Goal: Task Accomplishment & Management: Complete application form

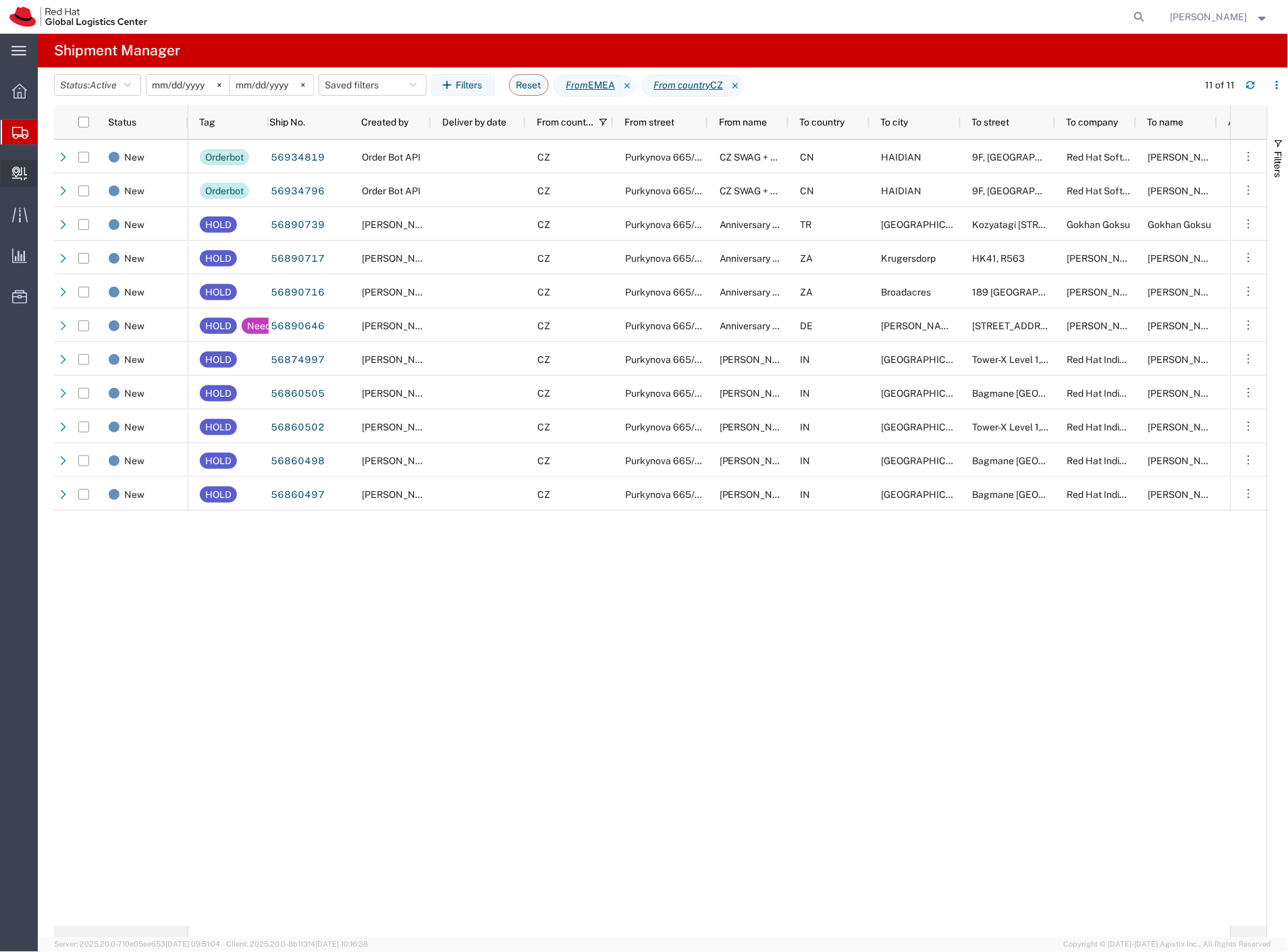
click at [0, 0] on span "Create Delivery" at bounding box center [0, 0] width 0 height 0
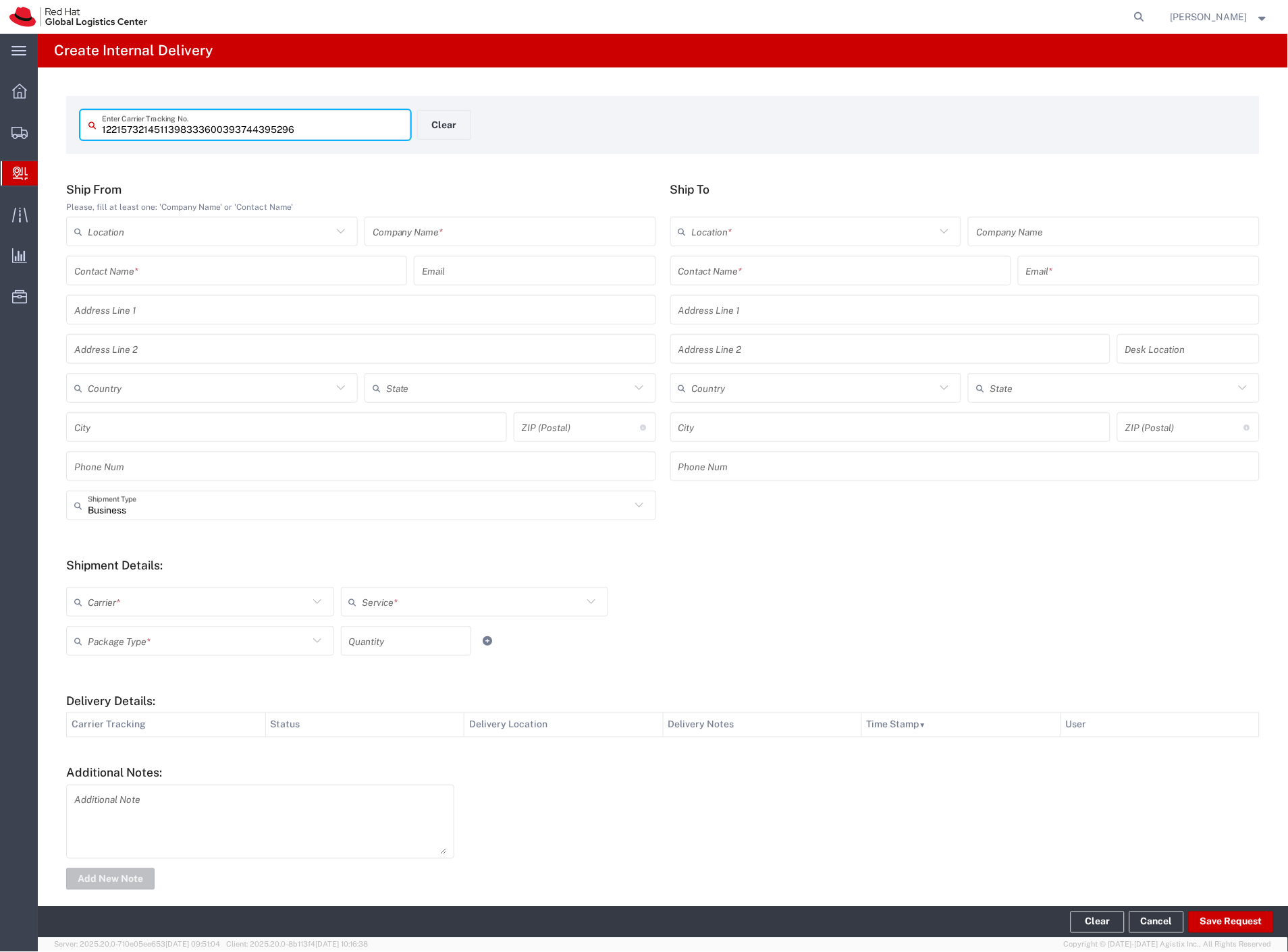
type input "1221573214511398333600393744395296"
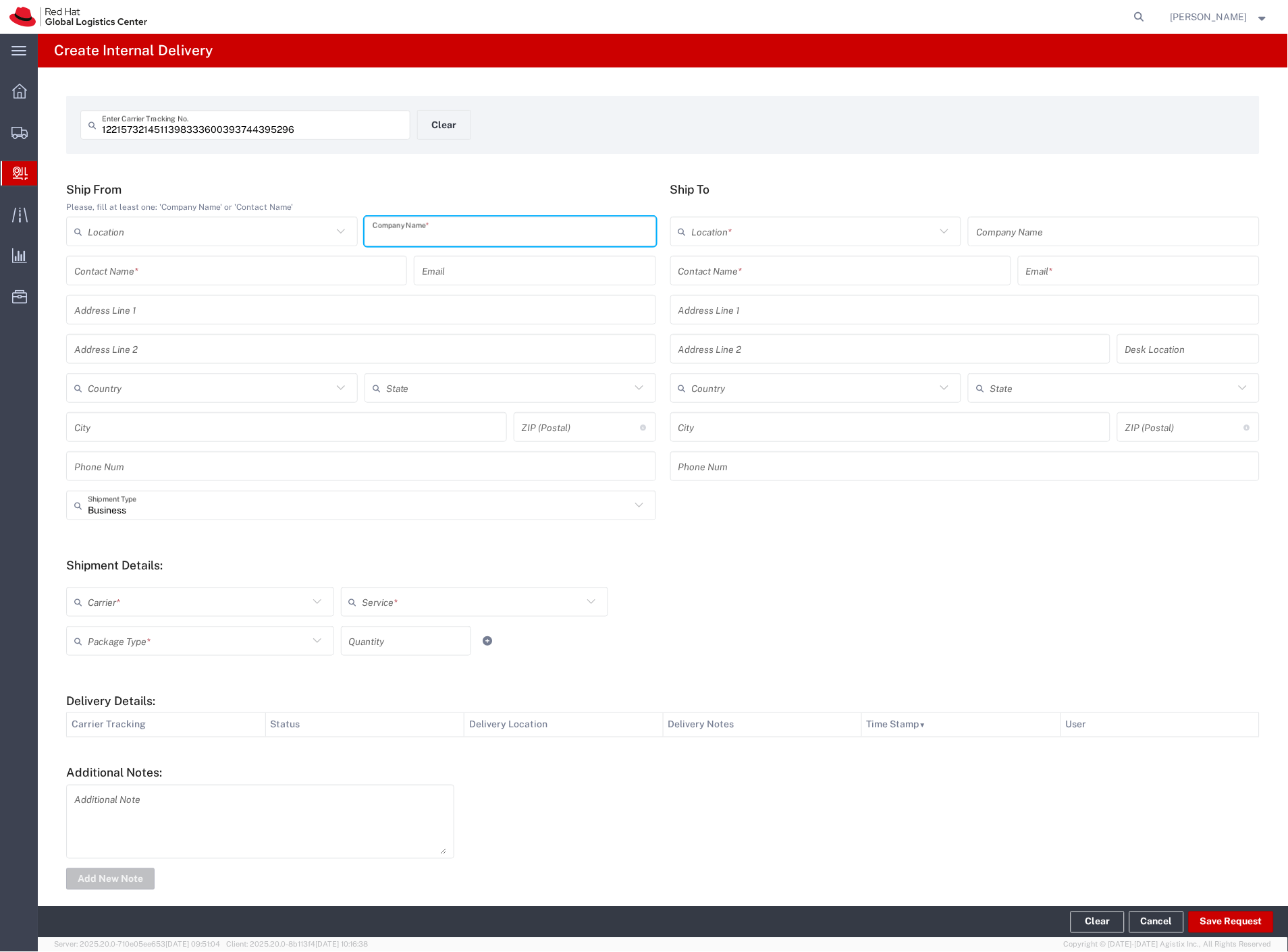
click at [442, 230] on input "text" at bounding box center [510, 231] width 275 height 24
type input "cdw"
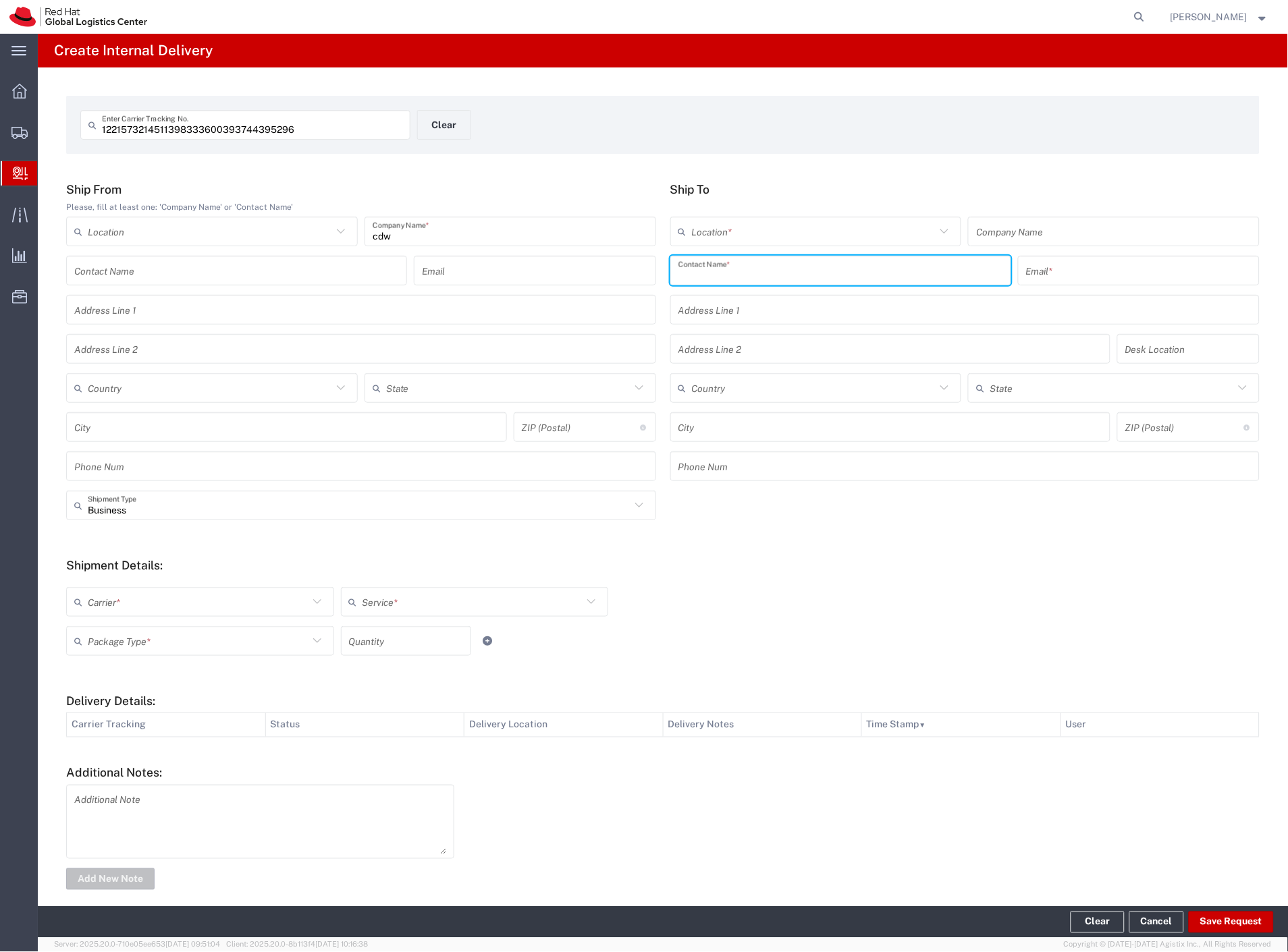
click at [711, 279] on input "text" at bounding box center [841, 270] width 325 height 24
type input "a"
type input "[PERSON_NAME]"
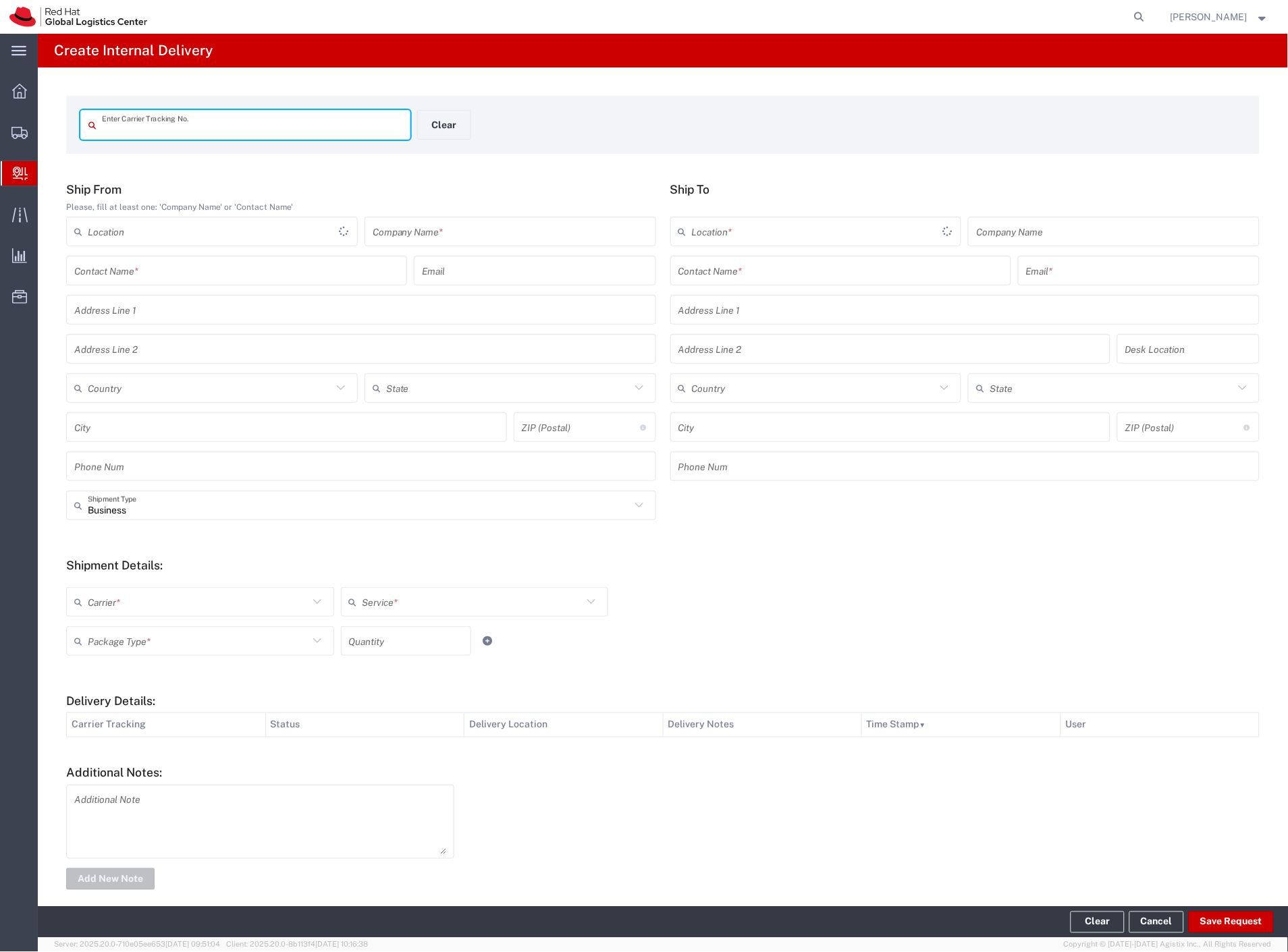
click at [231, 124] on input "text" at bounding box center [252, 125] width 300 height 24
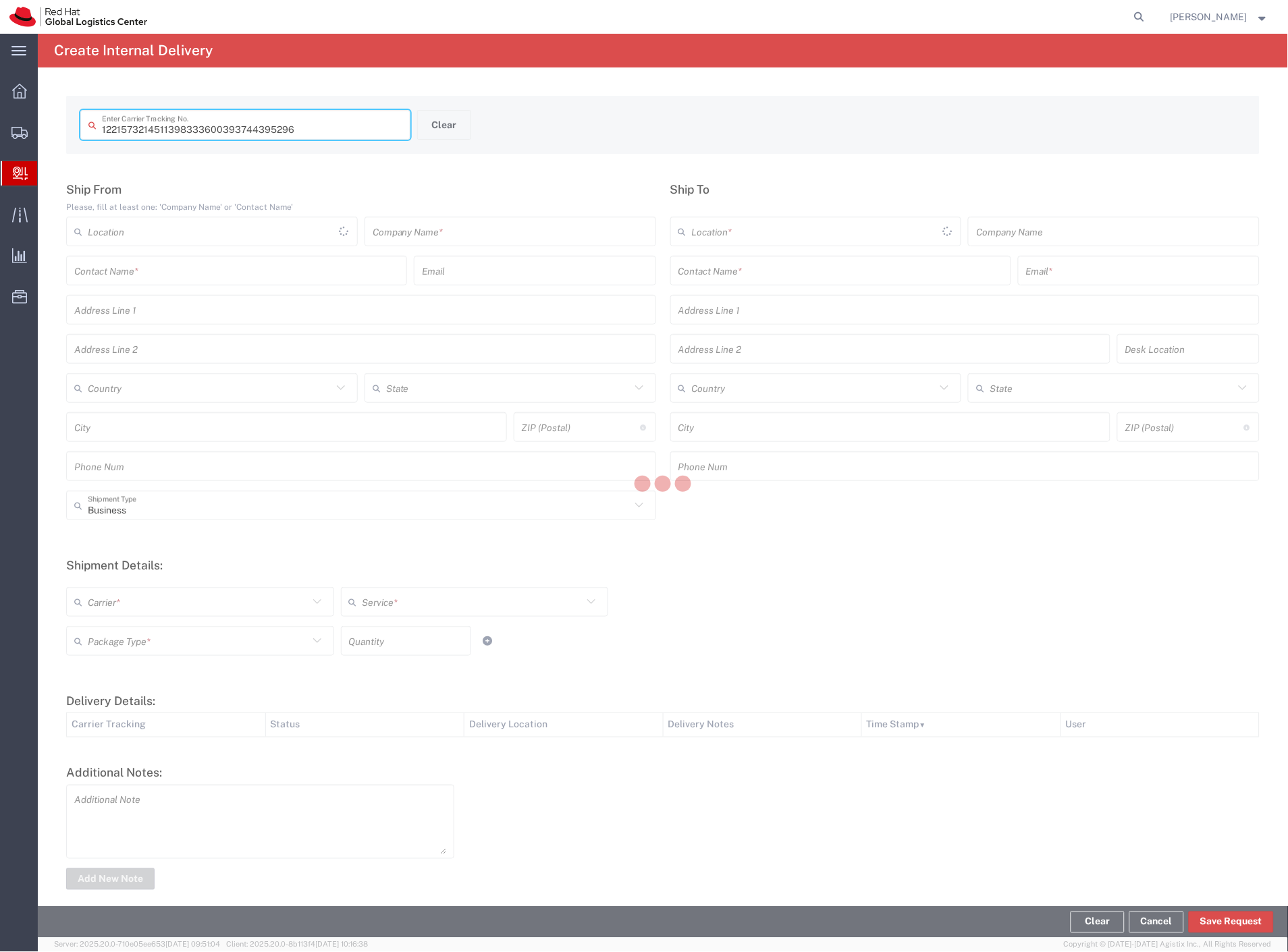
type input "393744395296"
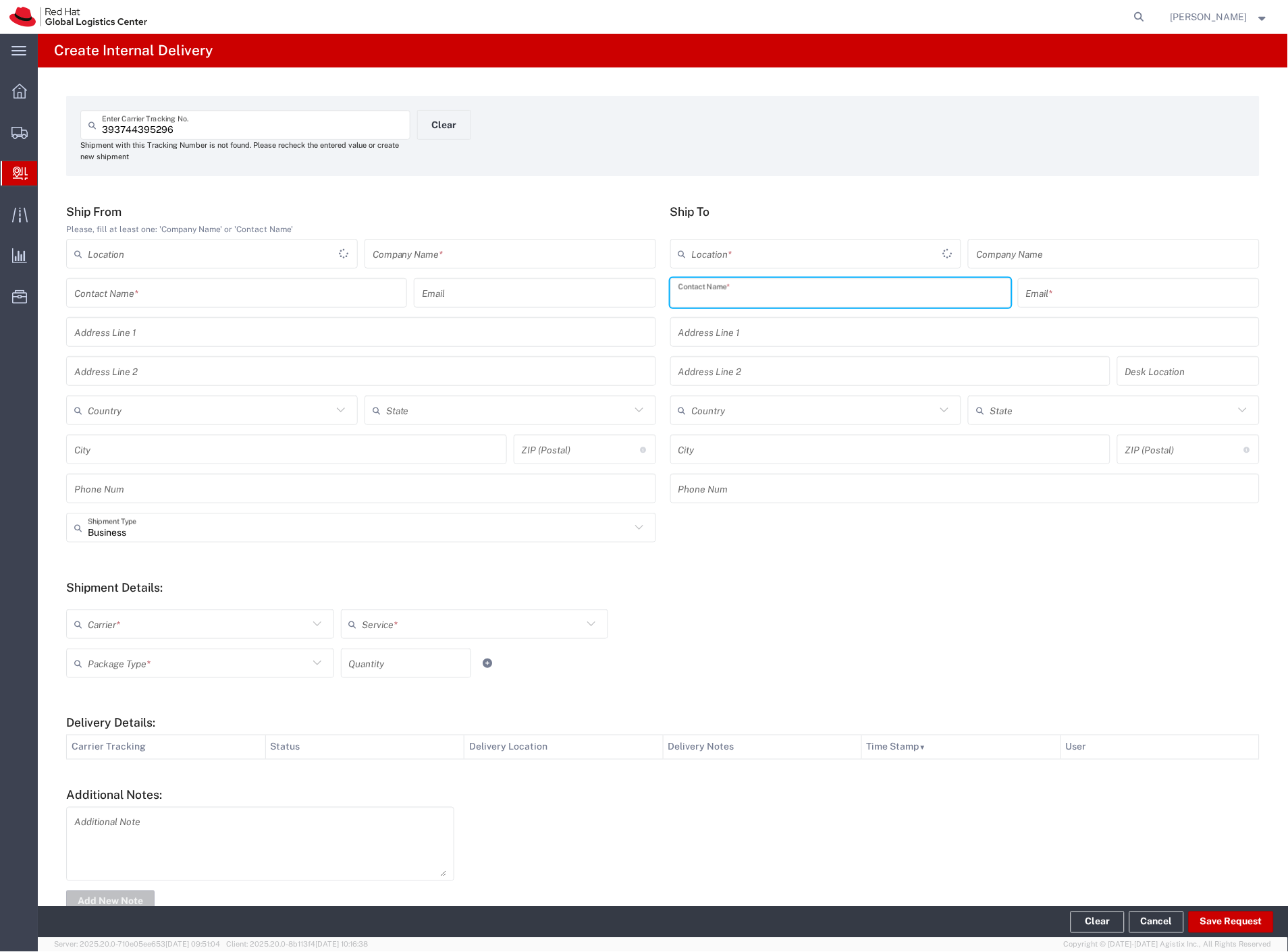
click at [705, 295] on input "text" at bounding box center [841, 293] width 325 height 24
type input "dominik galo"
click at [764, 330] on p "Red Hat Czech s.r.o. (Dominik Galovic), dgalovic@redhat.com" at bounding box center [840, 326] width 323 height 17
type input "RH - [GEOGRAPHIC_DATA] [GEOGRAPHIC_DATA] - B"
type input "Red Hat Czech s.r.o."
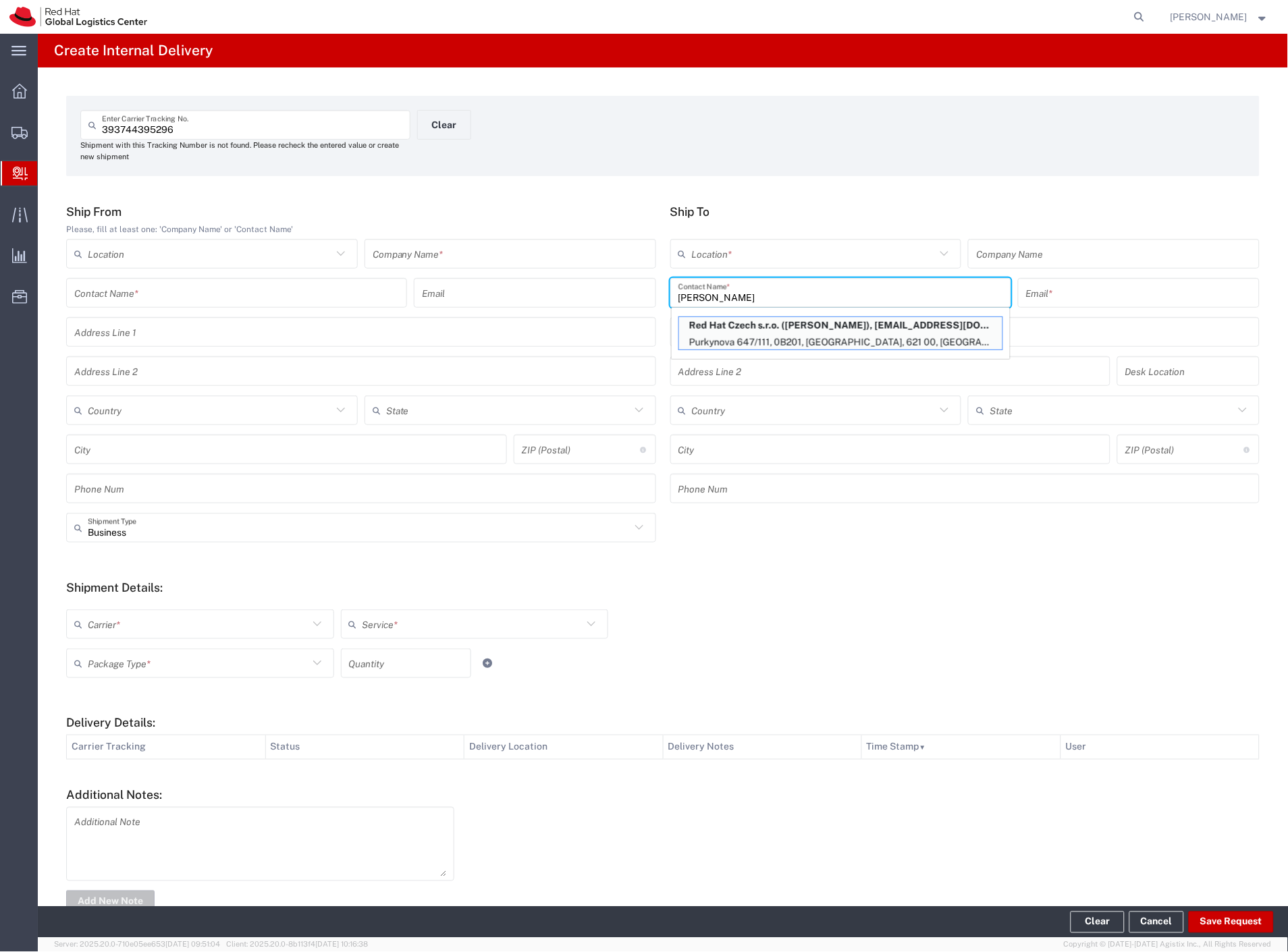
type input "Dominik Galovic"
type input "dgalovic@redhat.com"
type input "Purkynova 647/111"
type input "0B201"
type input "Czechia"
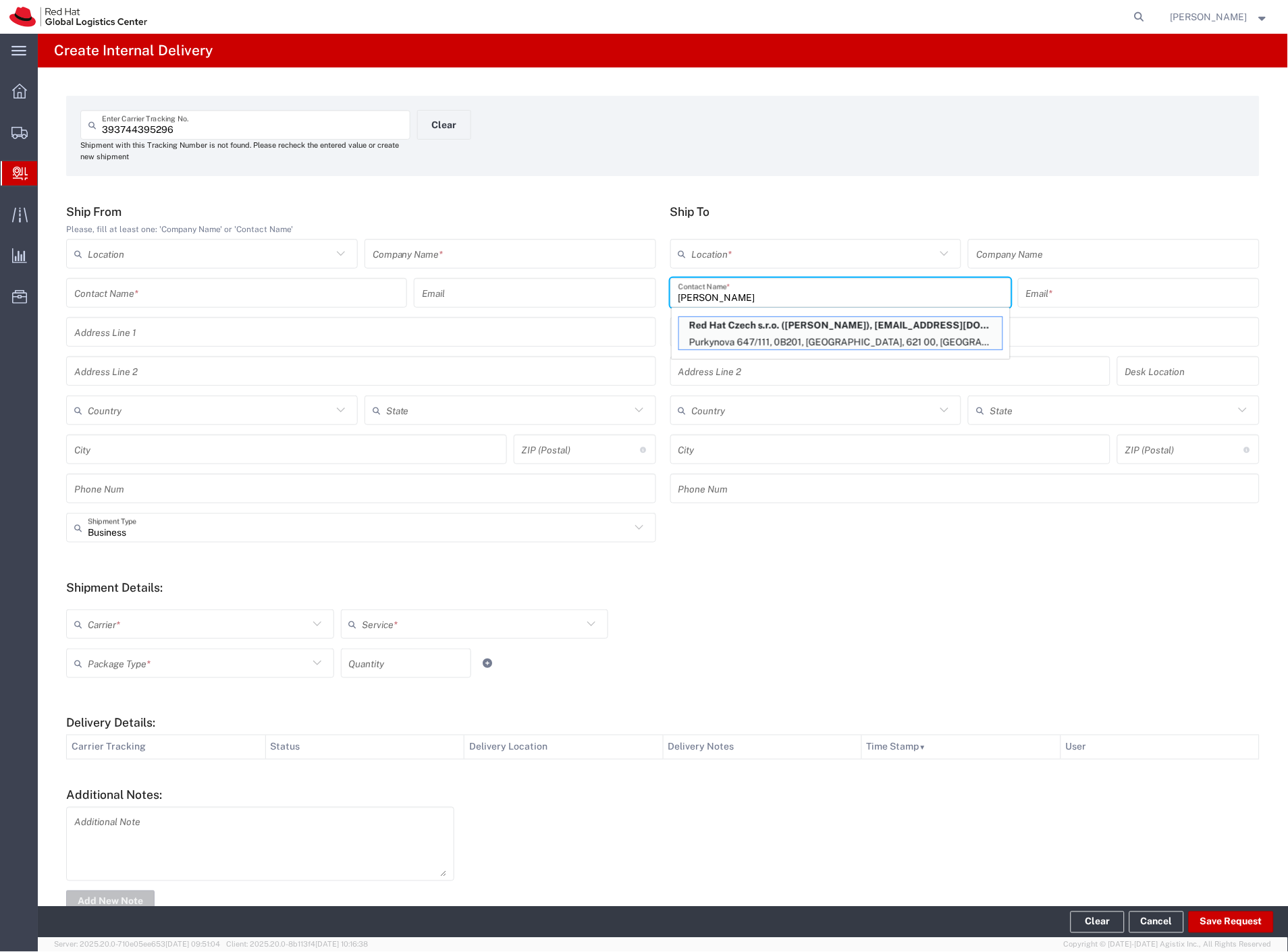
type input "BRNO"
type input "621 00"
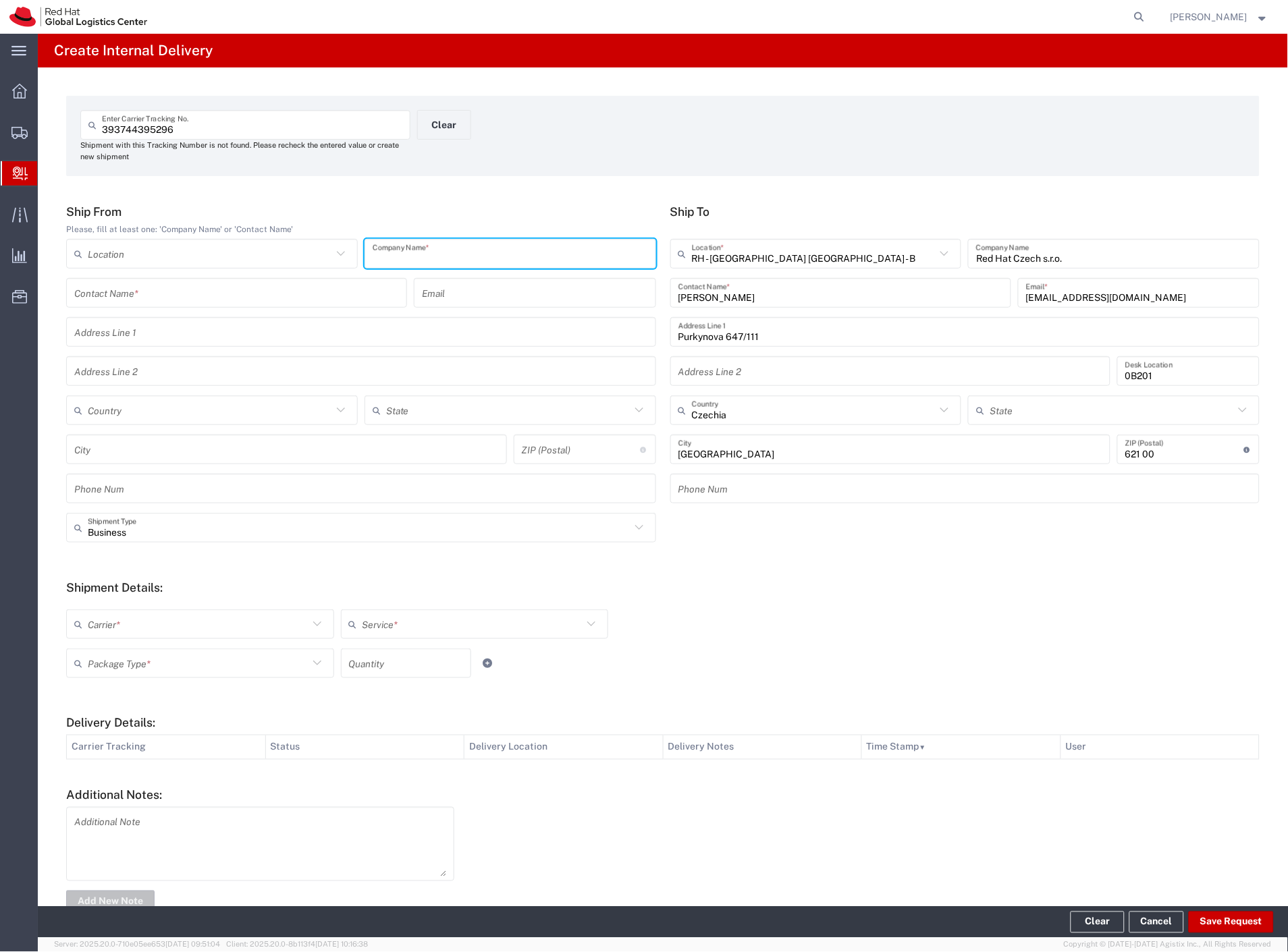
click at [390, 257] on input "text" at bounding box center [510, 254] width 275 height 24
type input "cdw"
click at [118, 635] on input "text" at bounding box center [198, 624] width 220 height 24
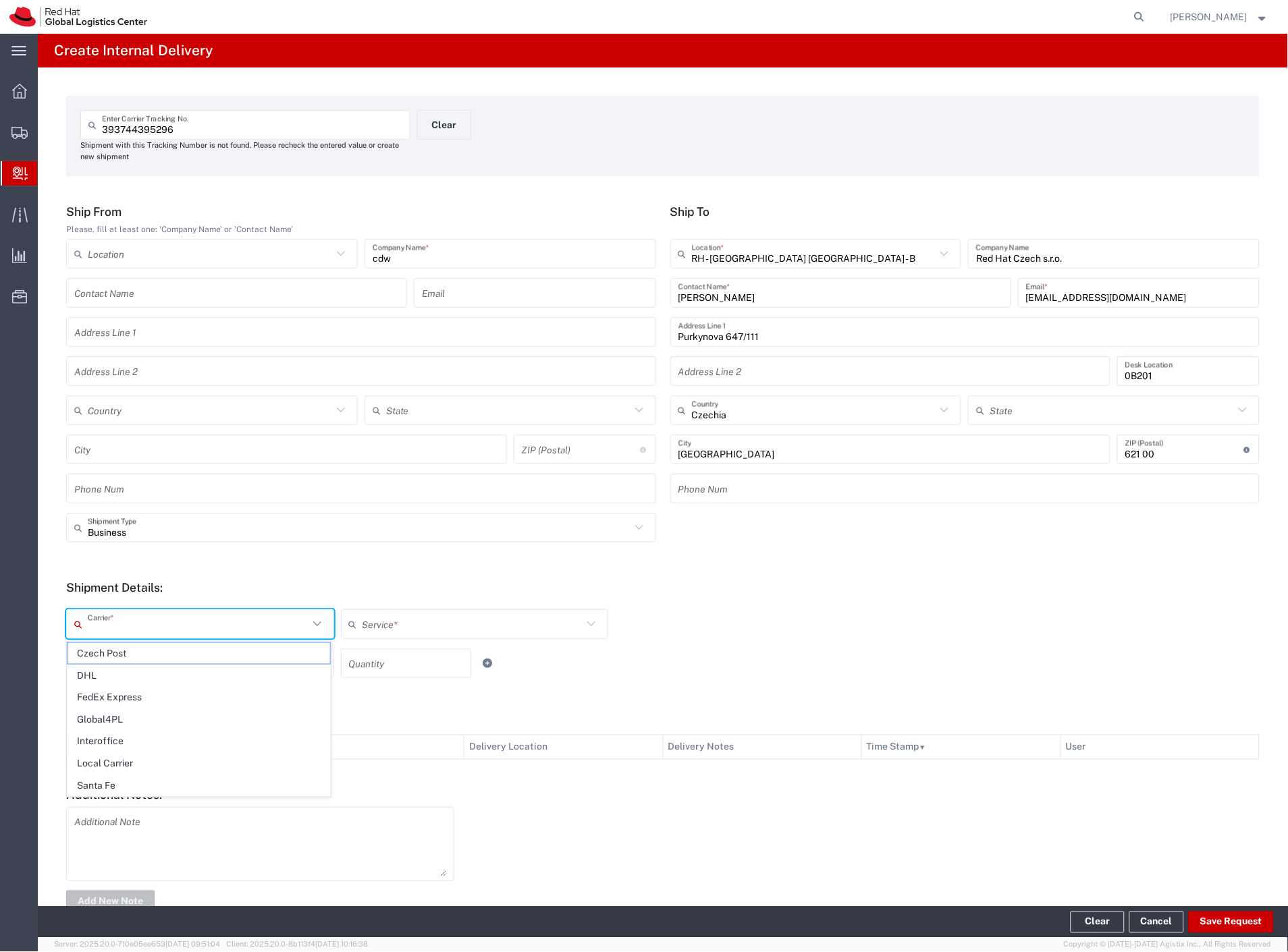
click at [136, 771] on span "Local Carrier" at bounding box center [199, 764] width 263 height 21
type input "Local Carrier"
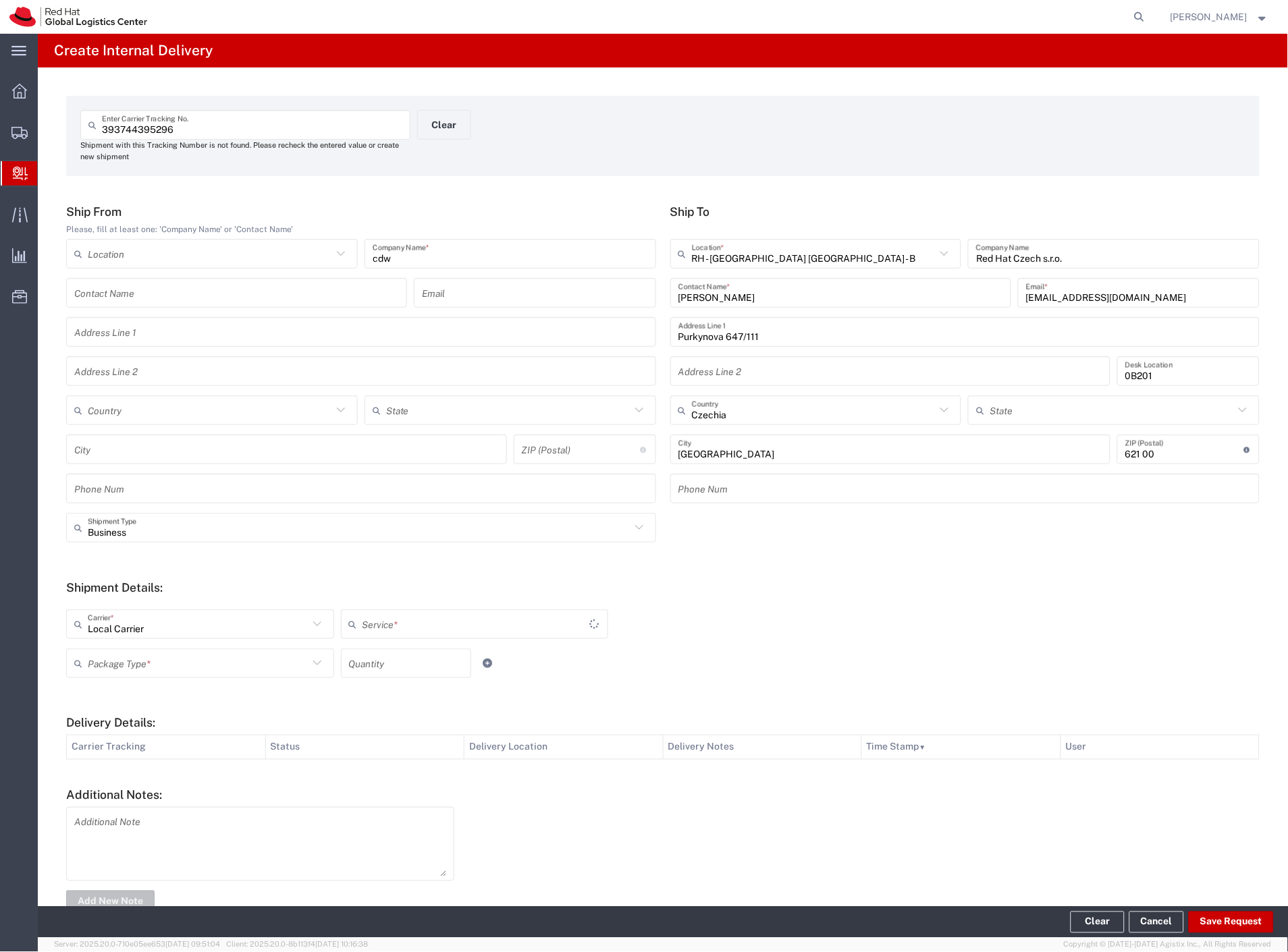
type input "Local_Ground"
click at [131, 664] on input "text" at bounding box center [198, 664] width 220 height 24
click at [126, 776] on span "Your Packaging" at bounding box center [199, 781] width 263 height 21
type input "Your Packaging"
click at [399, 665] on input "number" at bounding box center [406, 664] width 114 height 24
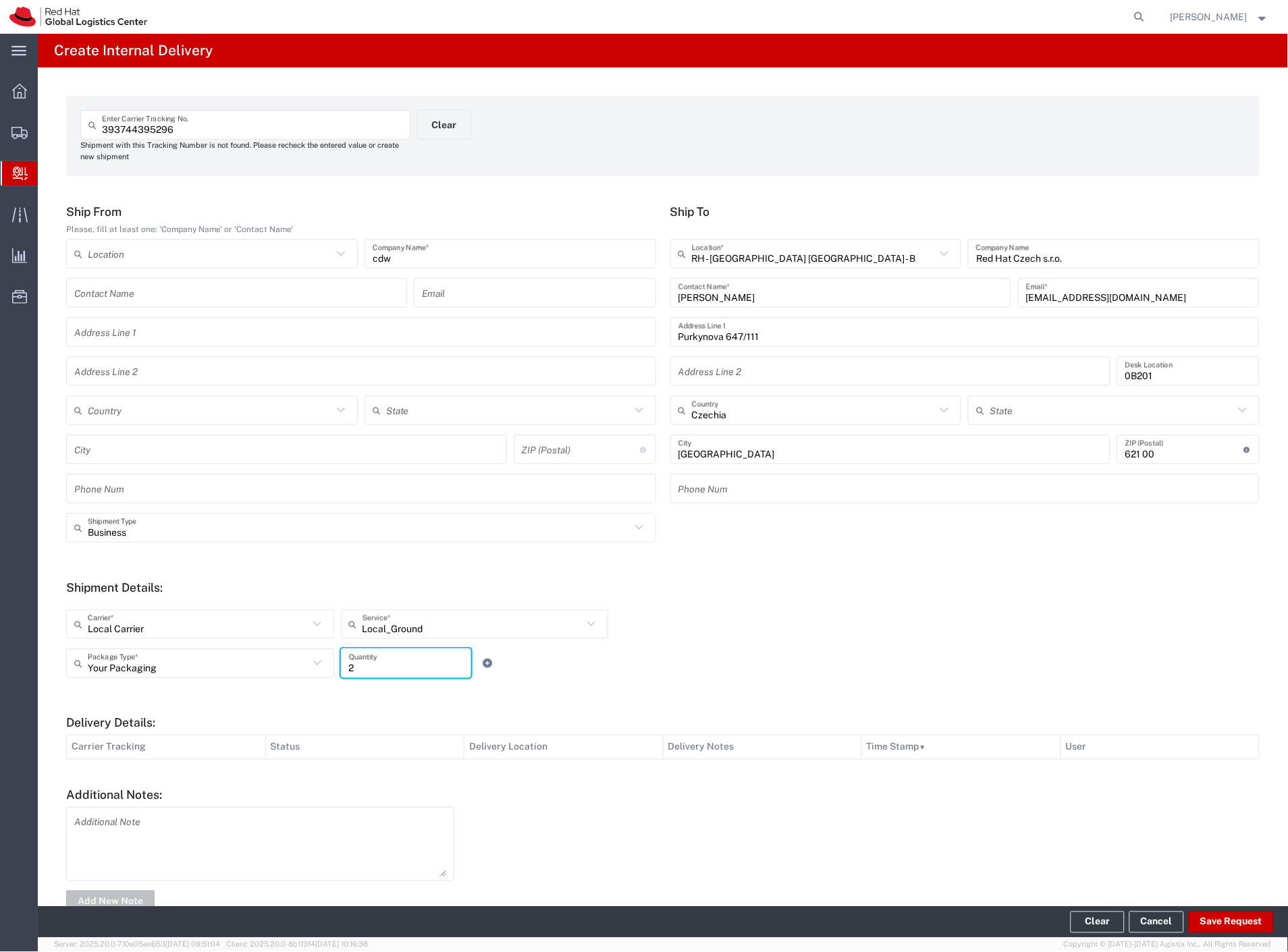
type input "2"
click at [800, 697] on form "Ship From Please, fill at least one: 'Company Name' or 'Contact Name' Location …" at bounding box center [663, 560] width 1193 height 711
click at [1222, 928] on button "Save Request" at bounding box center [1231, 923] width 85 height 21
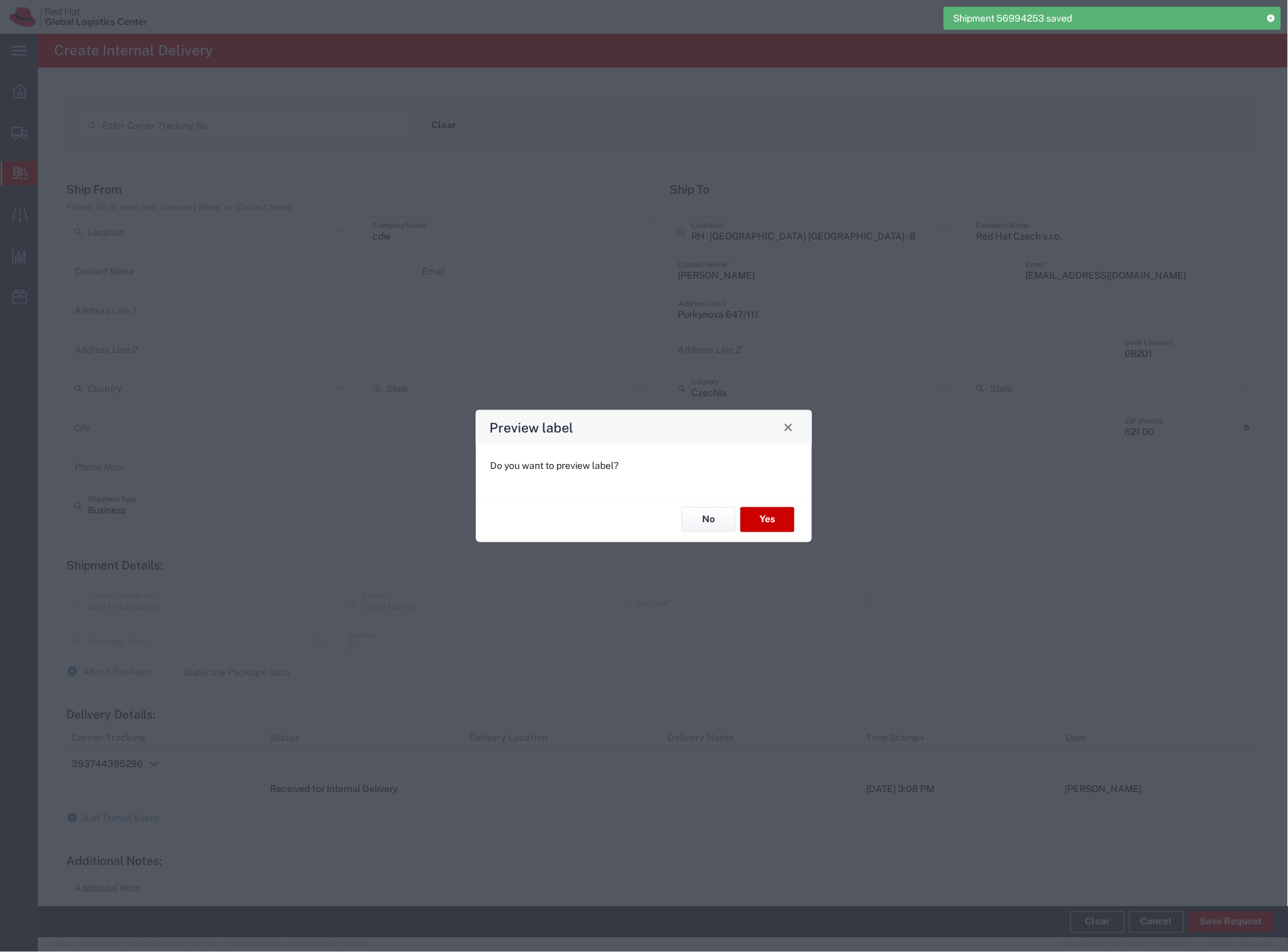
type input "Your Packaging"
type input "Local_Ground"
click at [709, 518] on button "No" at bounding box center [709, 520] width 54 height 25
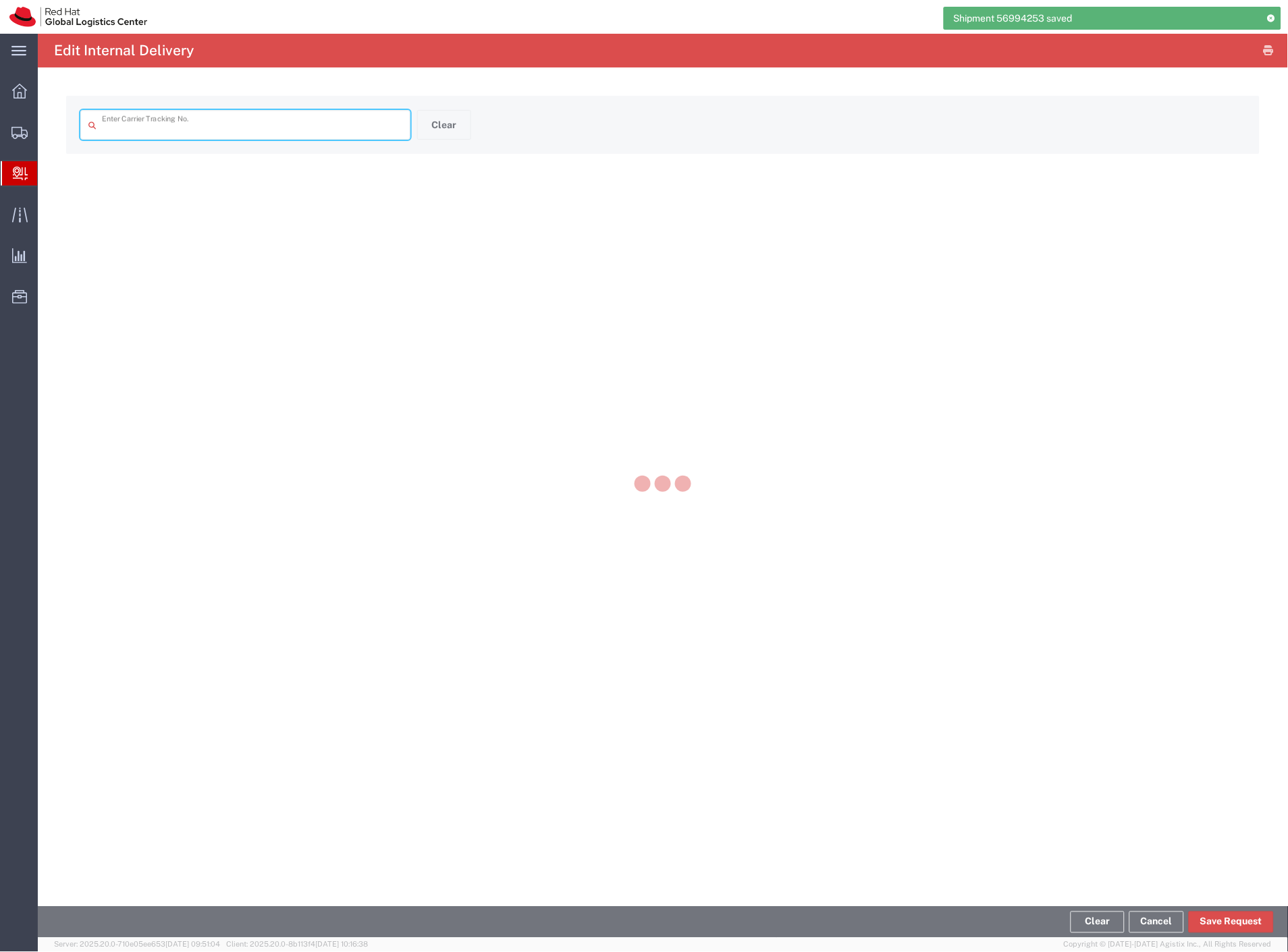
type input "393744395296"
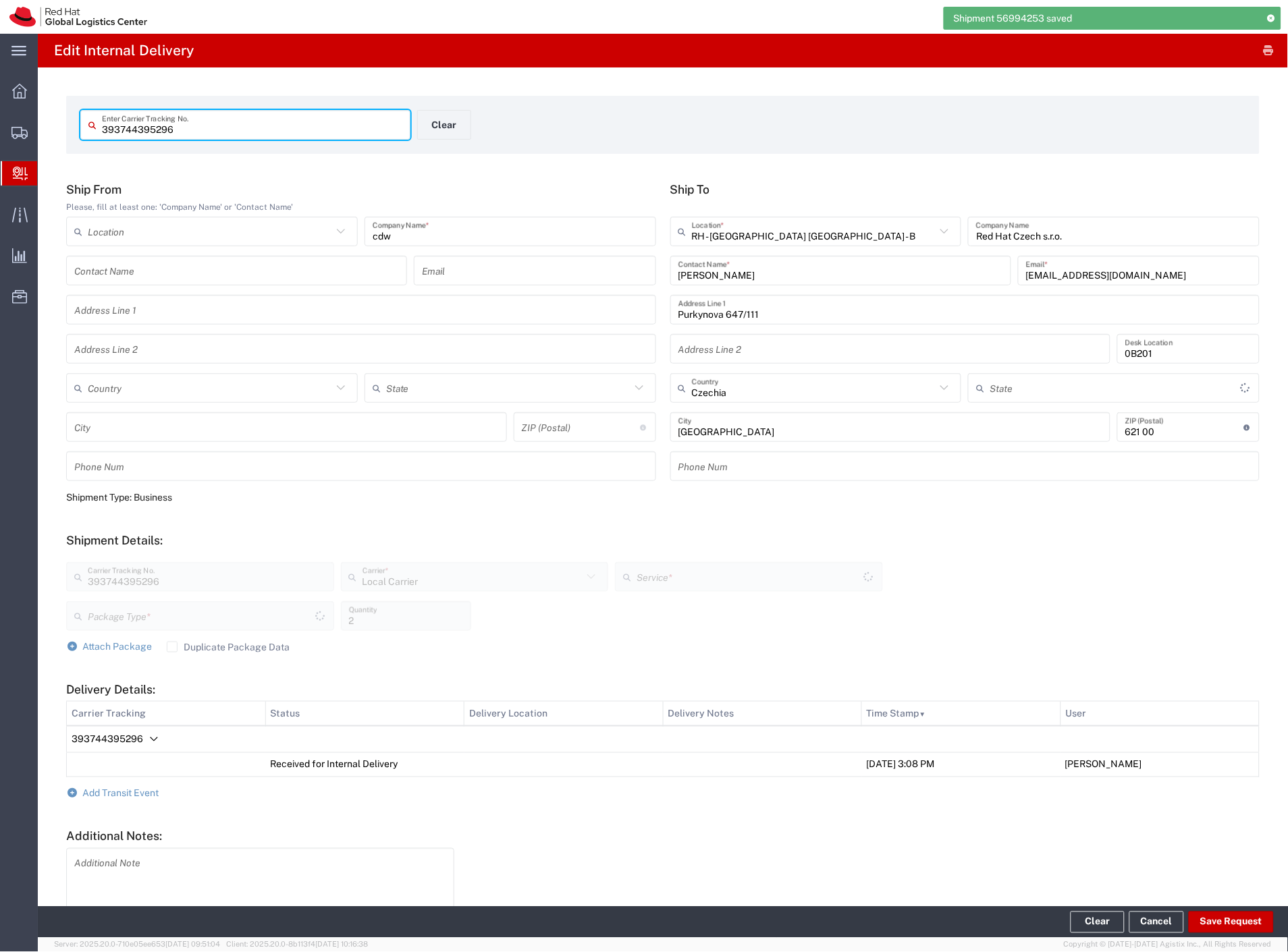
type input "Your Packaging"
type input "Local_Ground"
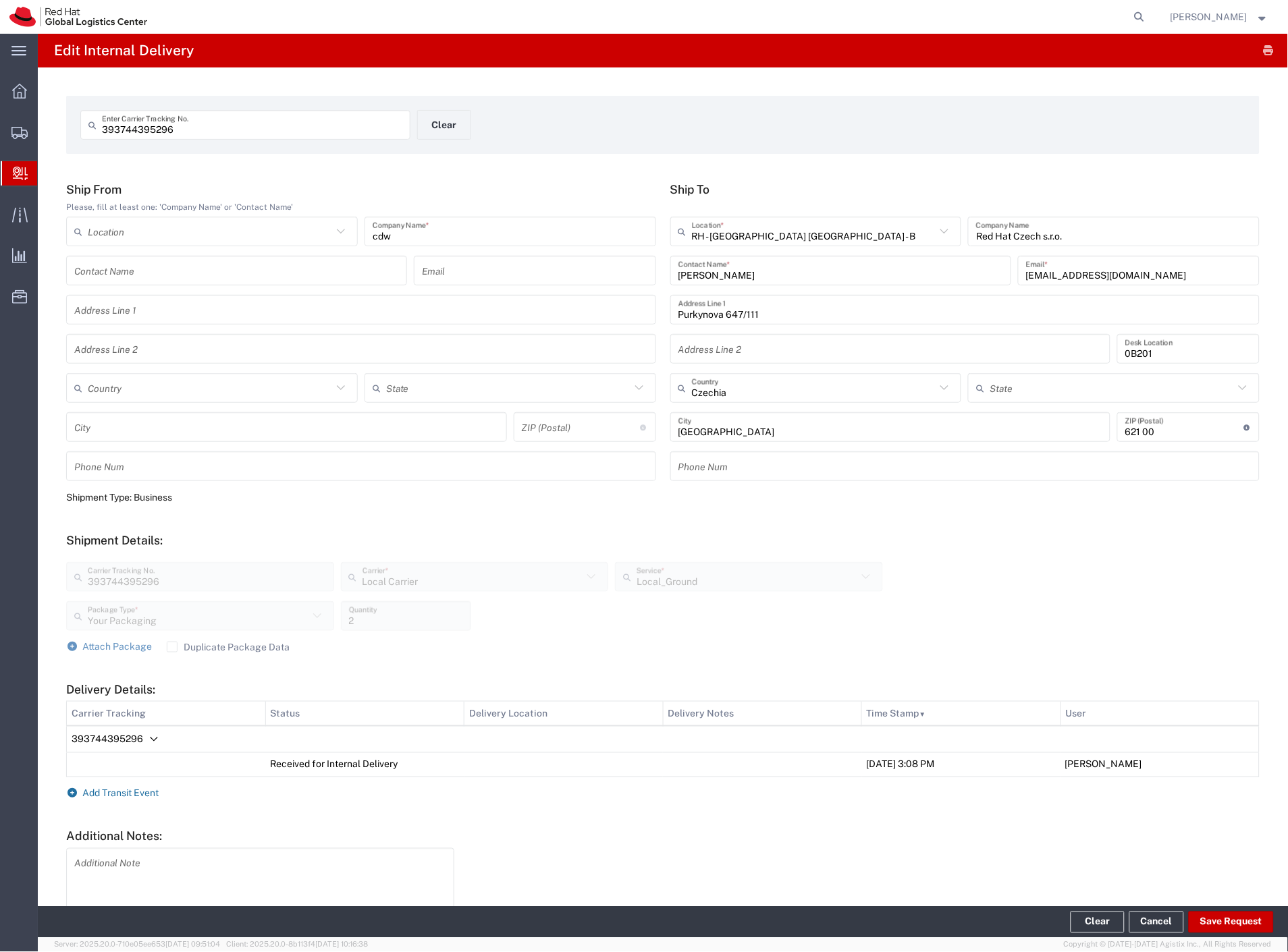
click at [103, 791] on span "Add Transit Event" at bounding box center [121, 794] width 76 height 11
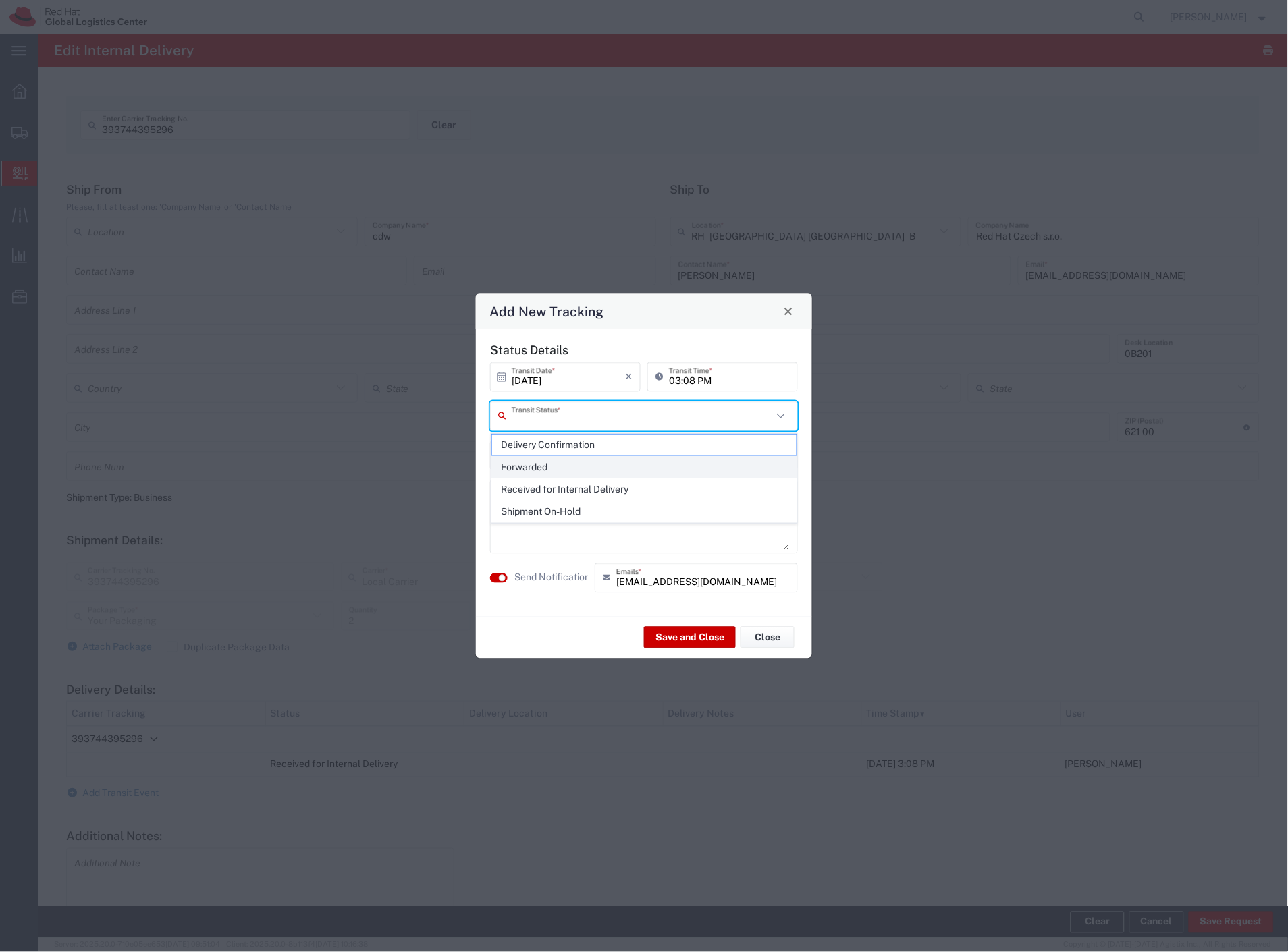
drag, startPoint x: 613, startPoint y: 415, endPoint x: 586, endPoint y: 465, distance: 56.8
click at [612, 417] on input "text" at bounding box center [642, 416] width 260 height 24
click at [565, 507] on span "Shipment On-Hold" at bounding box center [644, 512] width 305 height 21
type input "Shipment On-Hold"
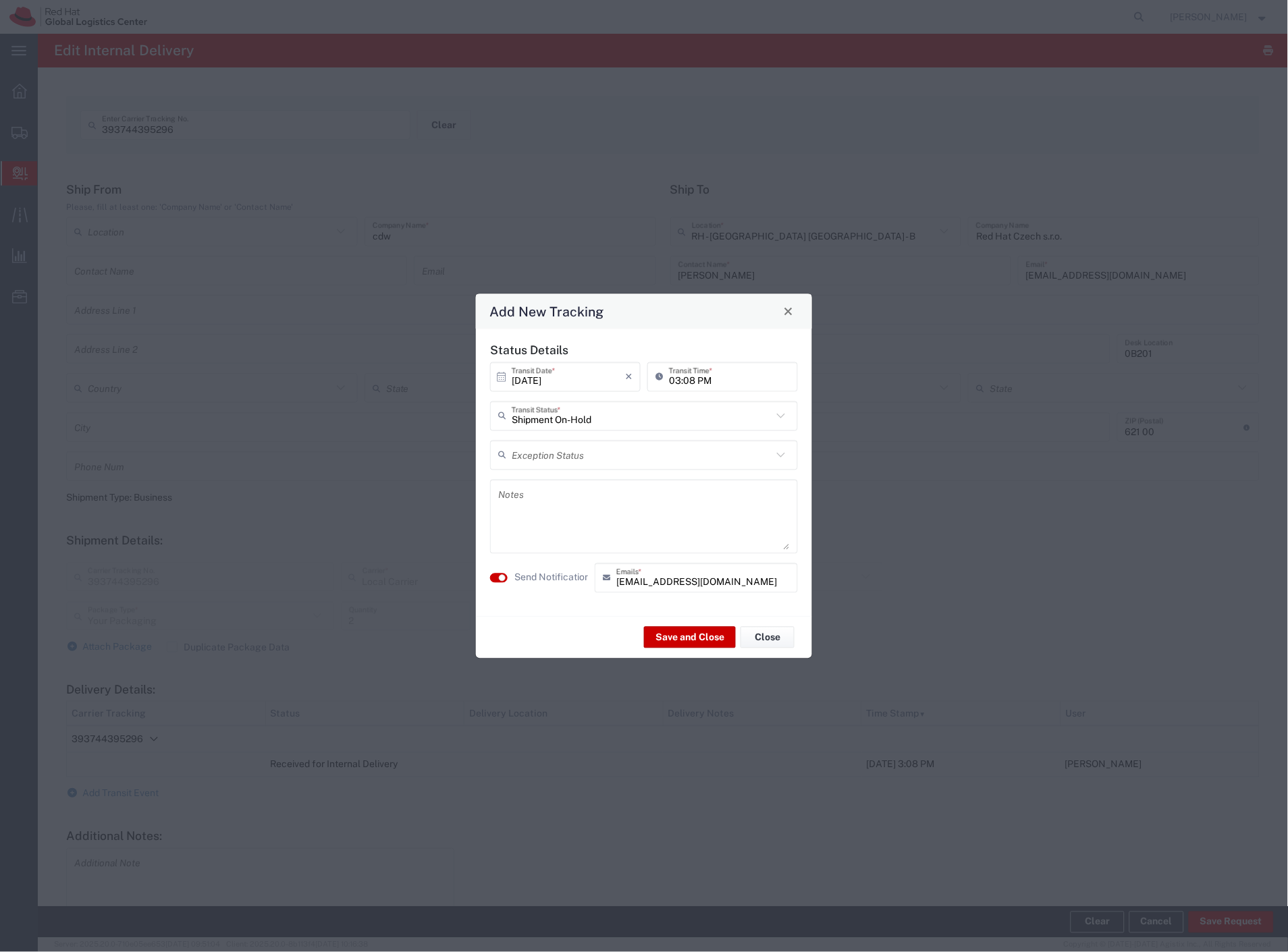
drag, startPoint x: 552, startPoint y: 571, endPoint x: 560, endPoint y: 576, distance: 9.4
click at [551, 572] on label "Send Notification" at bounding box center [552, 578] width 76 height 14
click at [671, 640] on button "Save and Close" at bounding box center [689, 638] width 92 height 21
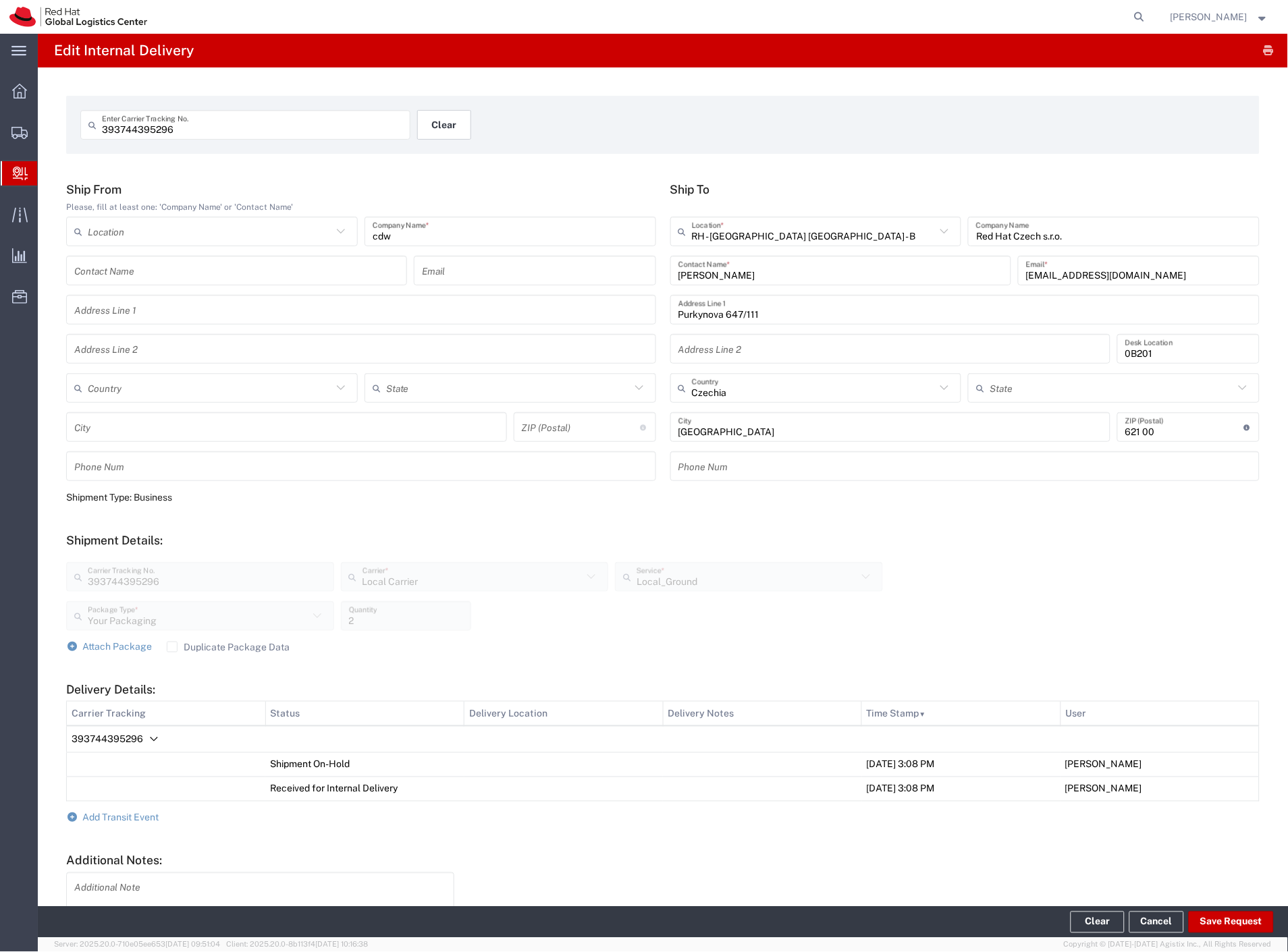
click at [447, 127] on button "Clear" at bounding box center [444, 125] width 54 height 30
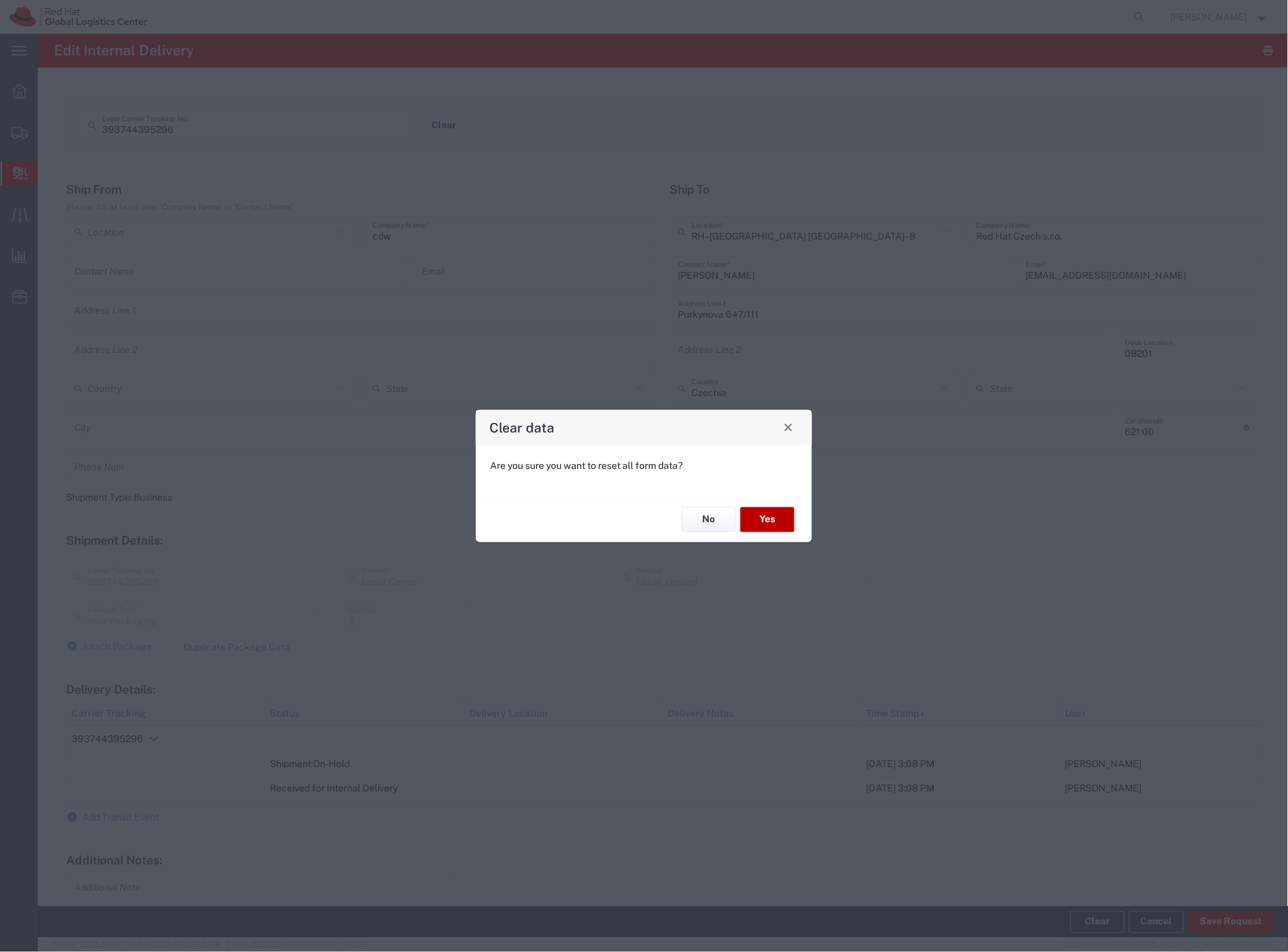
click at [760, 522] on button "Yes" at bounding box center [768, 520] width 54 height 25
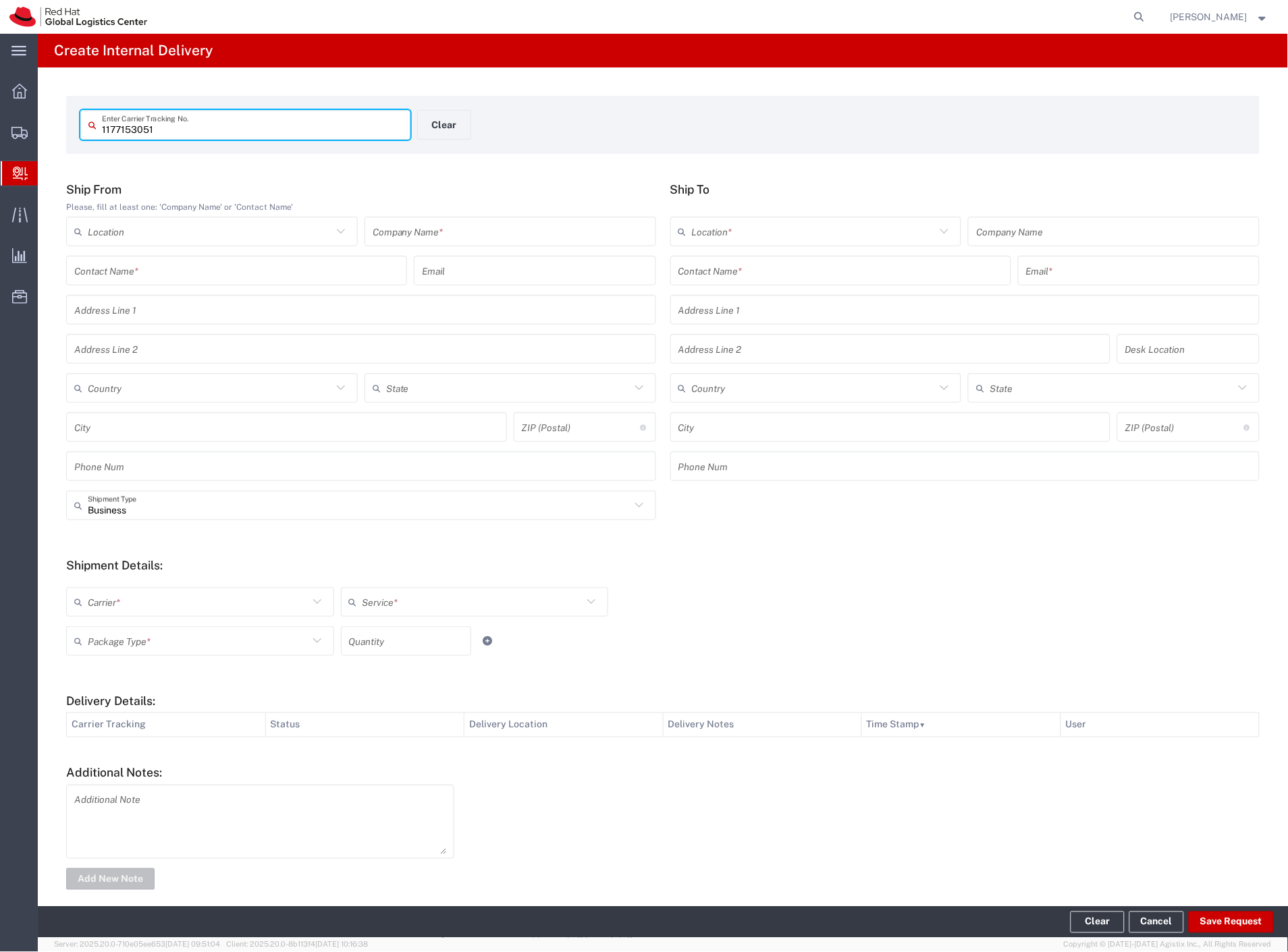
type input "1177153051"
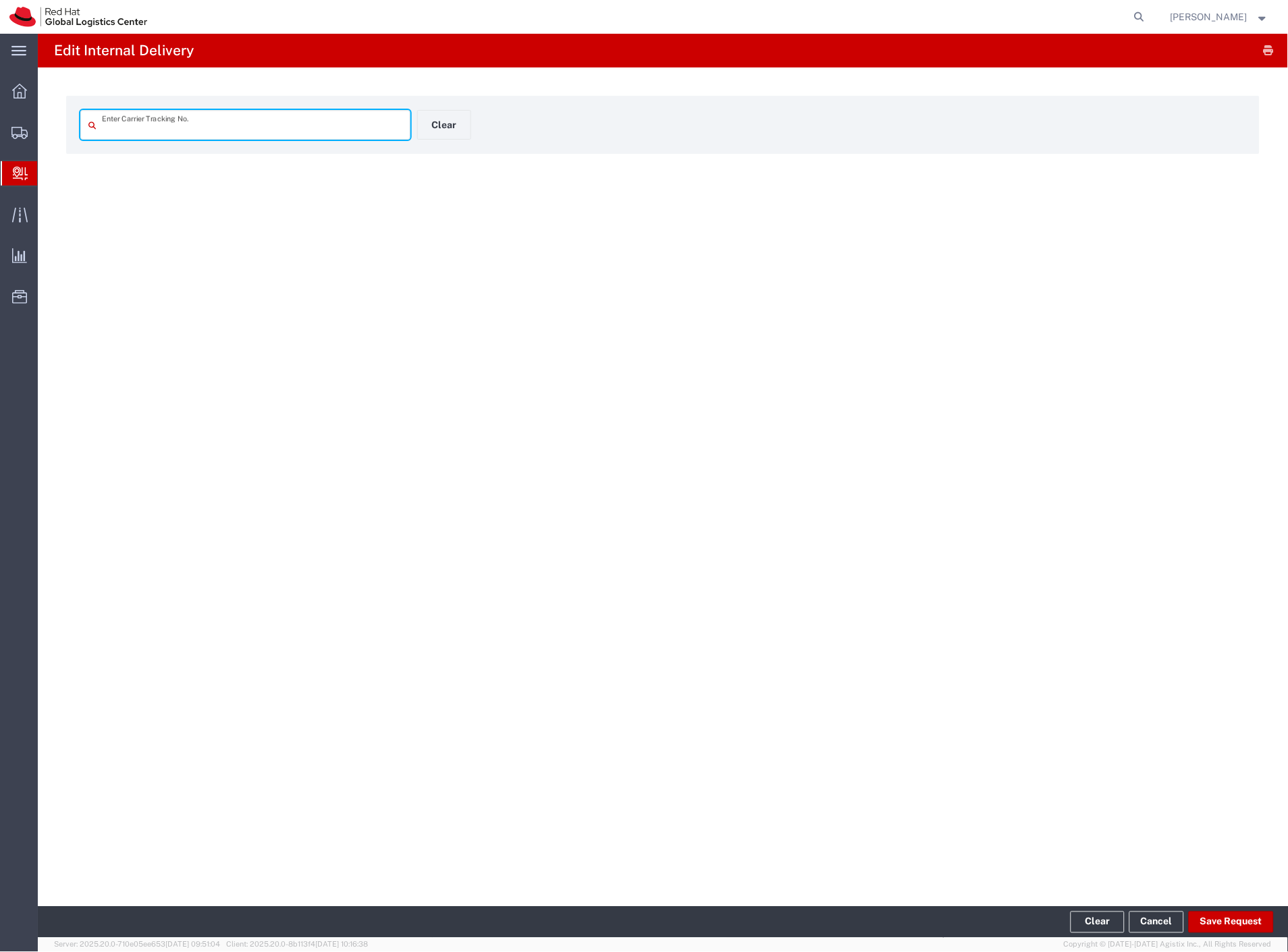
type input "1177153051"
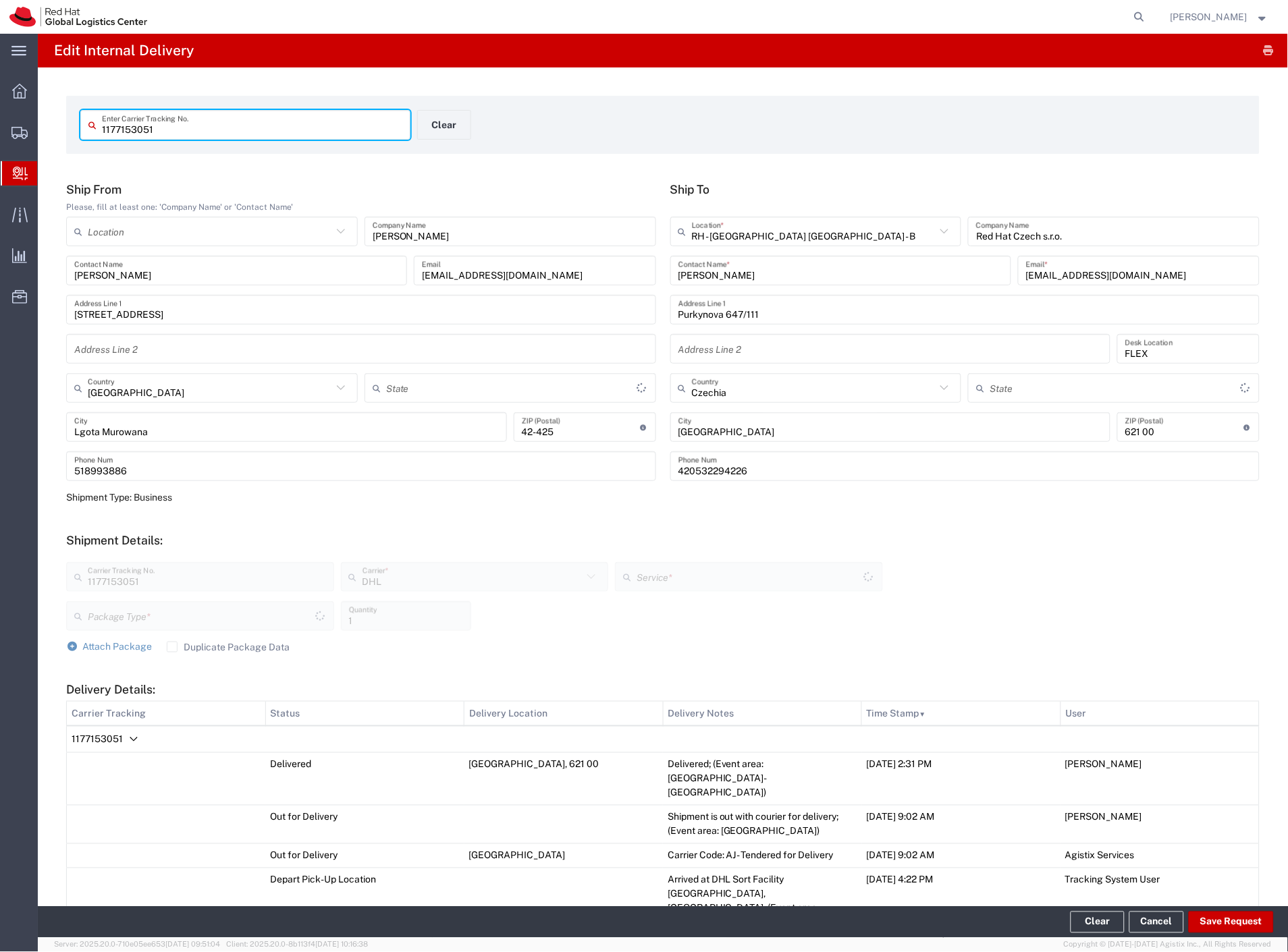
type input "Województwo Śląskie"
type input "Envelope"
type input "Economy Select"
click at [1212, 922] on button "Save Request" at bounding box center [1231, 923] width 85 height 21
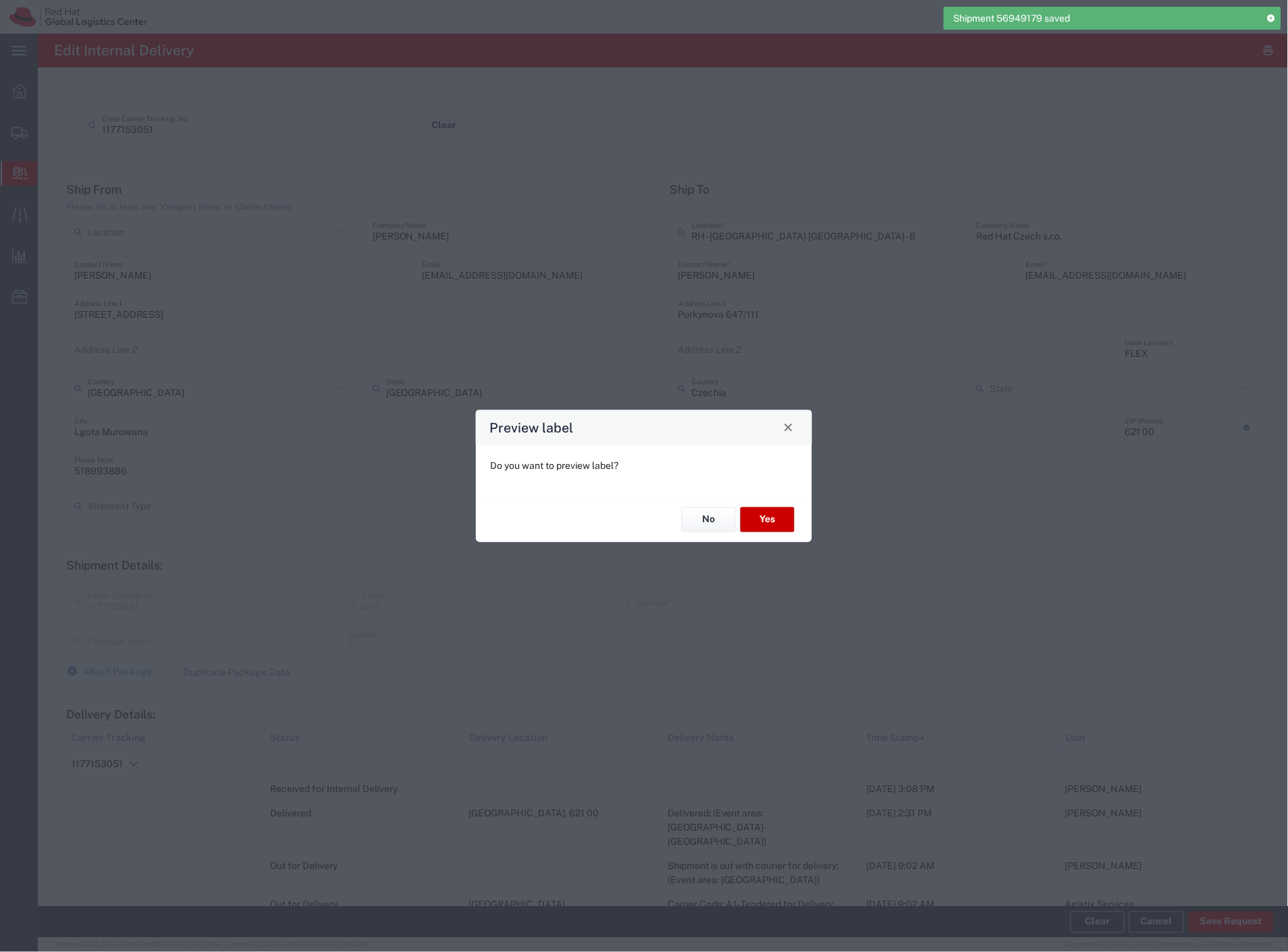
type input "Envelope"
type input "Economy Select"
click at [721, 511] on button "No" at bounding box center [709, 520] width 54 height 25
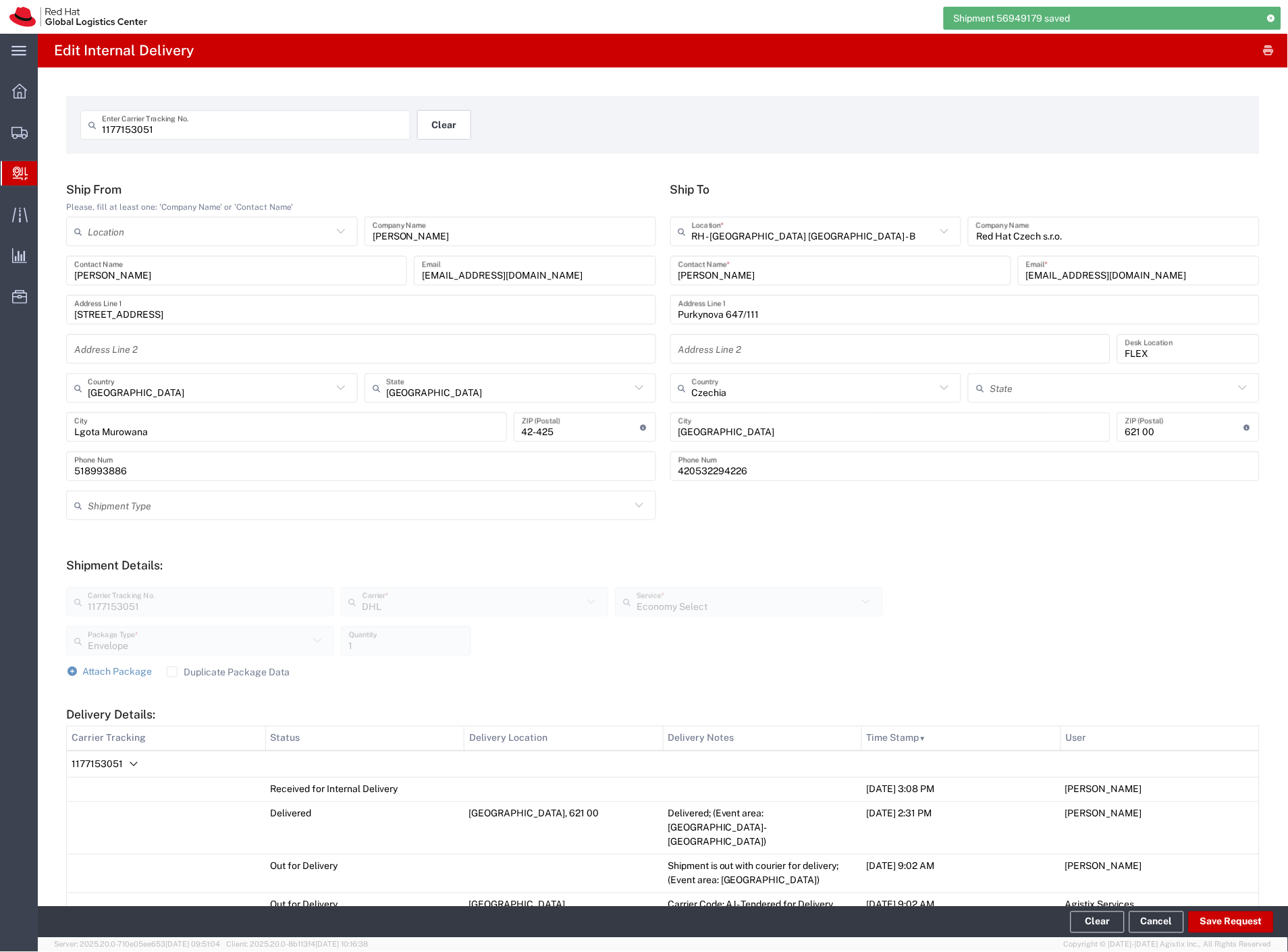
click at [430, 137] on button "Clear" at bounding box center [444, 125] width 54 height 30
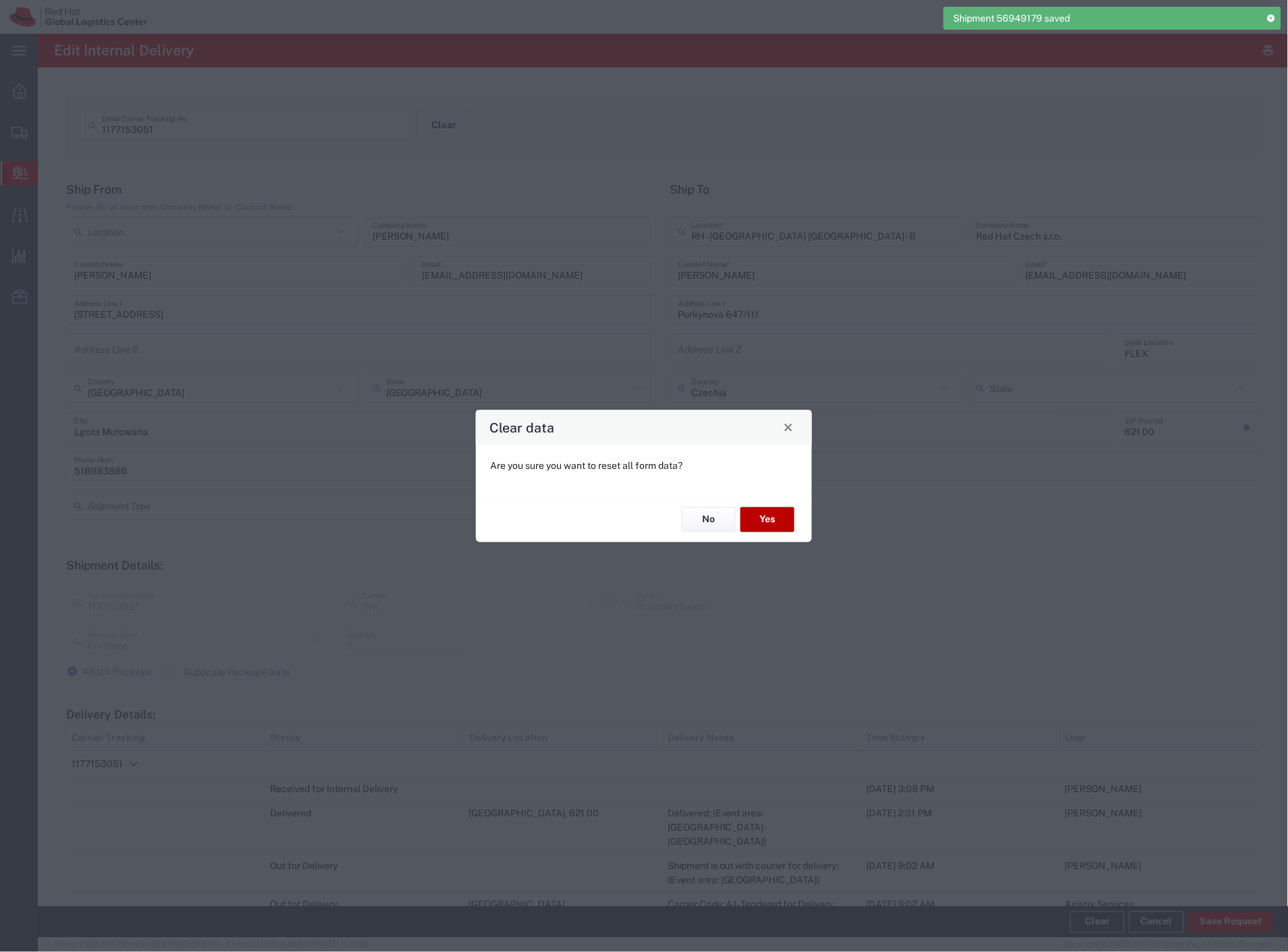
click at [773, 517] on button "Yes" at bounding box center [768, 520] width 54 height 25
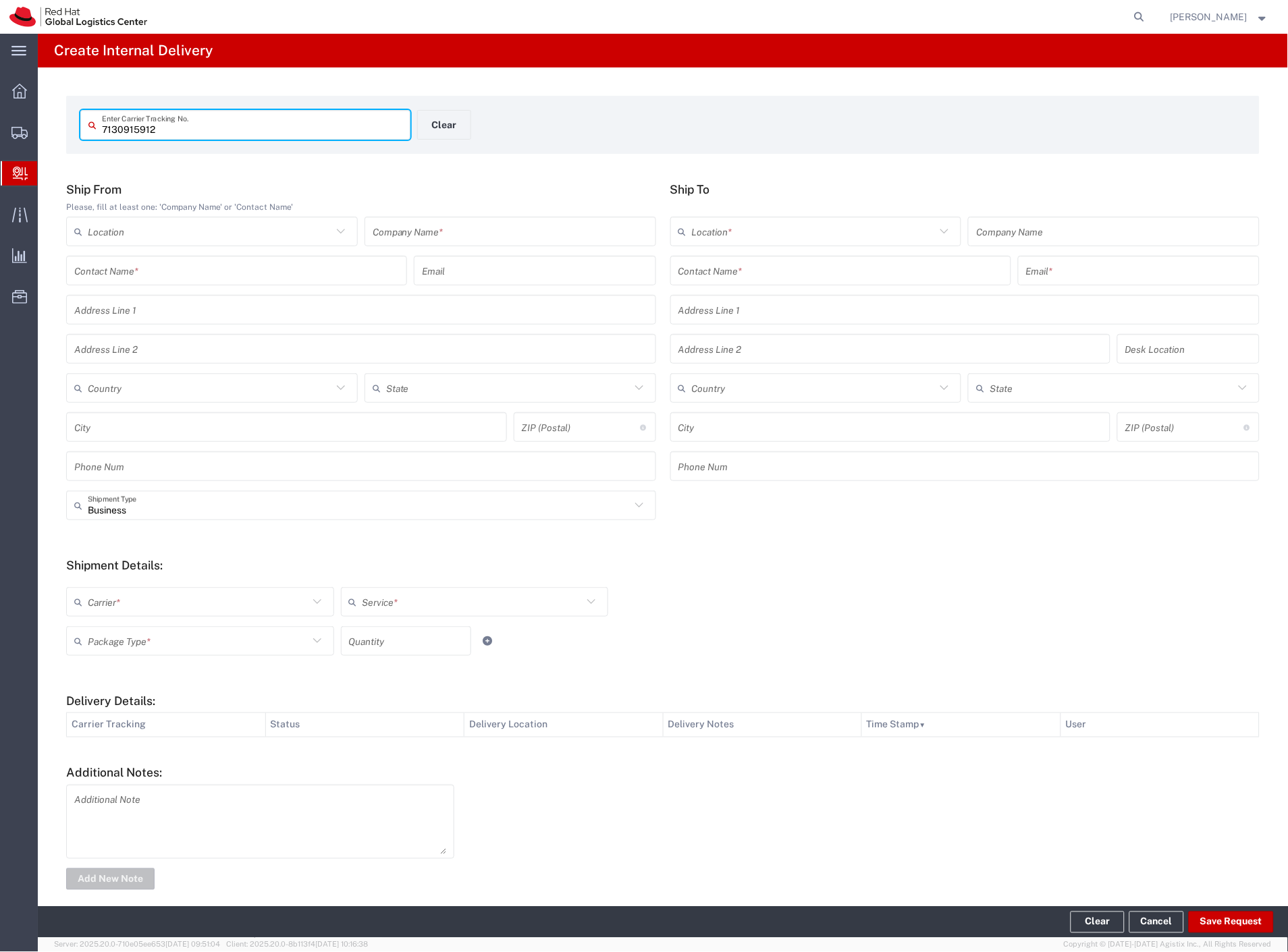
type input "7130915912"
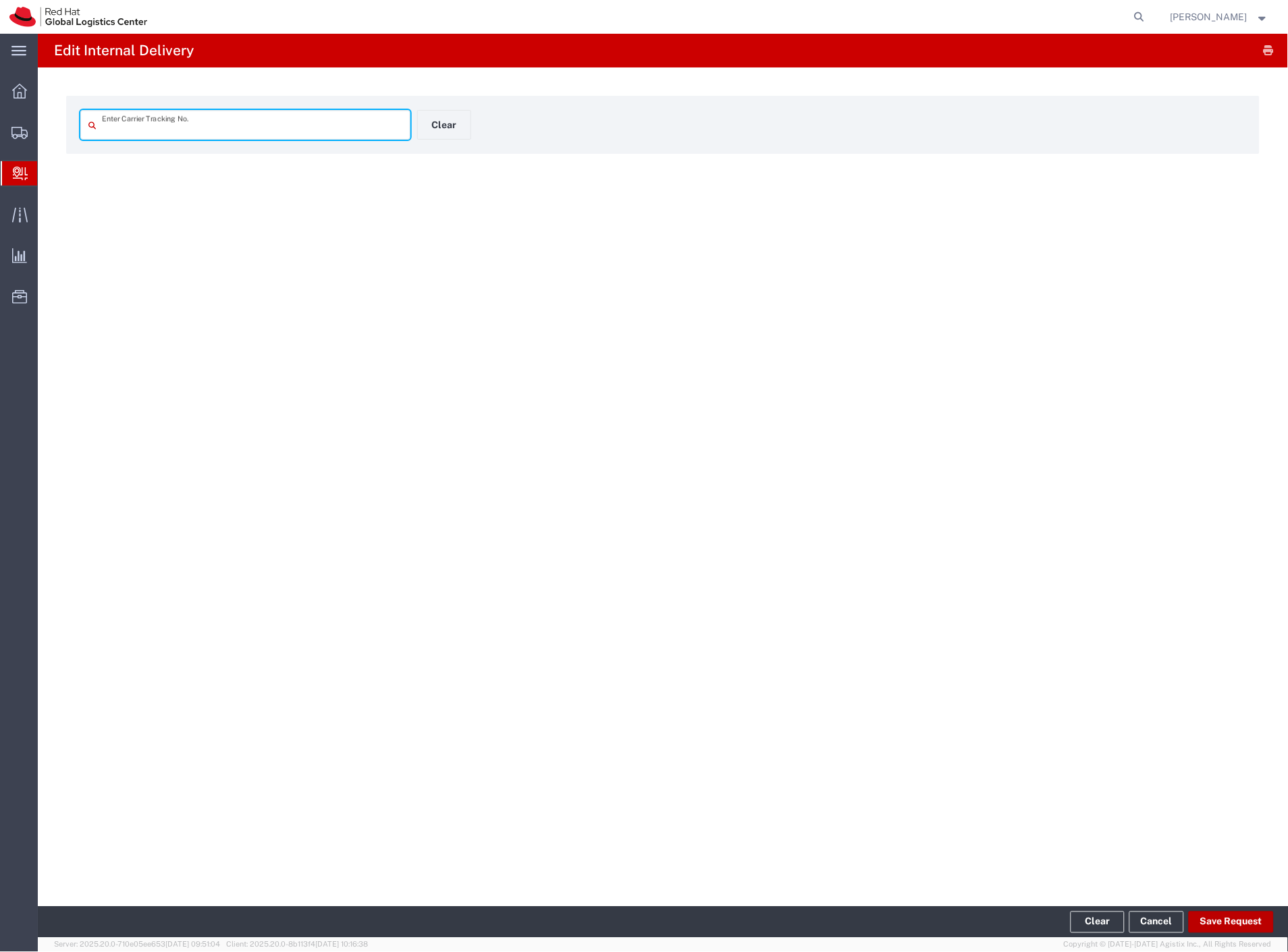
type input "7130915912"
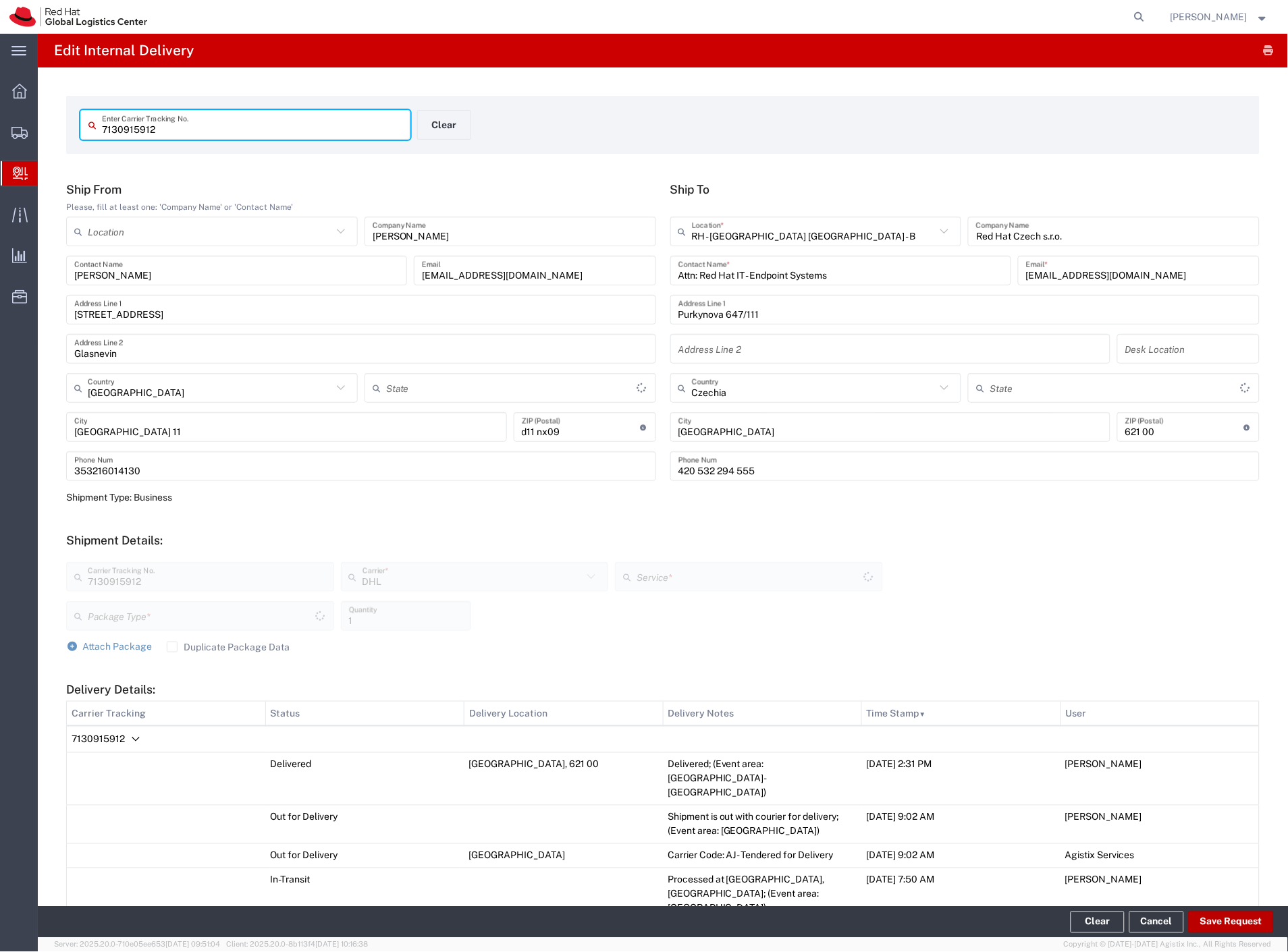
type input "Your Packaging"
type input "Economy Select"
click at [1234, 927] on button "Save Request" at bounding box center [1231, 923] width 85 height 21
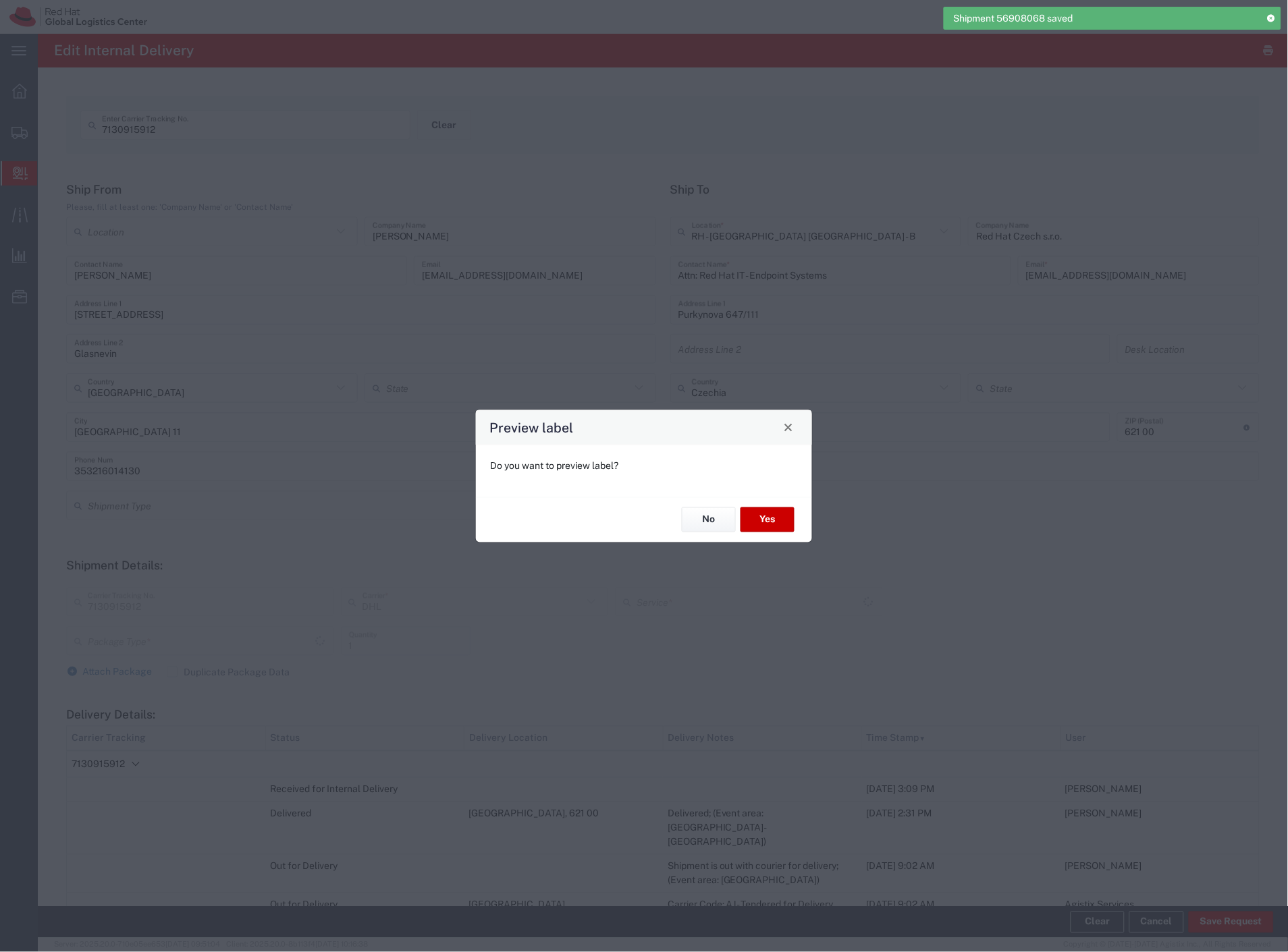
type input "Your Packaging"
type input "Economy Select"
click at [704, 529] on button "No" at bounding box center [709, 520] width 54 height 25
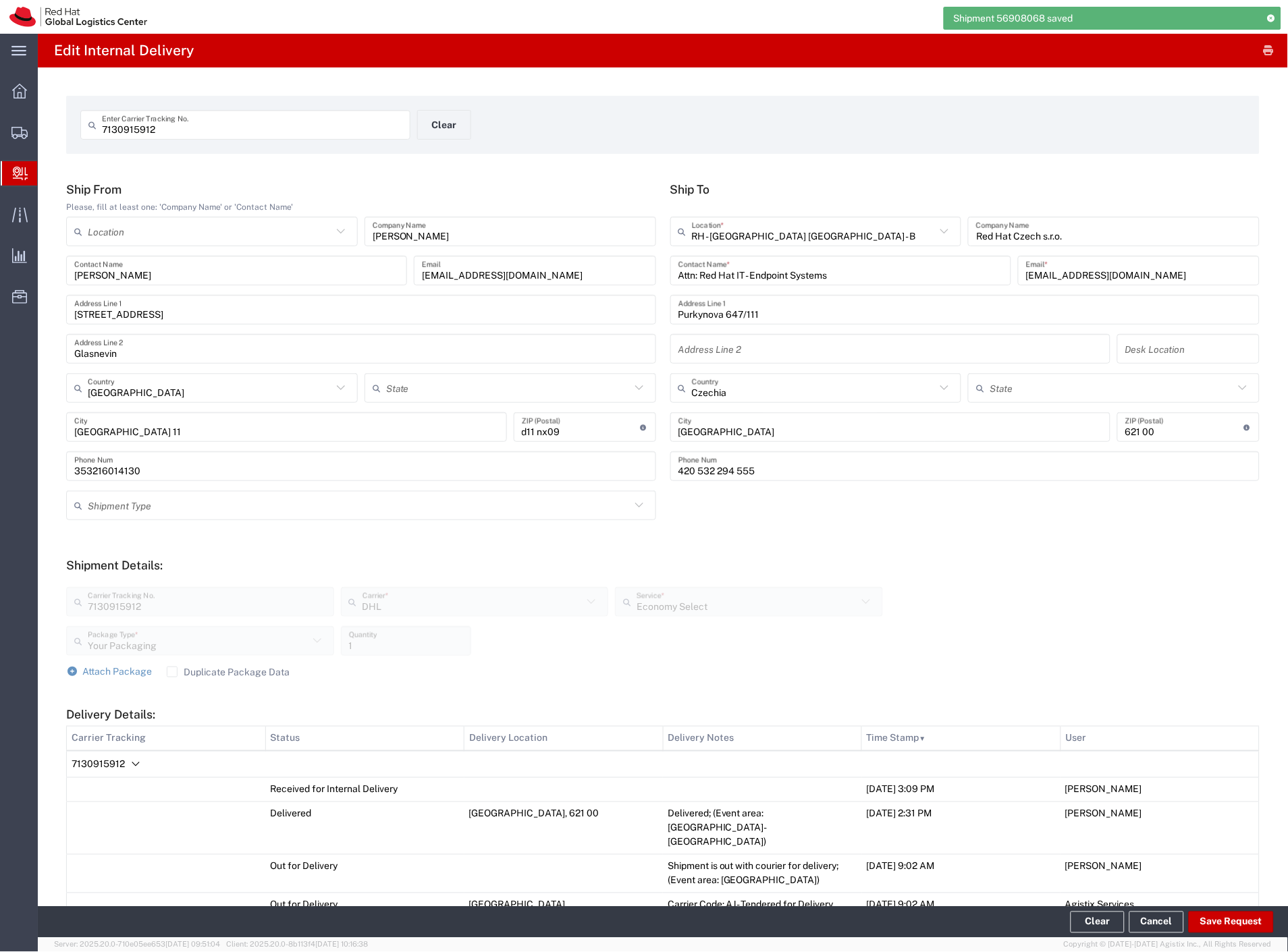
click at [432, 106] on form "7130915912 Enter Carrier Tracking No. Clear" at bounding box center [663, 124] width 1193 height 58
click at [449, 125] on button "Clear" at bounding box center [444, 125] width 54 height 30
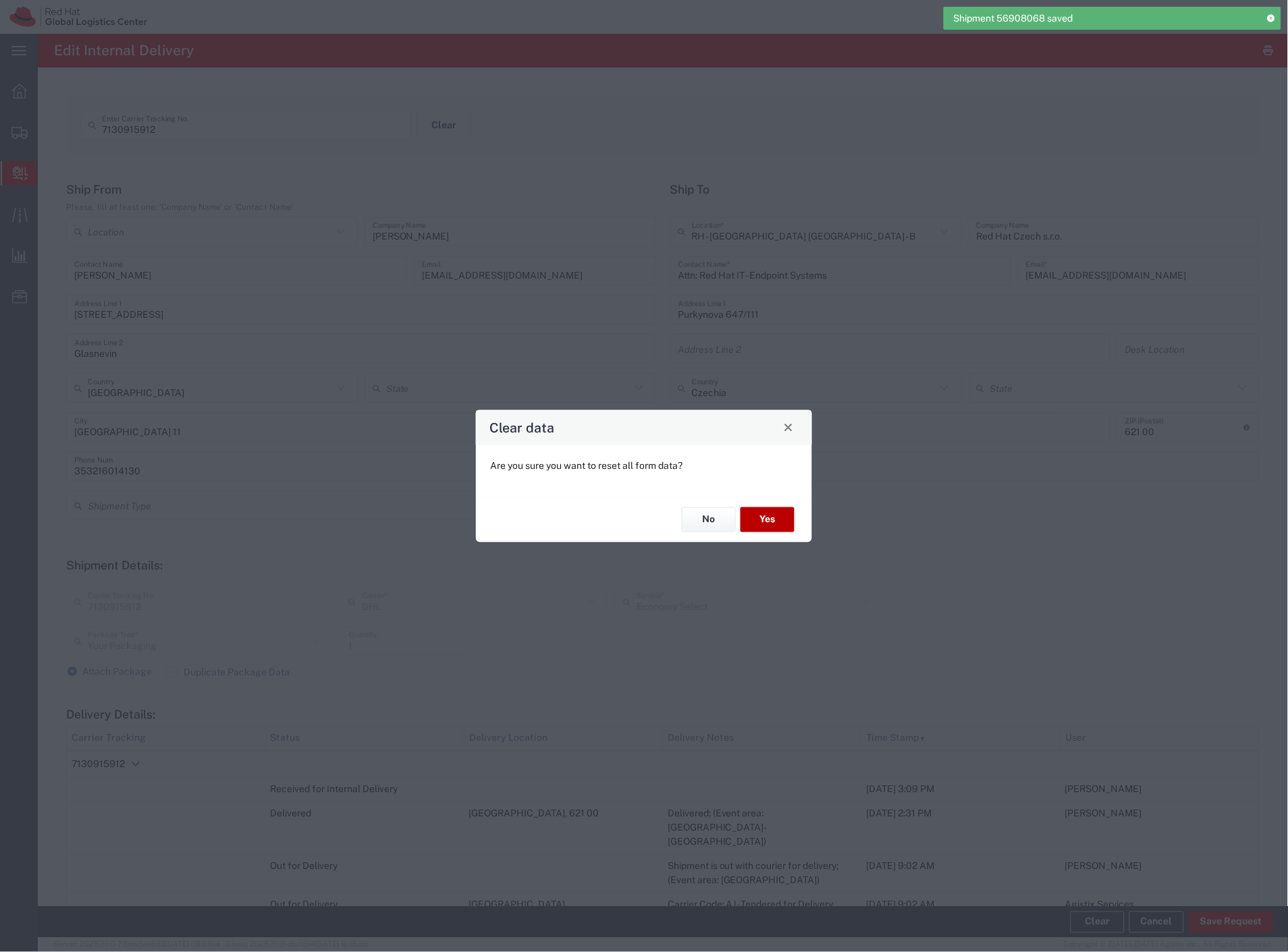
click at [767, 517] on button "Yes" at bounding box center [768, 520] width 54 height 25
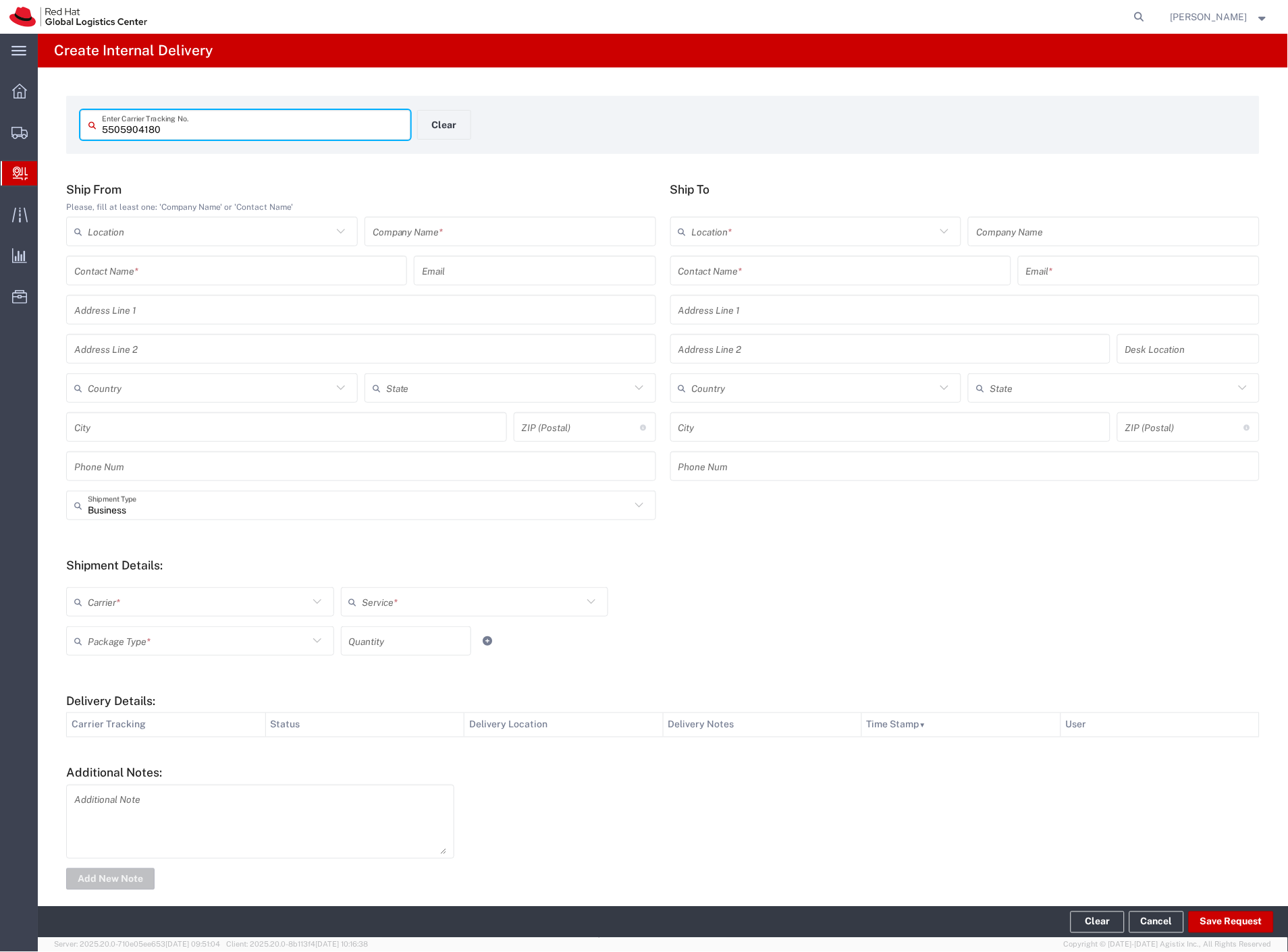
type input "5505904180"
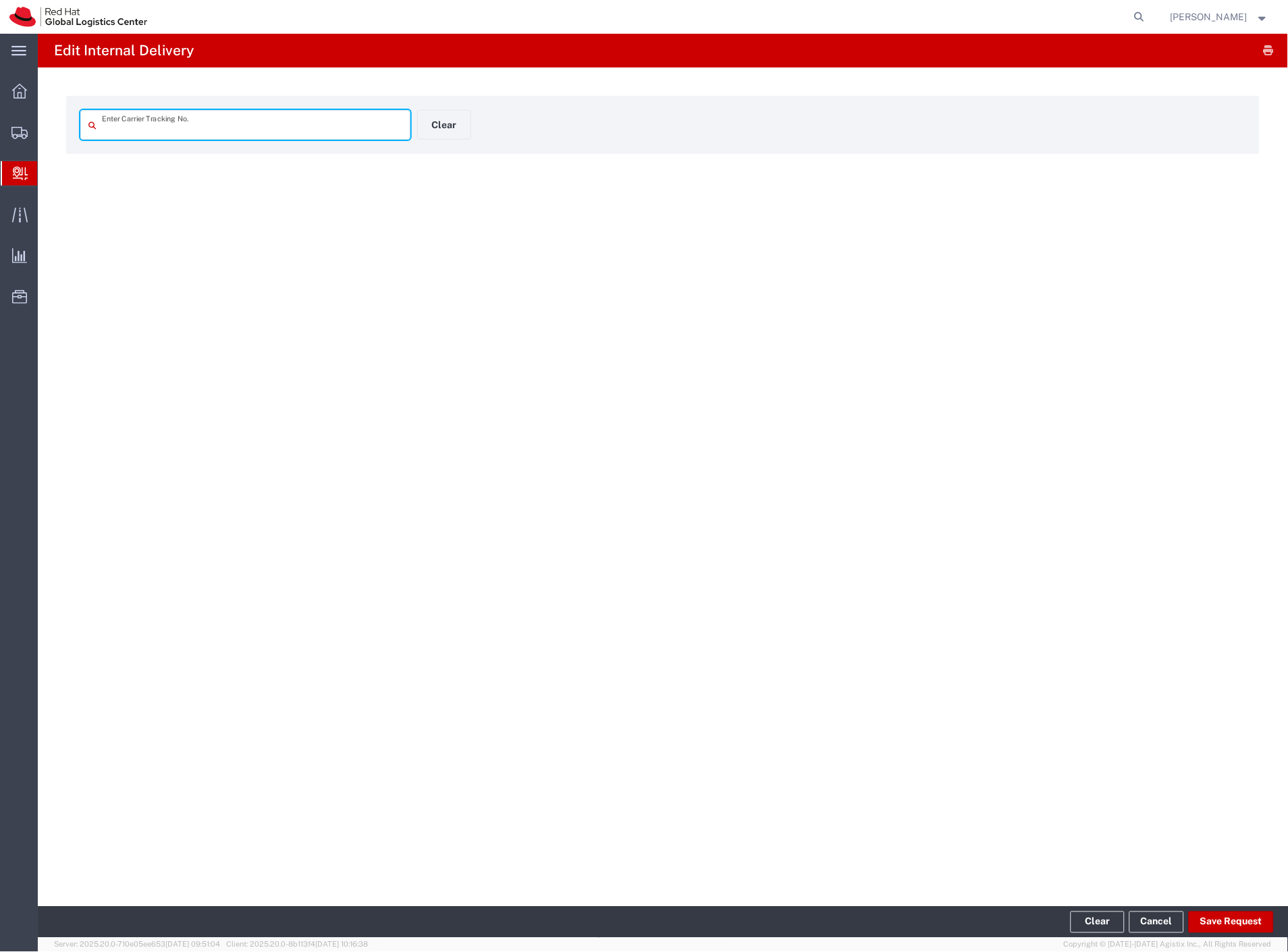
type input "5505904180"
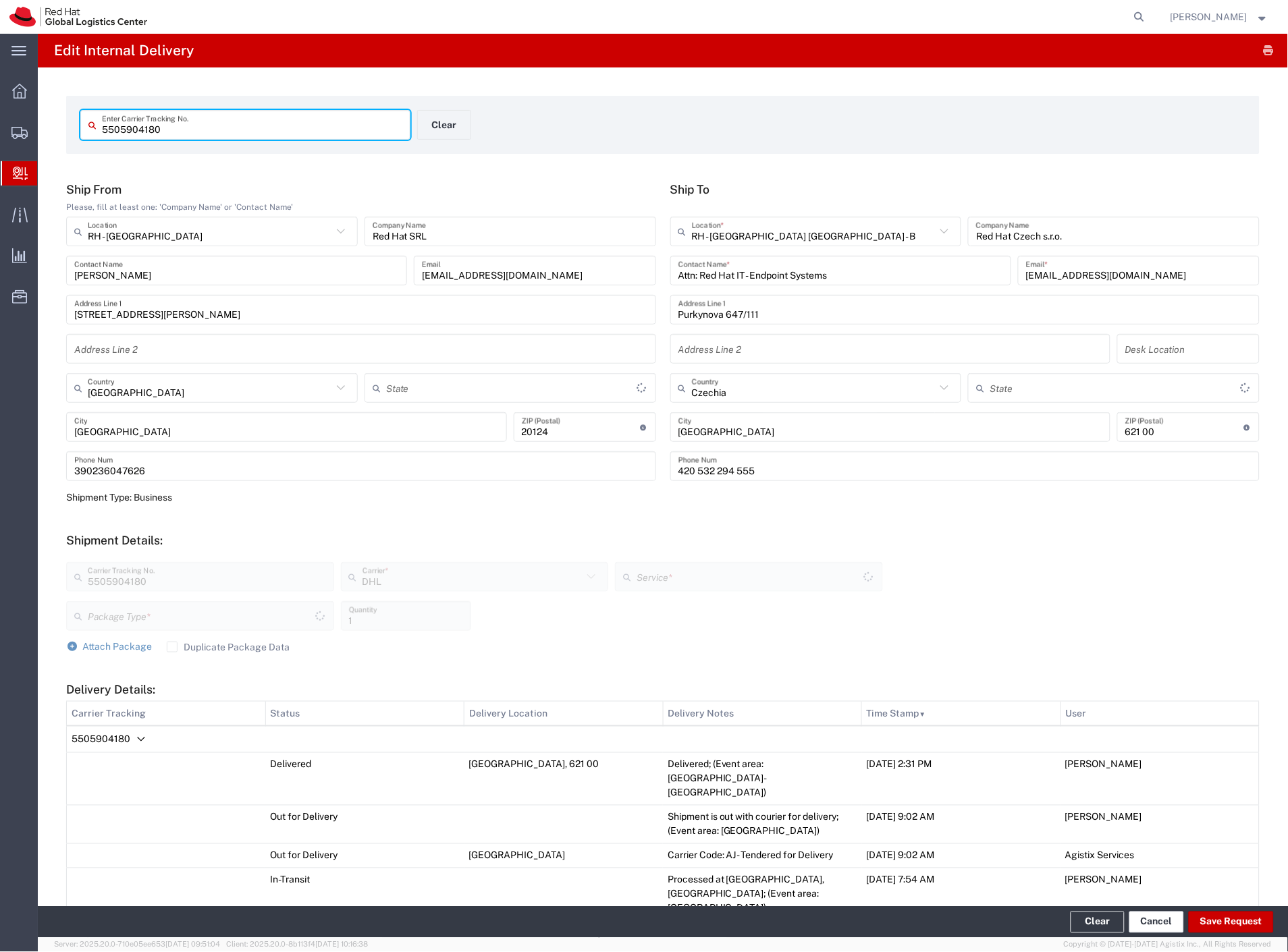
type input "Your Packaging"
type input "Economy Select"
click at [1232, 920] on button "Save Request" at bounding box center [1231, 923] width 85 height 21
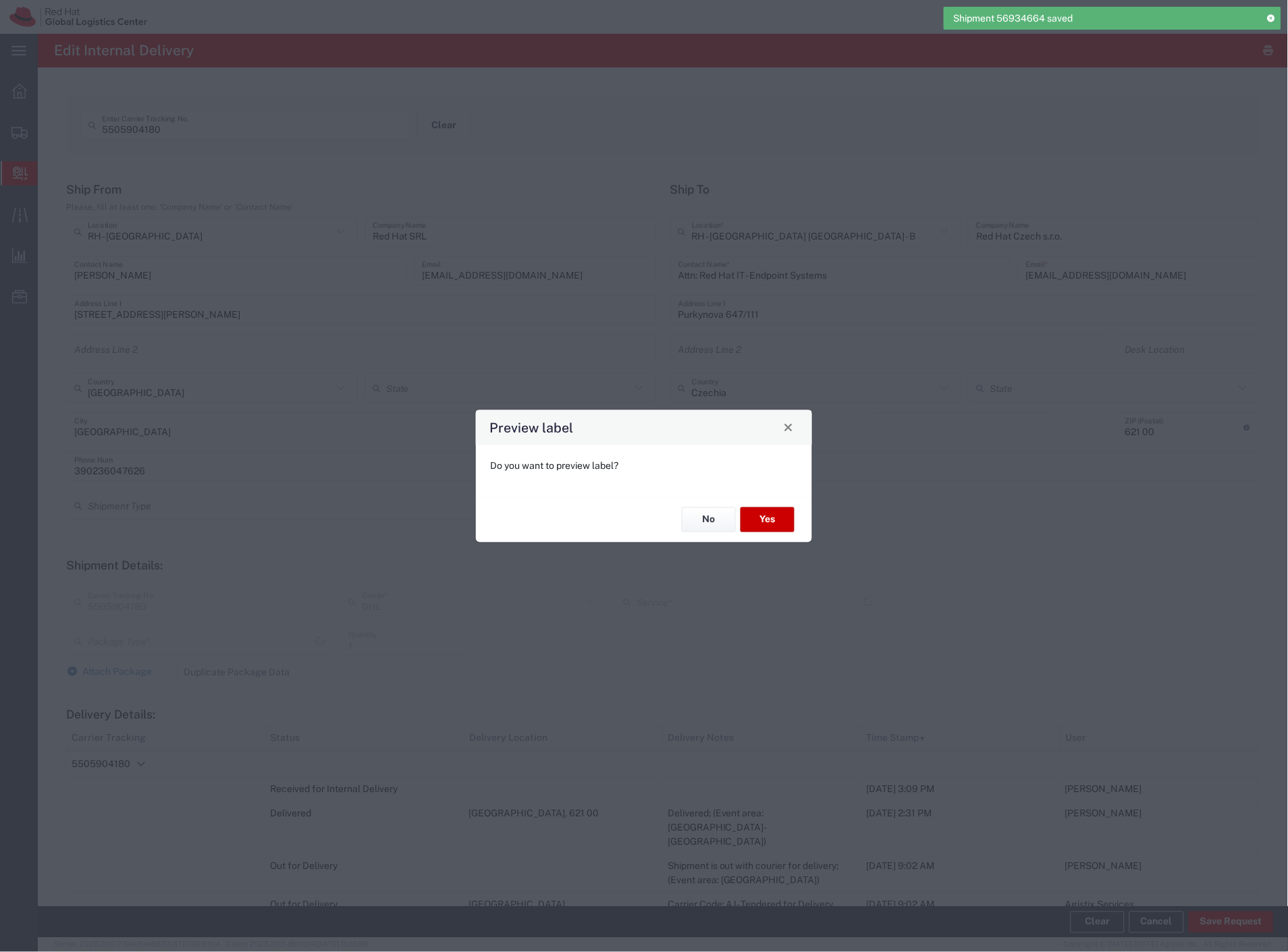
type input "Your Packaging"
type input "Economy Select"
click at [703, 517] on button "No" at bounding box center [709, 520] width 54 height 25
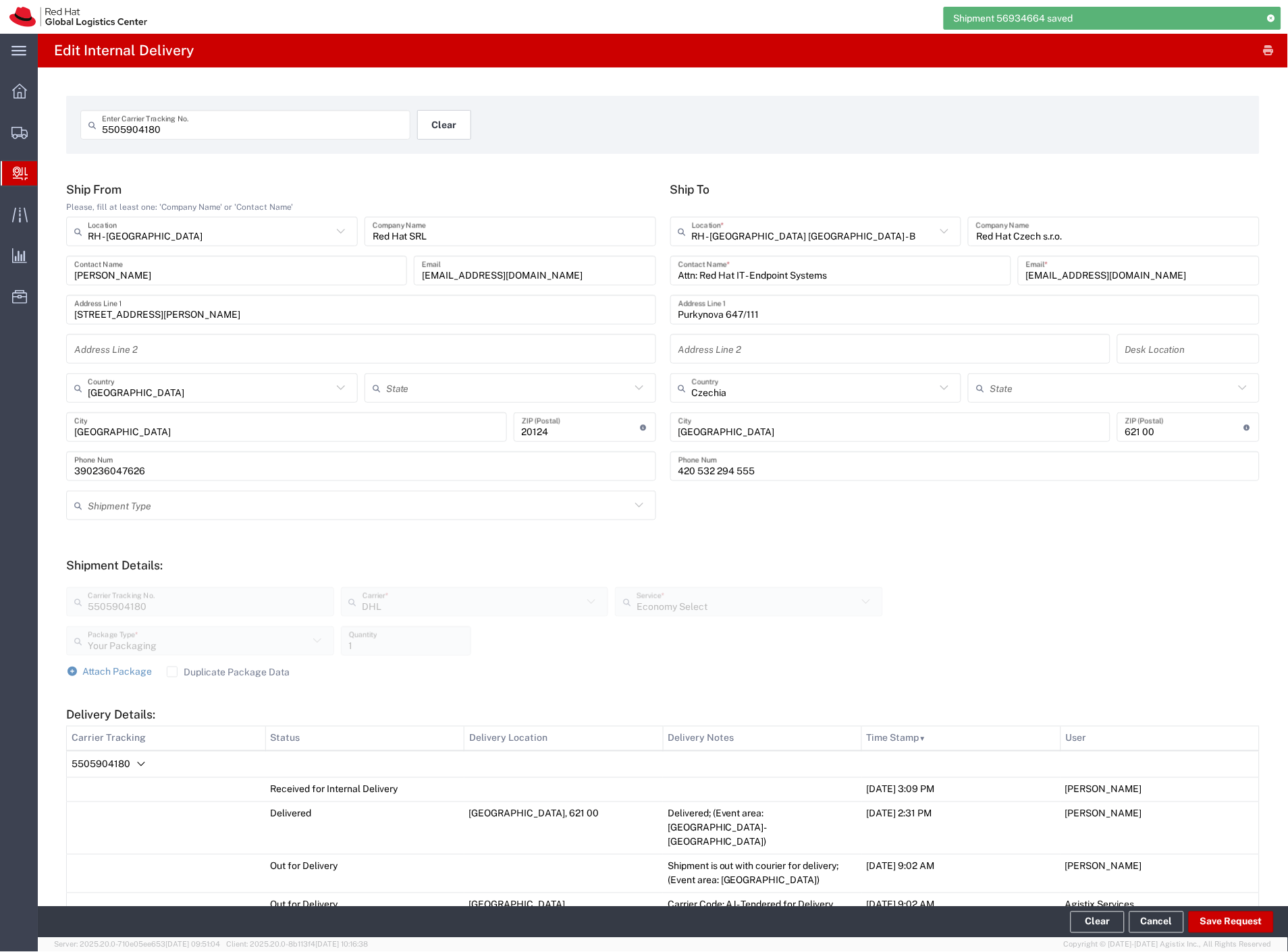
click at [423, 131] on button "Clear" at bounding box center [444, 125] width 54 height 30
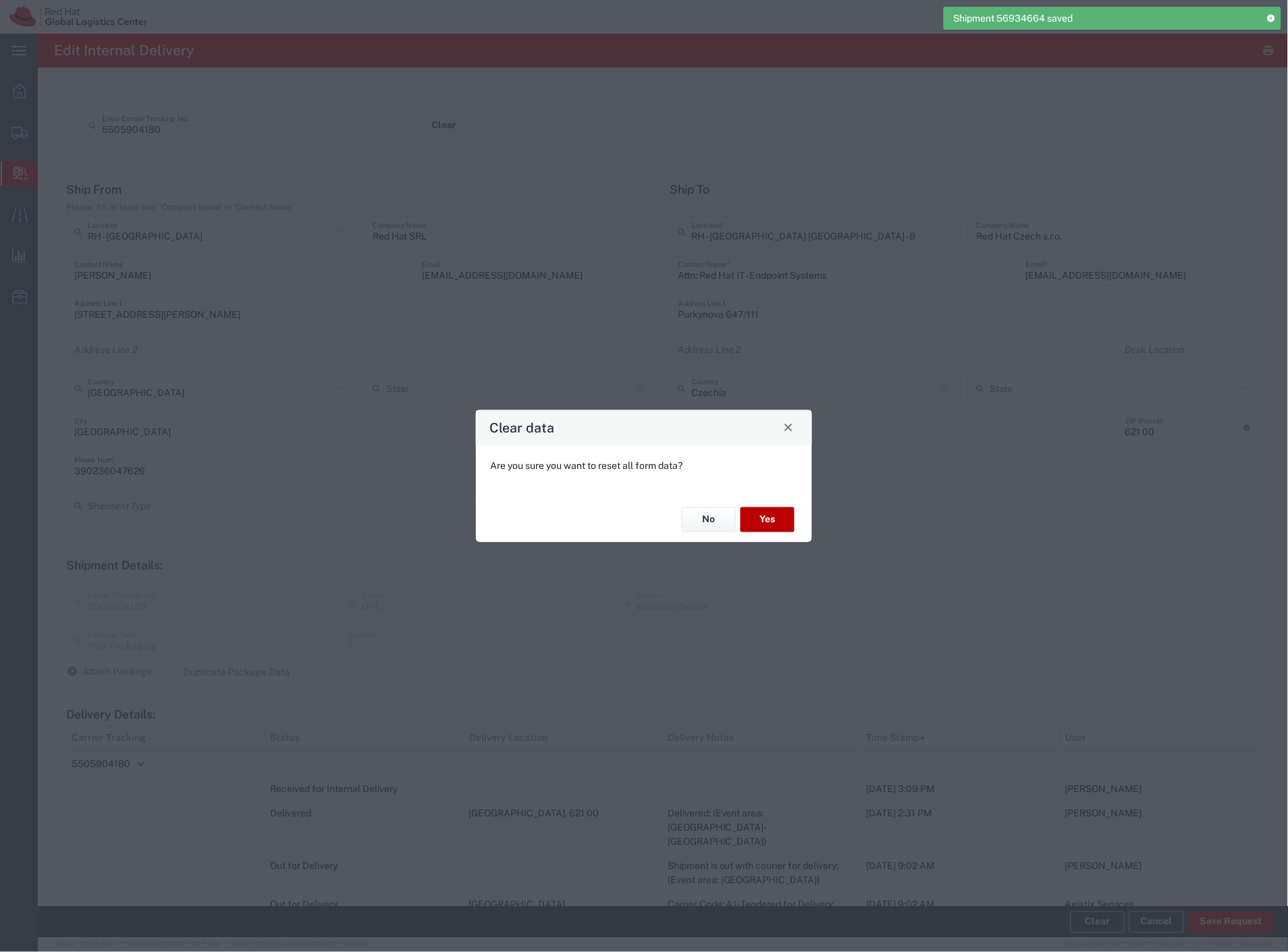
click at [778, 522] on button "Yes" at bounding box center [768, 520] width 54 height 25
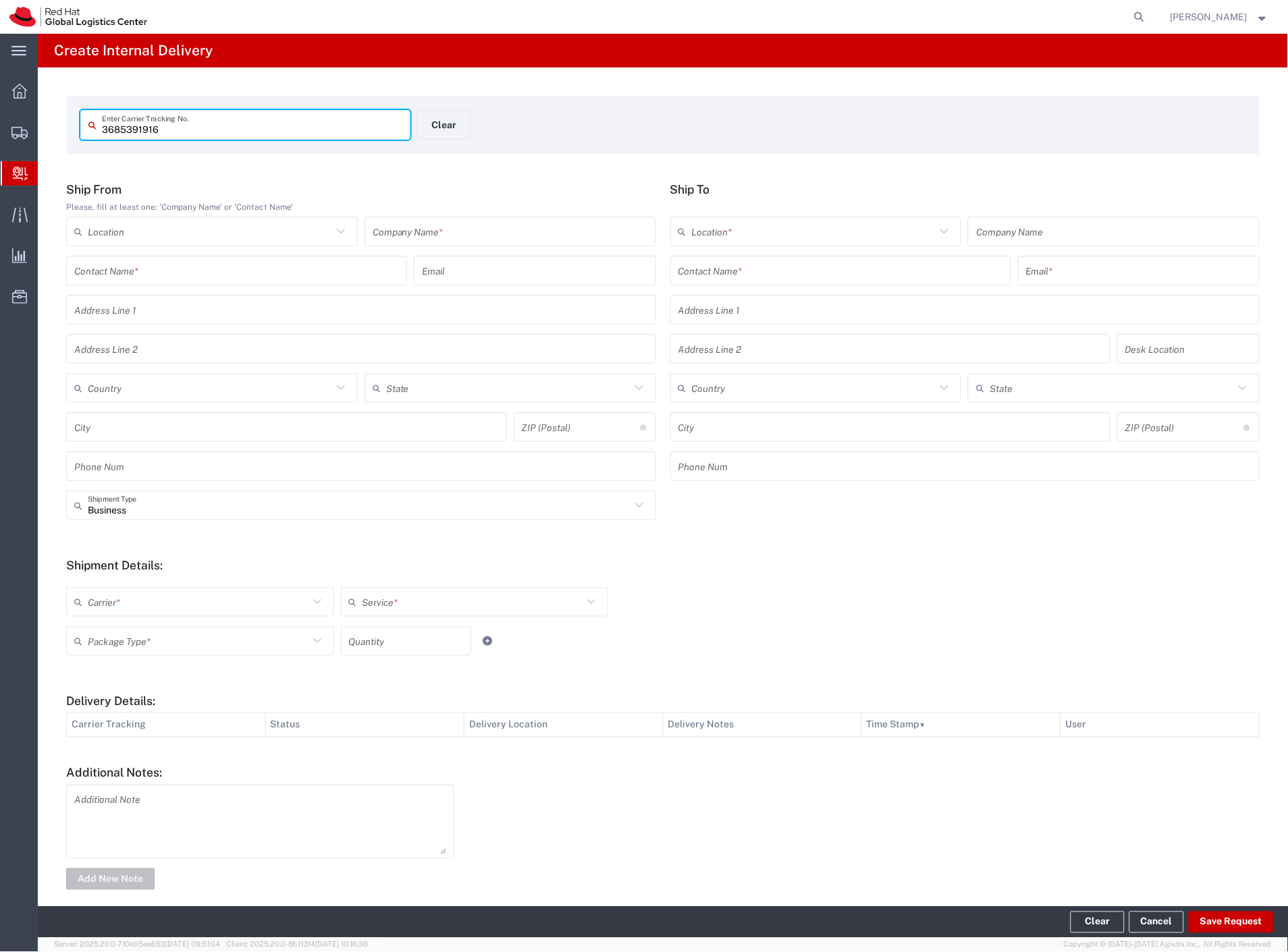
type input "3685391916"
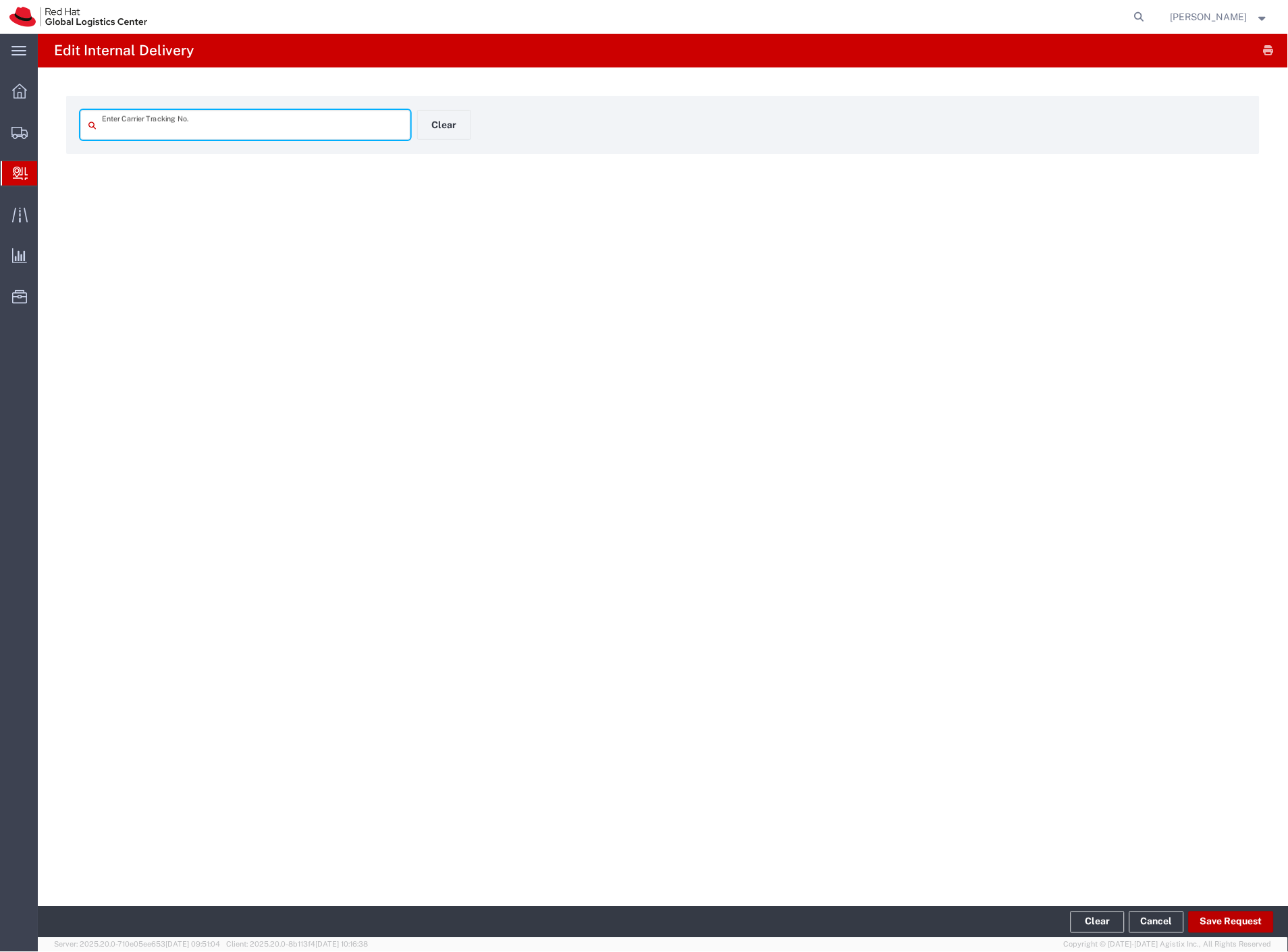
type input "3685391916"
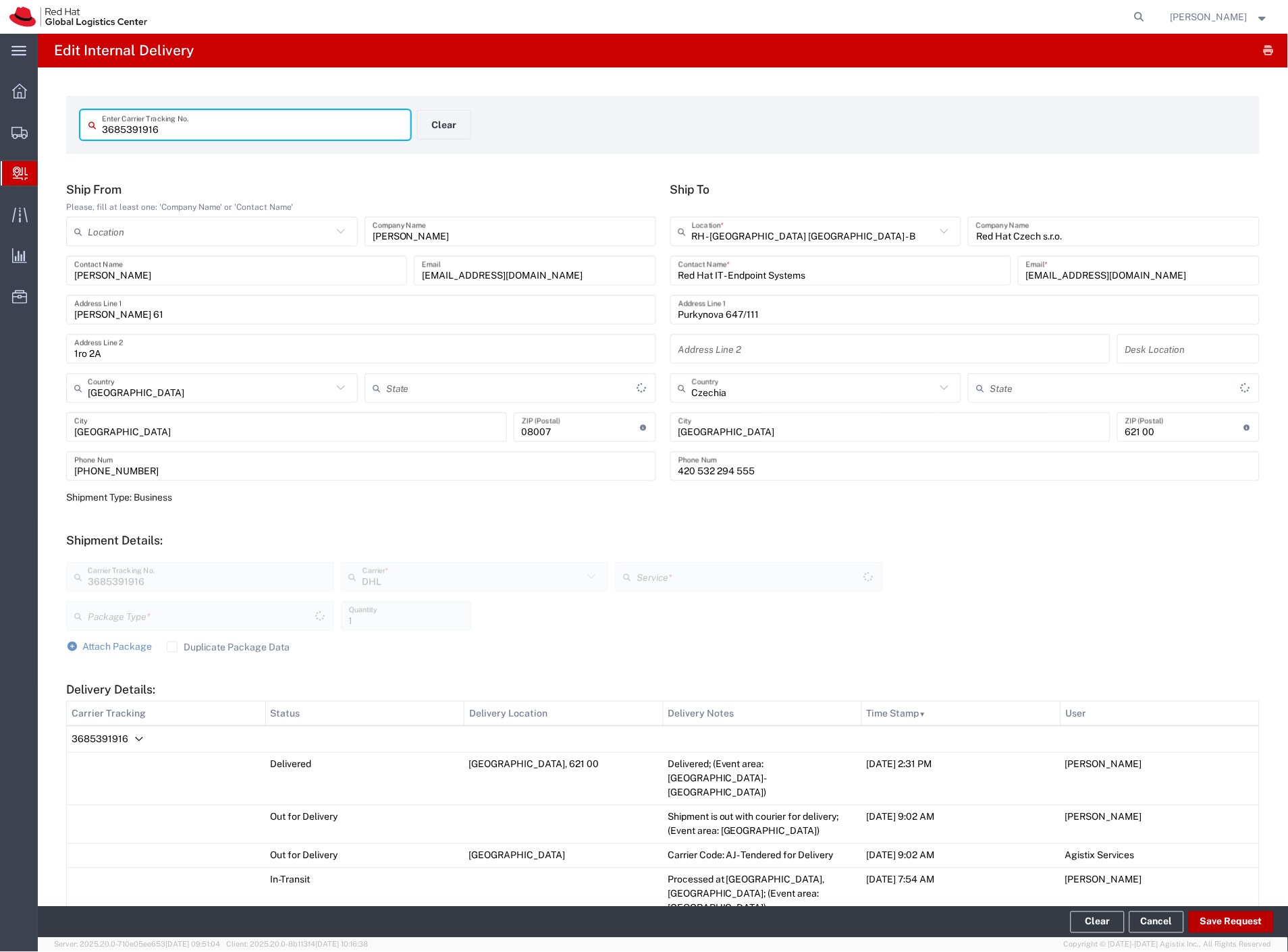
type input "Your Packaging"
type input "Economy Select"
click at [1225, 920] on button "Save Request" at bounding box center [1231, 923] width 85 height 21
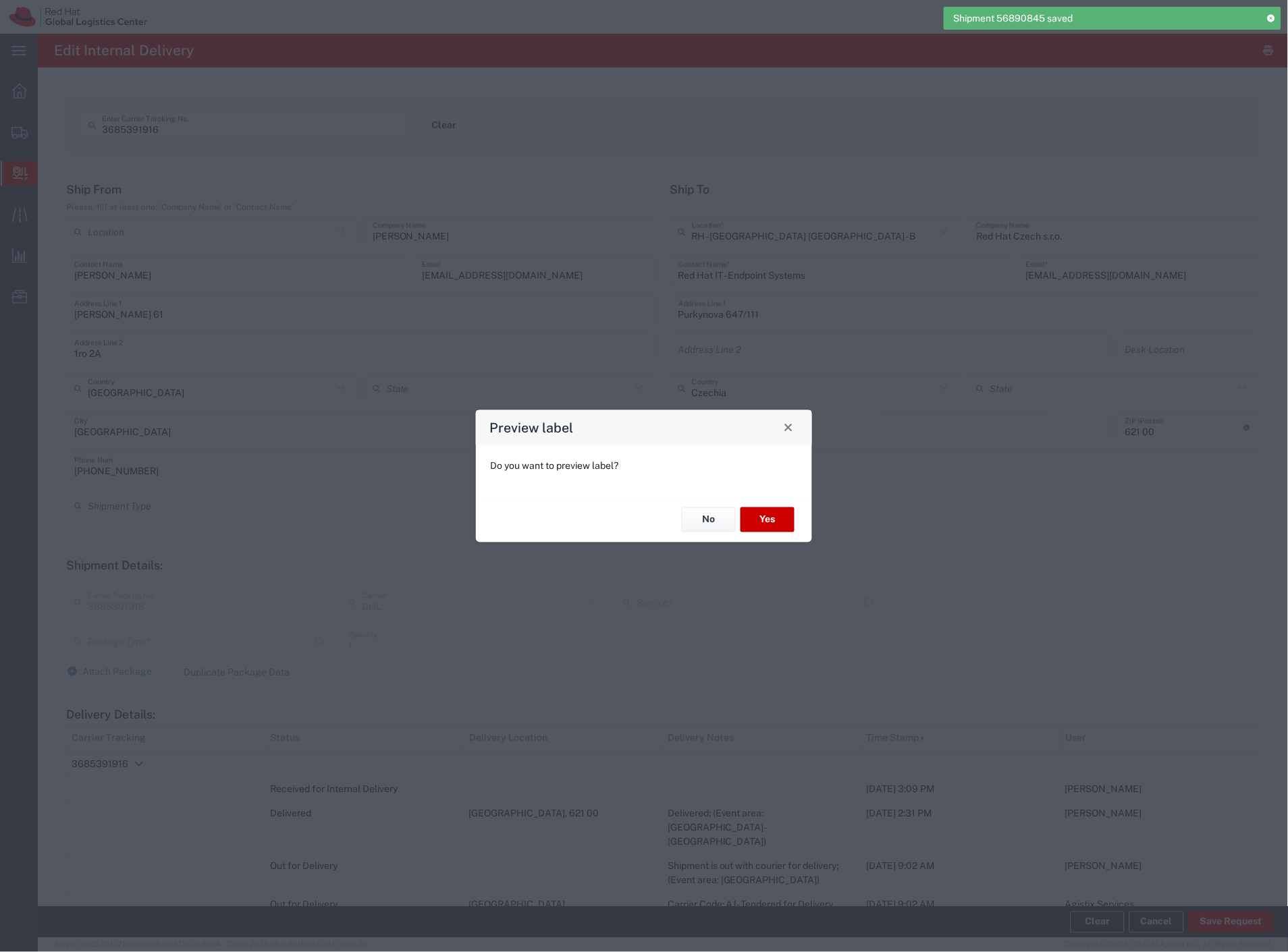
type input "Your Packaging"
type input "Economy Select"
drag, startPoint x: 711, startPoint y: 517, endPoint x: 705, endPoint y: 507, distance: 11.7
click at [709, 517] on button "No" at bounding box center [709, 520] width 54 height 25
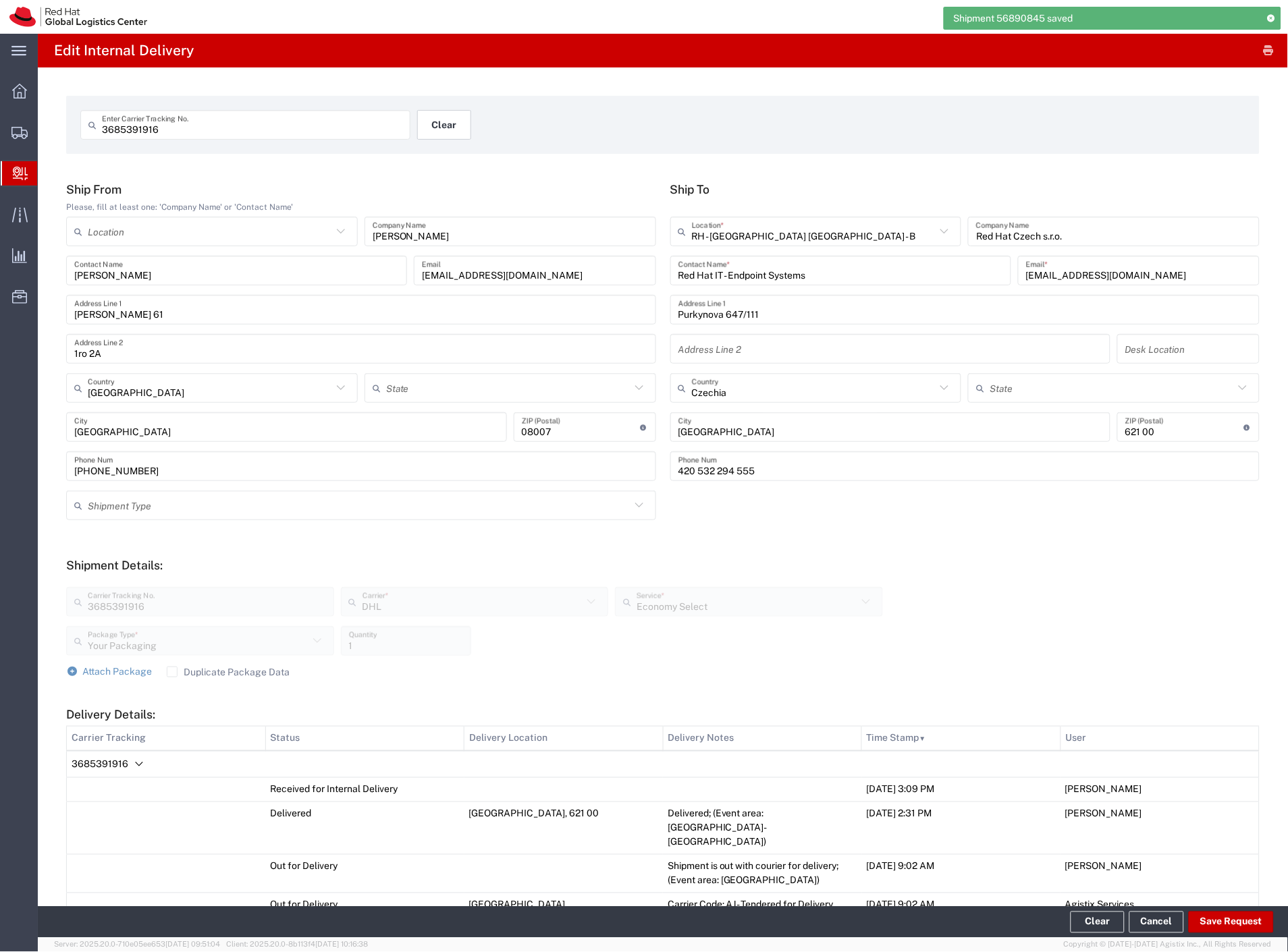
click at [434, 121] on button "Clear" at bounding box center [444, 125] width 54 height 30
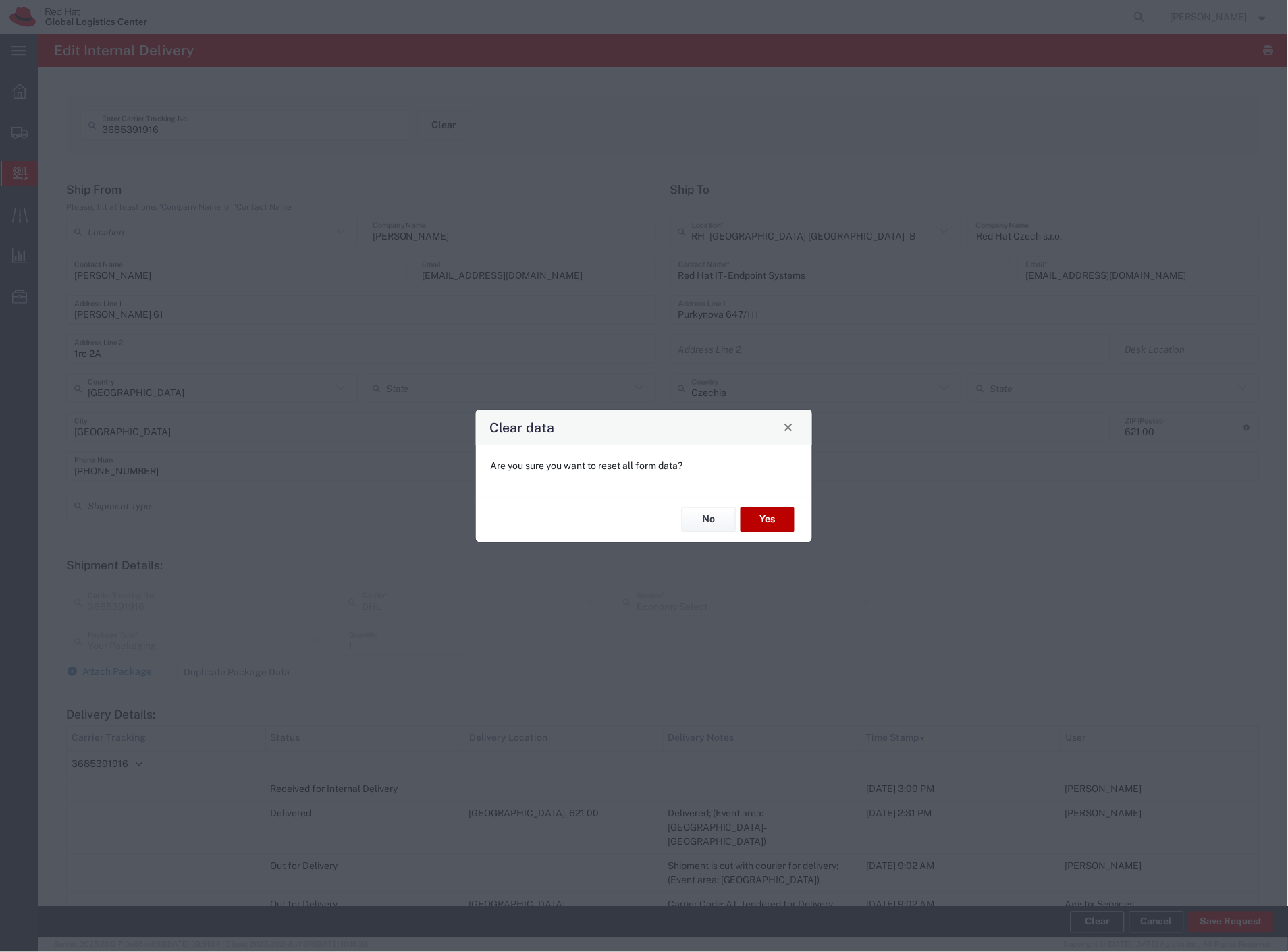
click at [780, 522] on button "Yes" at bounding box center [768, 520] width 54 height 25
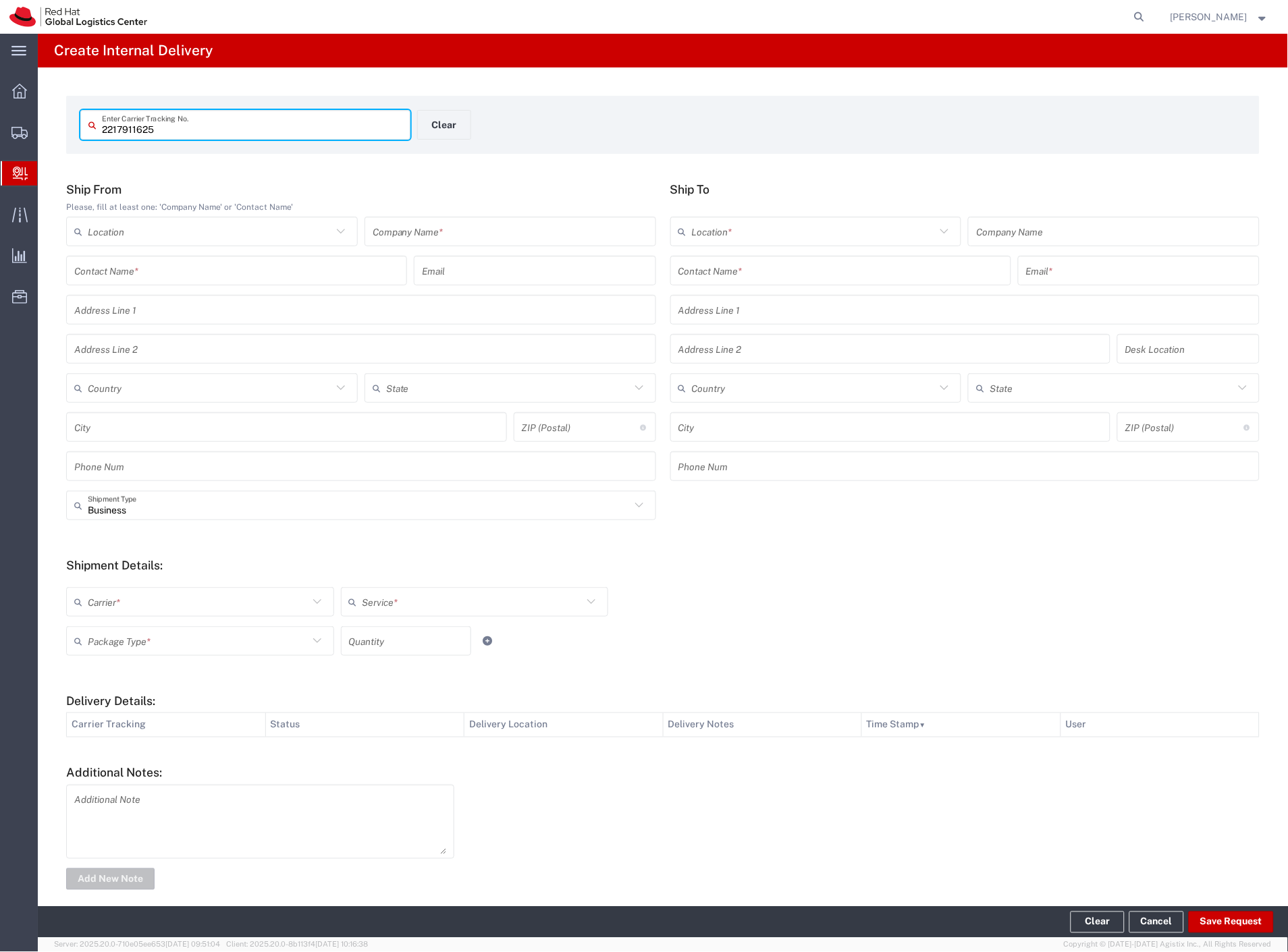
type input "2217911625"
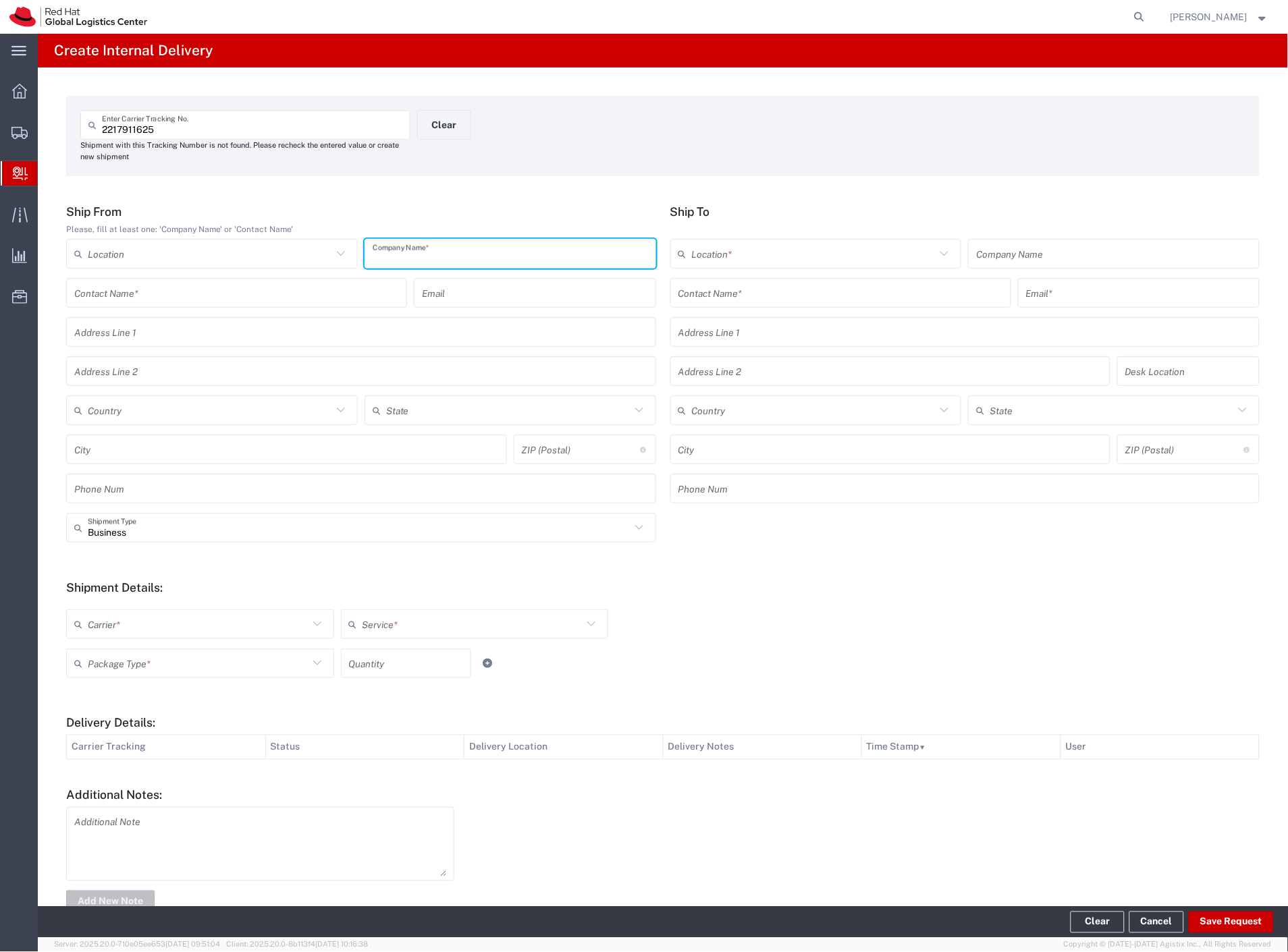
click at [430, 245] on input "text" at bounding box center [510, 254] width 275 height 24
type input "armani"
click at [776, 300] on input "text" at bounding box center [841, 293] width 325 height 24
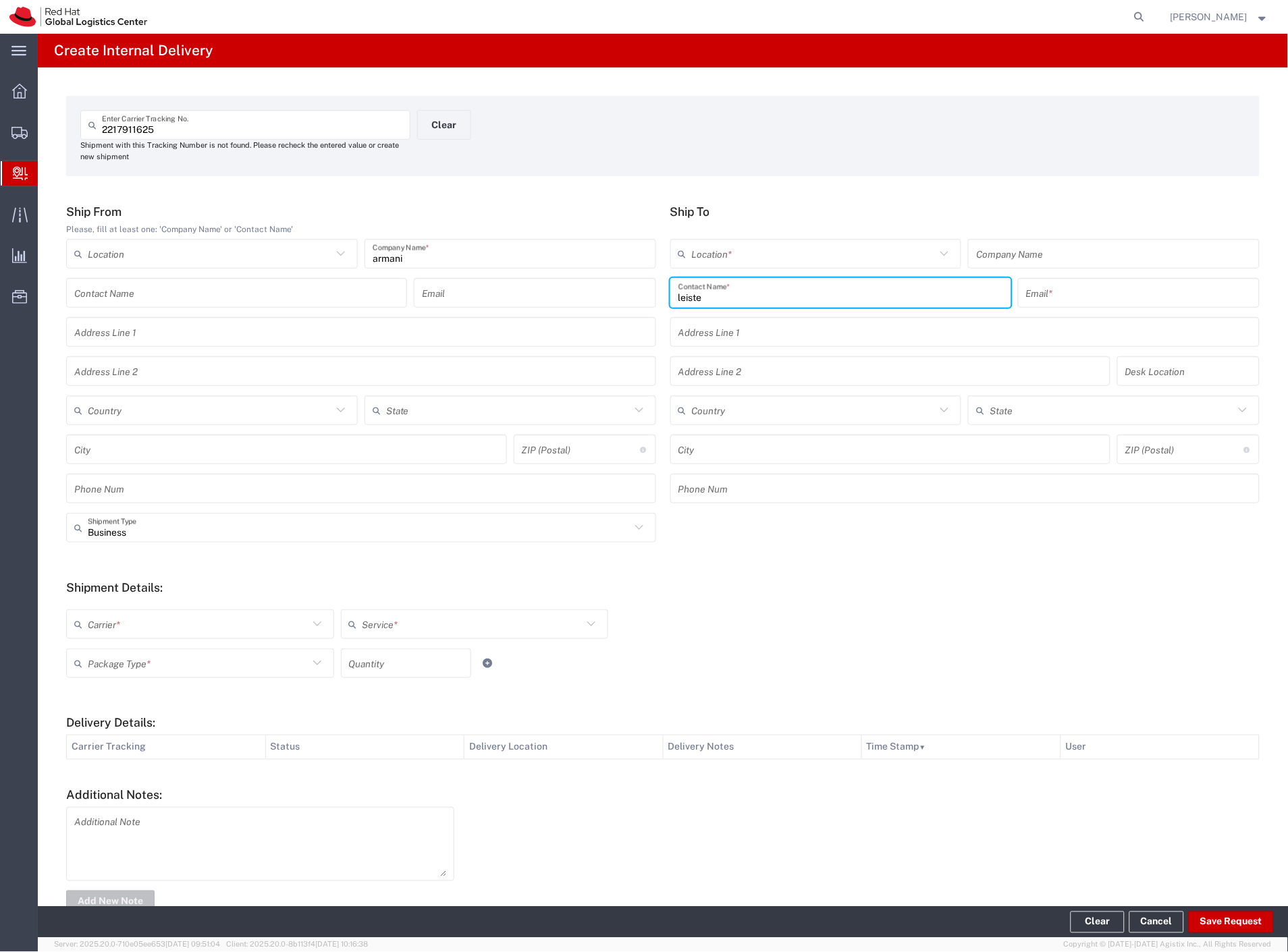
click at [691, 293] on input "leiste" at bounding box center [841, 293] width 325 height 24
type input "leistne"
click at [759, 335] on p "Purkynova 665/115, 1C263, BRNO, 621 00, CZ" at bounding box center [840, 343] width 323 height 17
type input "RH - [GEOGRAPHIC_DATA] [GEOGRAPHIC_DATA] - C"
type input "Red Hat Czech s.r.o."
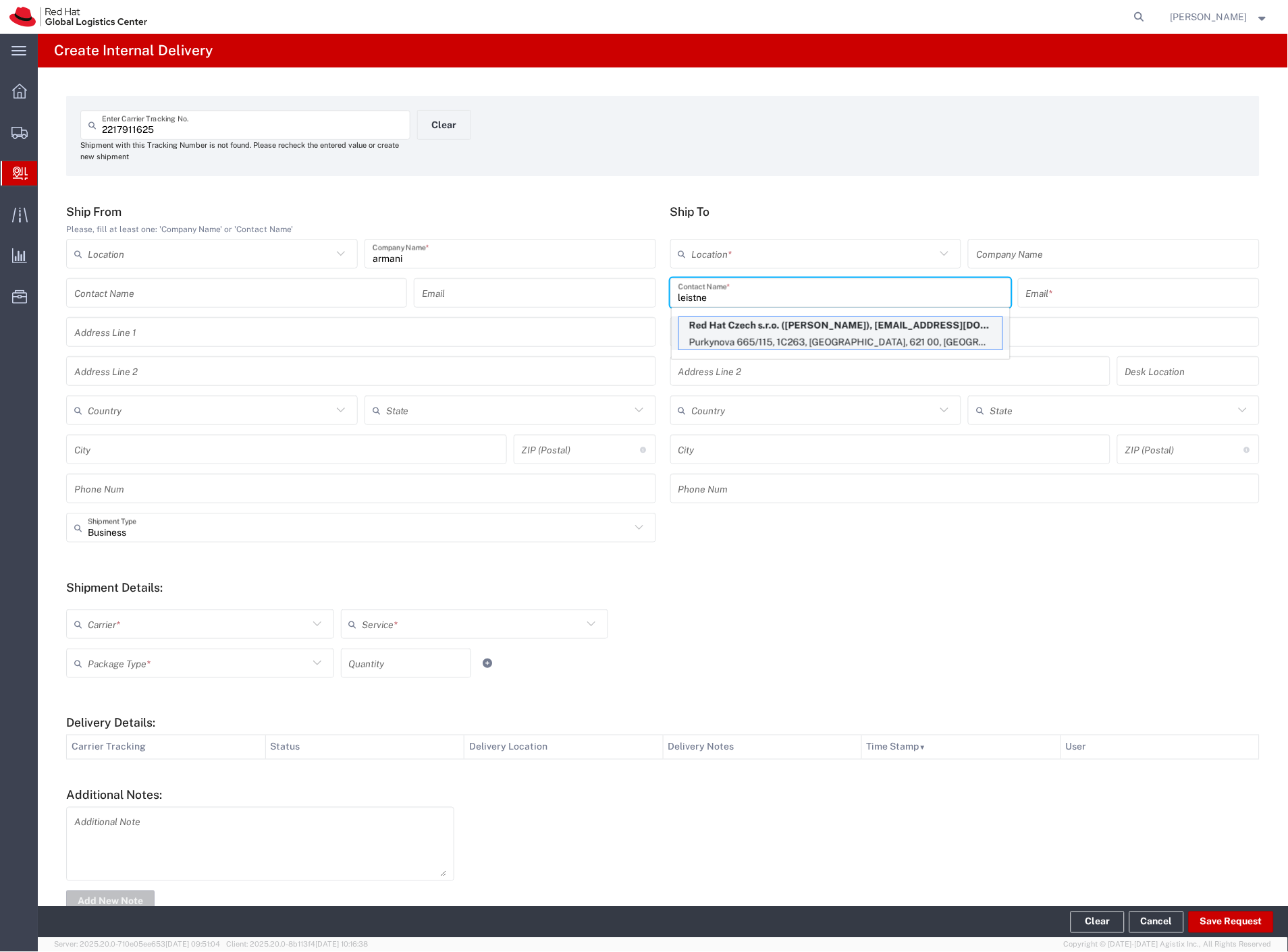
type input "Lucie Leistnerova"
type input "lleistne@redhat.com"
type input "Purkynova 665/115"
type input "1C263"
type input "Czechia"
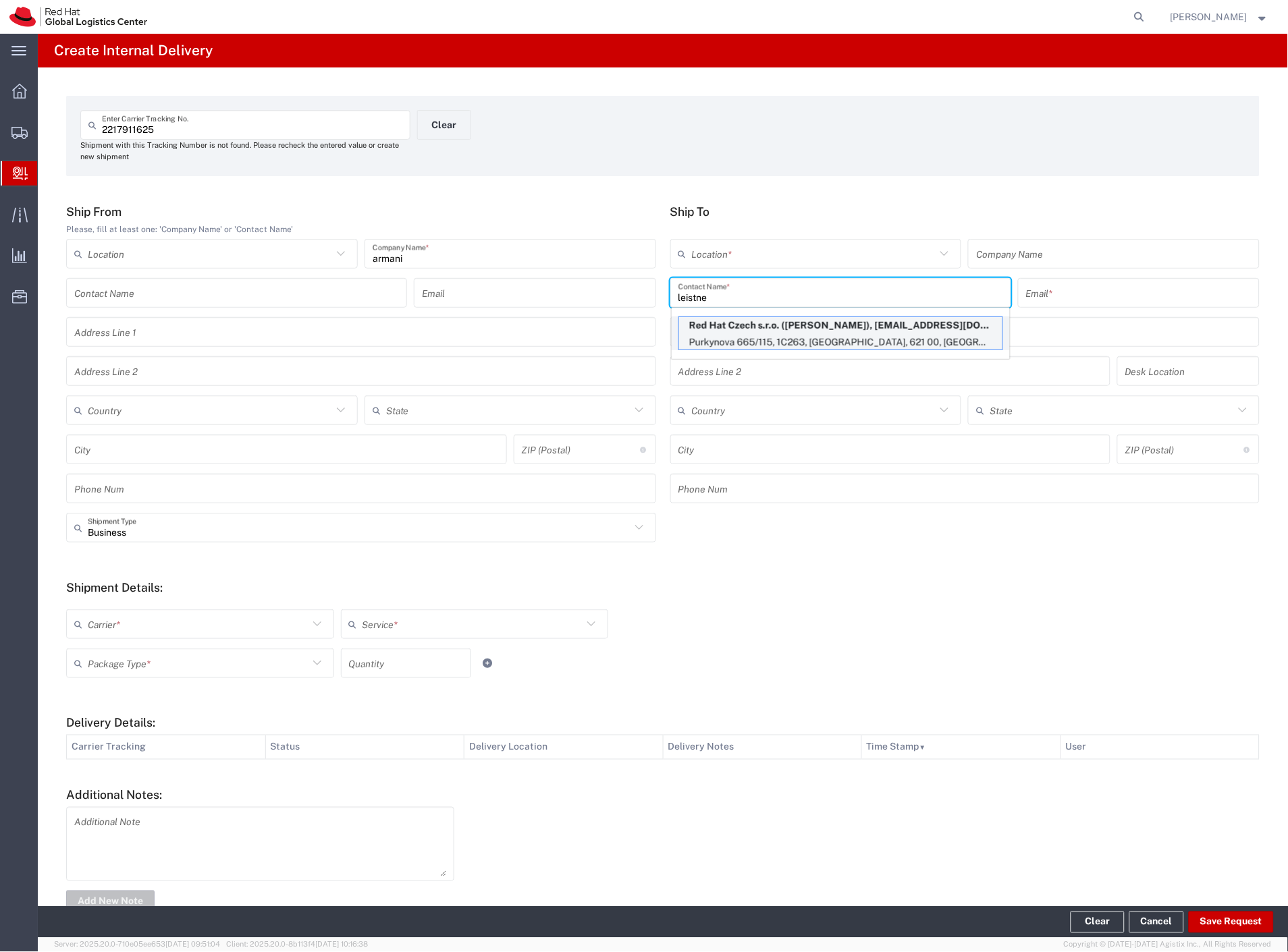
type input "BRNO"
type input "621 00"
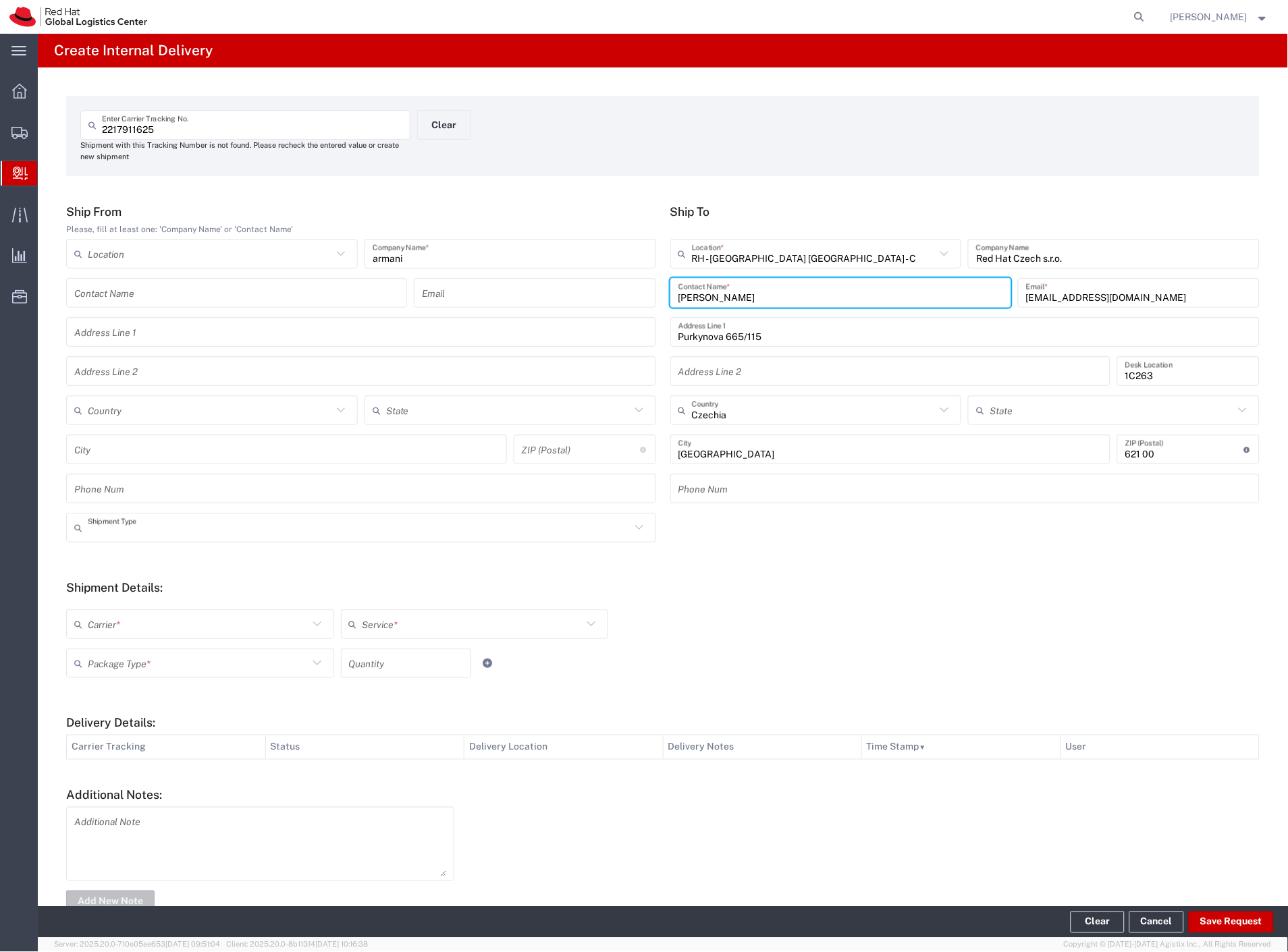
click at [153, 532] on input "text" at bounding box center [359, 528] width 542 height 24
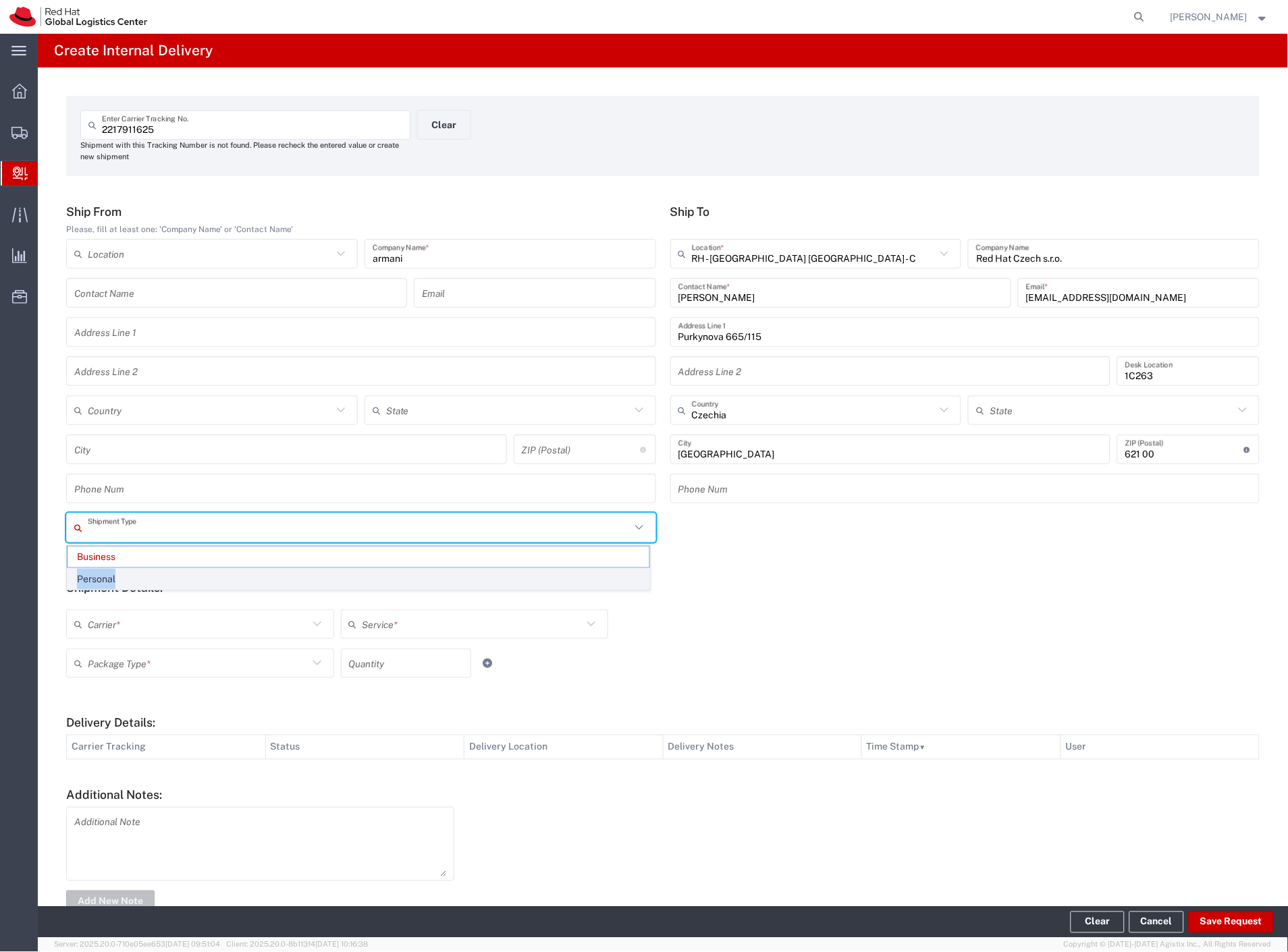
click at [131, 572] on ul "Business Personal" at bounding box center [358, 568] width 583 height 44
click at [130, 577] on span "Personal" at bounding box center [358, 579] width 582 height 21
type input "Personal"
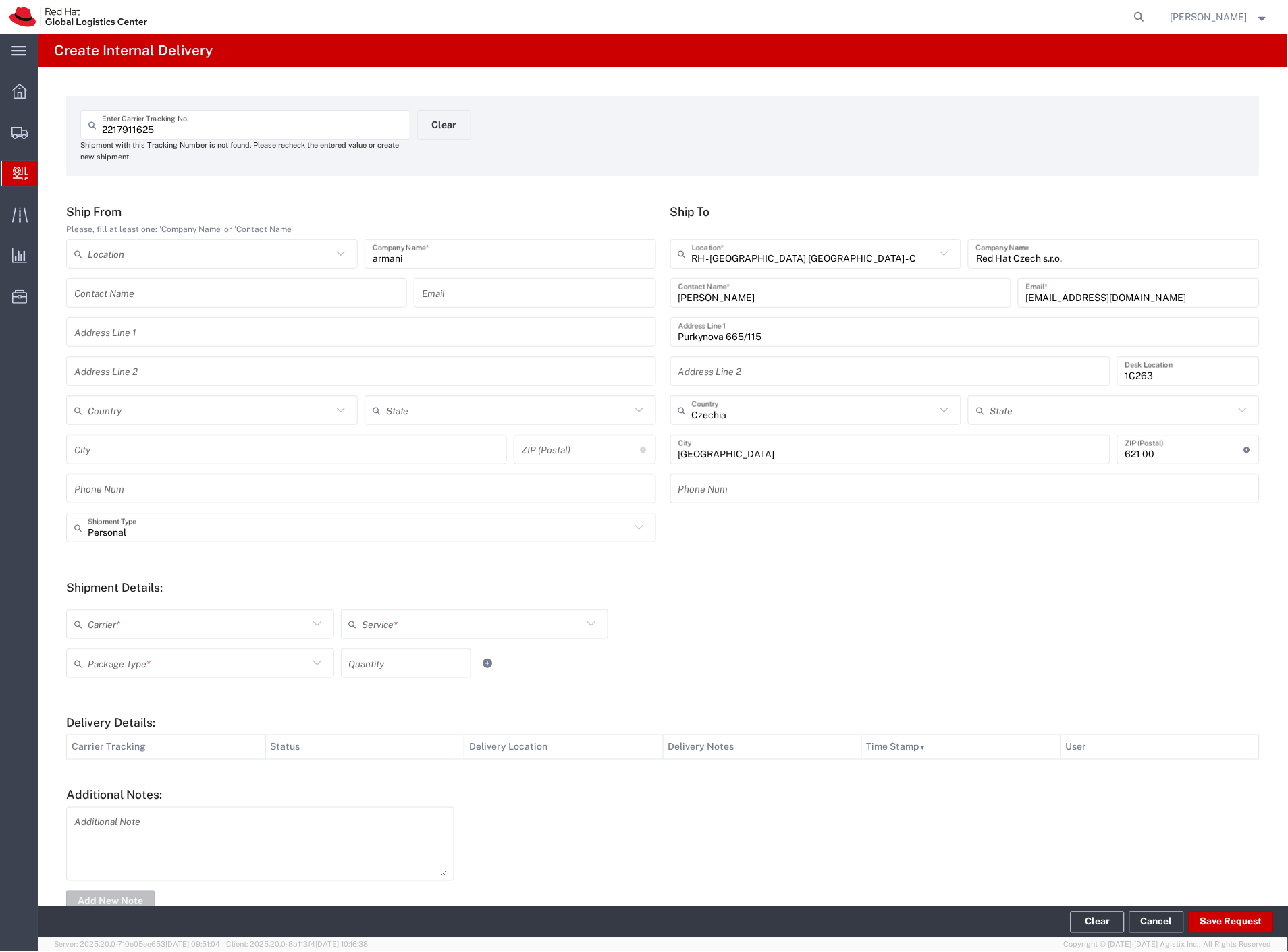
click at [116, 632] on input "text" at bounding box center [198, 624] width 220 height 24
drag, startPoint x: 113, startPoint y: 651, endPoint x: 111, endPoint y: 659, distance: 8.2
click at [112, 654] on span "Czech Post" at bounding box center [199, 653] width 263 height 21
type input "Czech Post"
click at [111, 659] on input "text" at bounding box center [198, 664] width 220 height 24
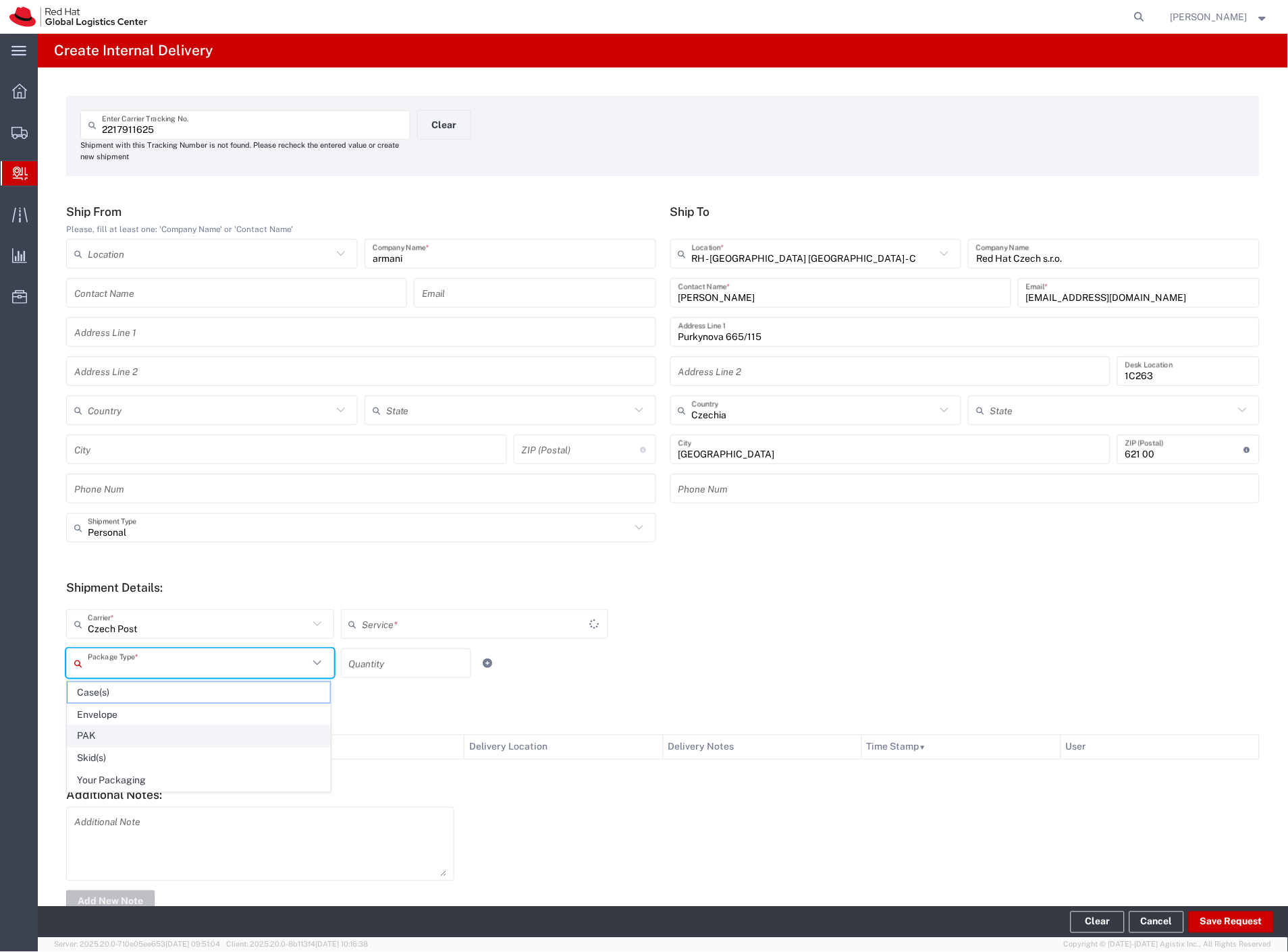
type input "Ground"
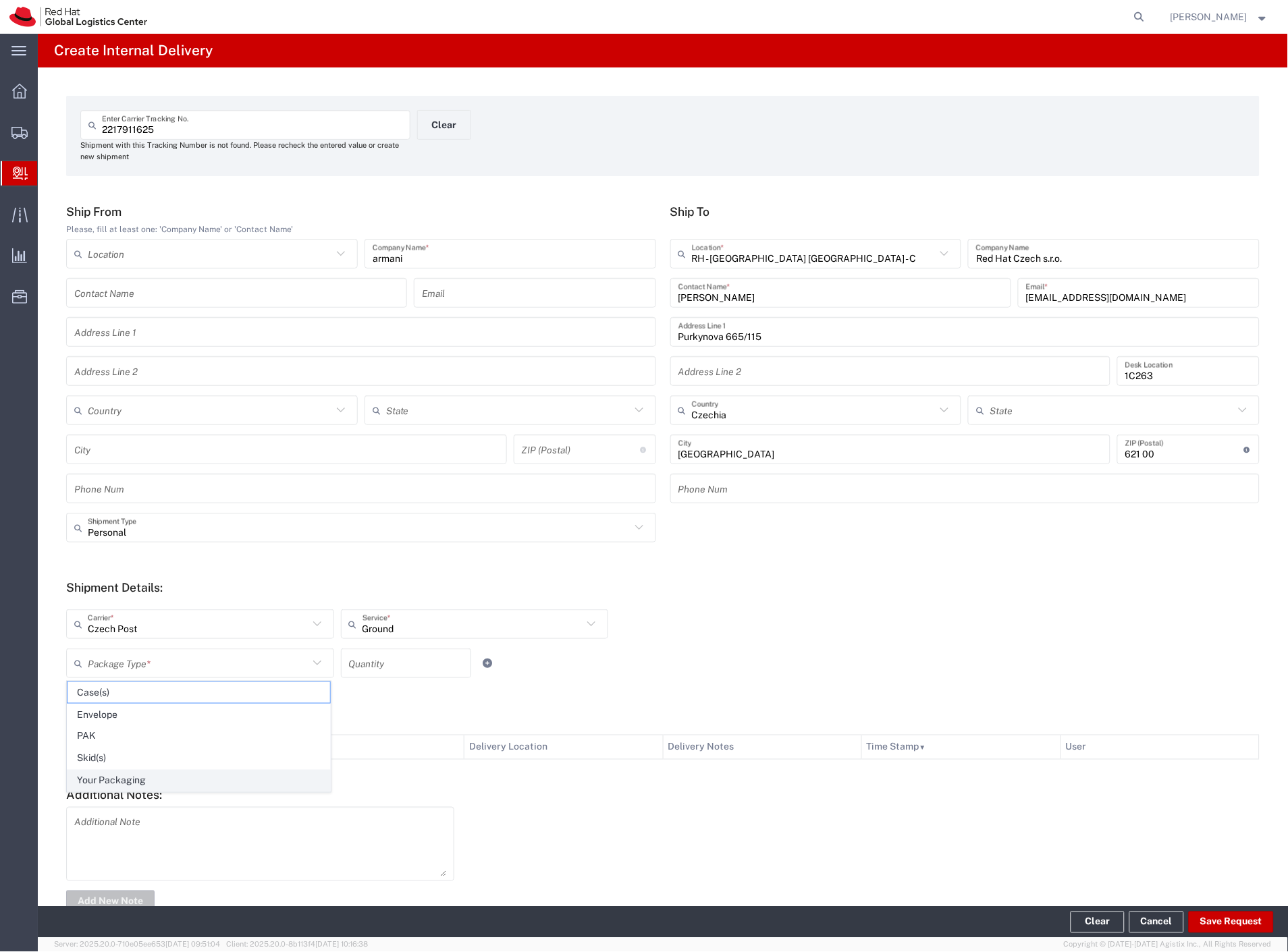
click at [127, 778] on span "Your Packaging" at bounding box center [199, 781] width 263 height 21
type input "Your Packaging"
click at [1223, 914] on button "Save Request" at bounding box center [1231, 923] width 85 height 21
type input "Personal"
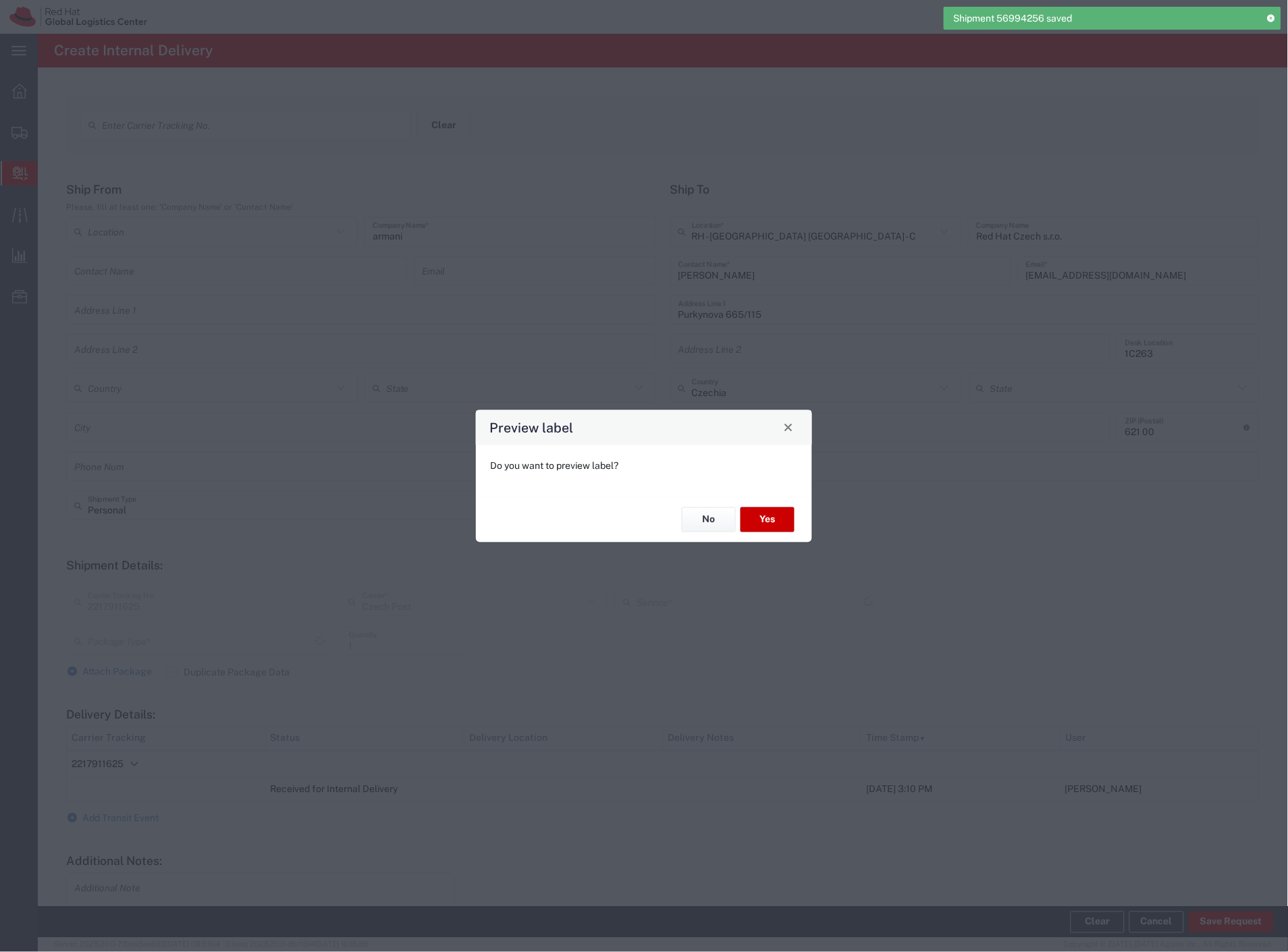
type input "Your Packaging"
type input "Ground"
click at [759, 517] on button "Yes" at bounding box center [768, 520] width 54 height 25
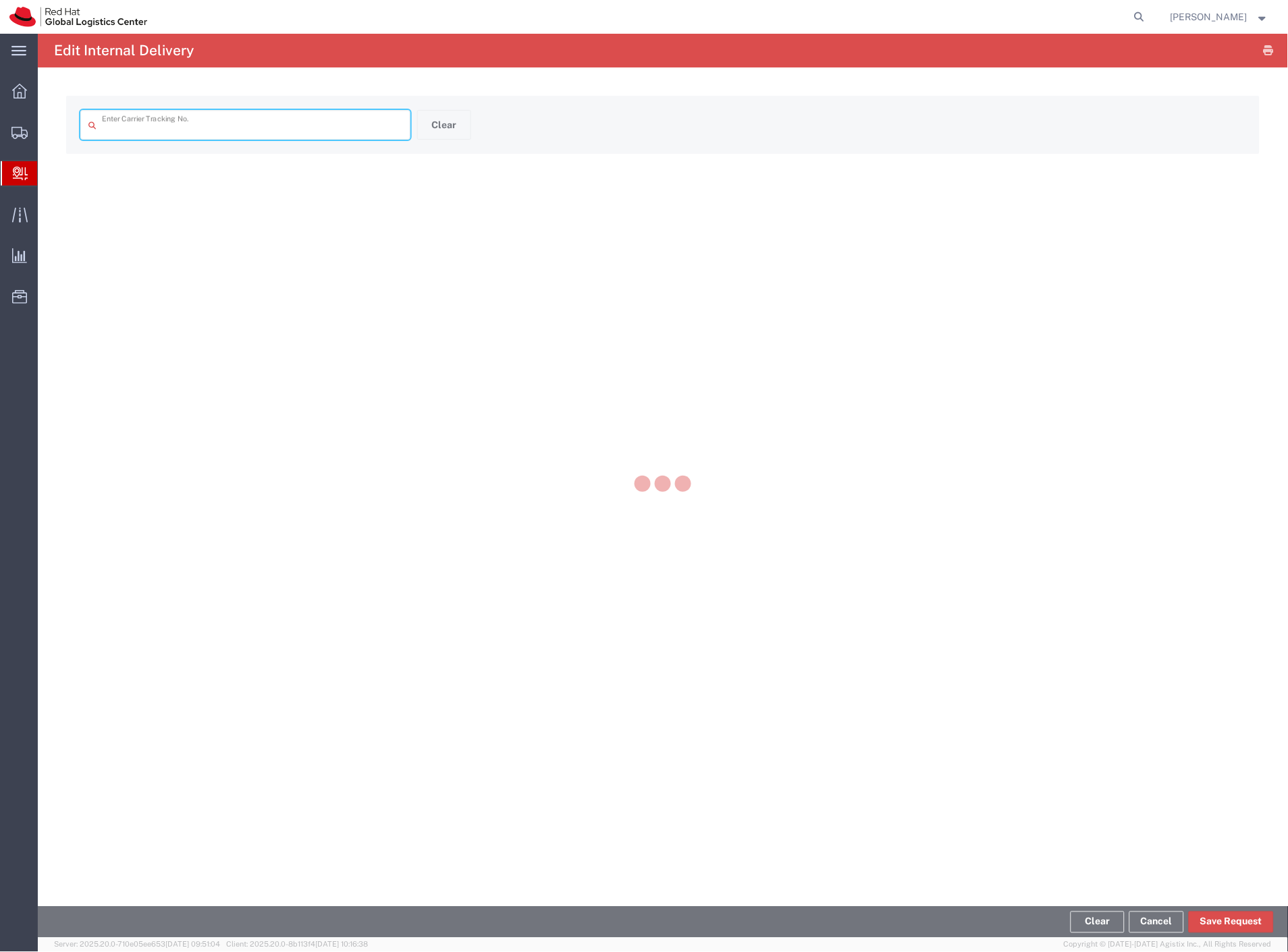
type input "2217911625"
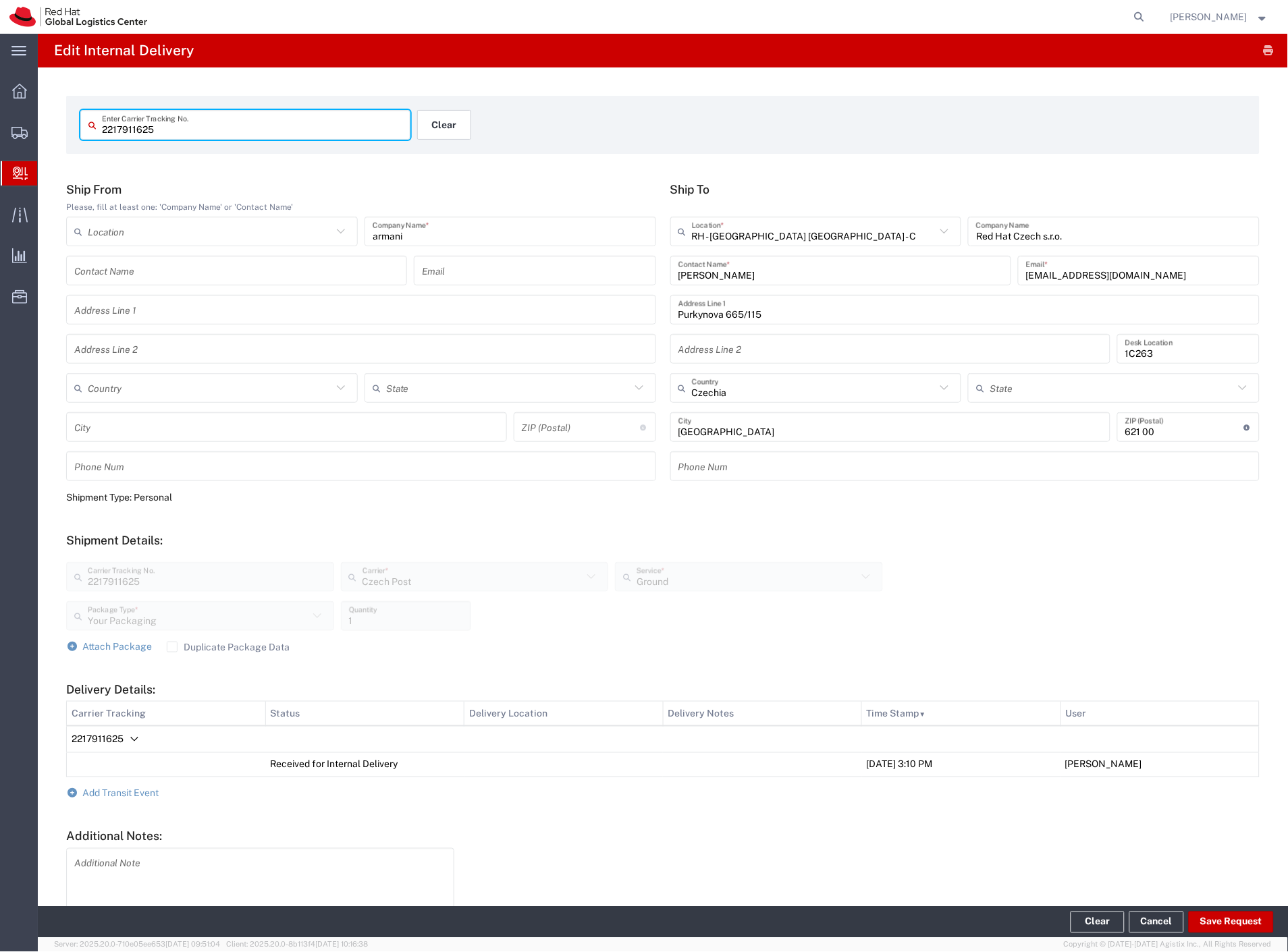
click at [455, 131] on button "Clear" at bounding box center [444, 125] width 54 height 30
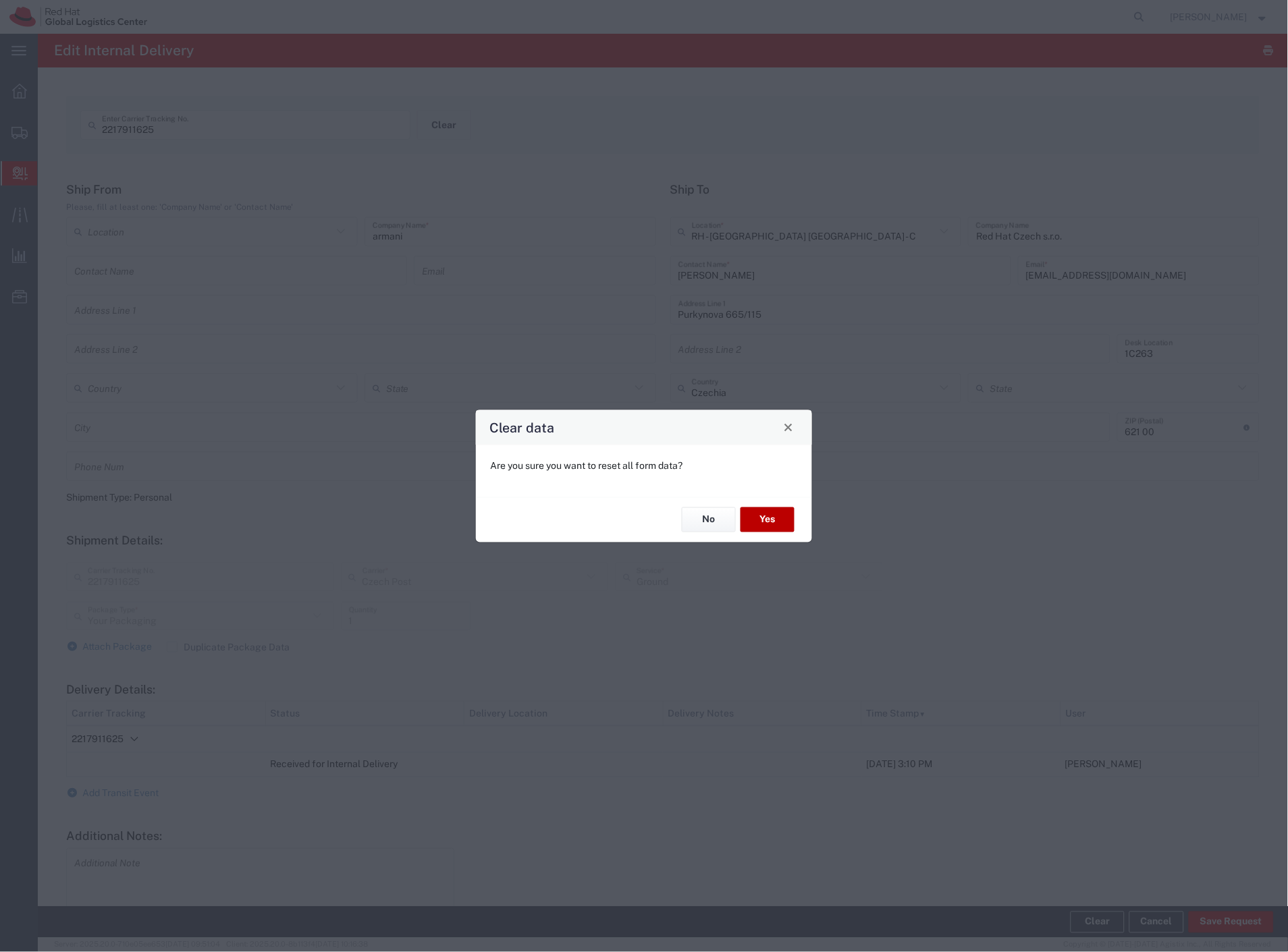
click at [776, 523] on button "Yes" at bounding box center [768, 520] width 54 height 25
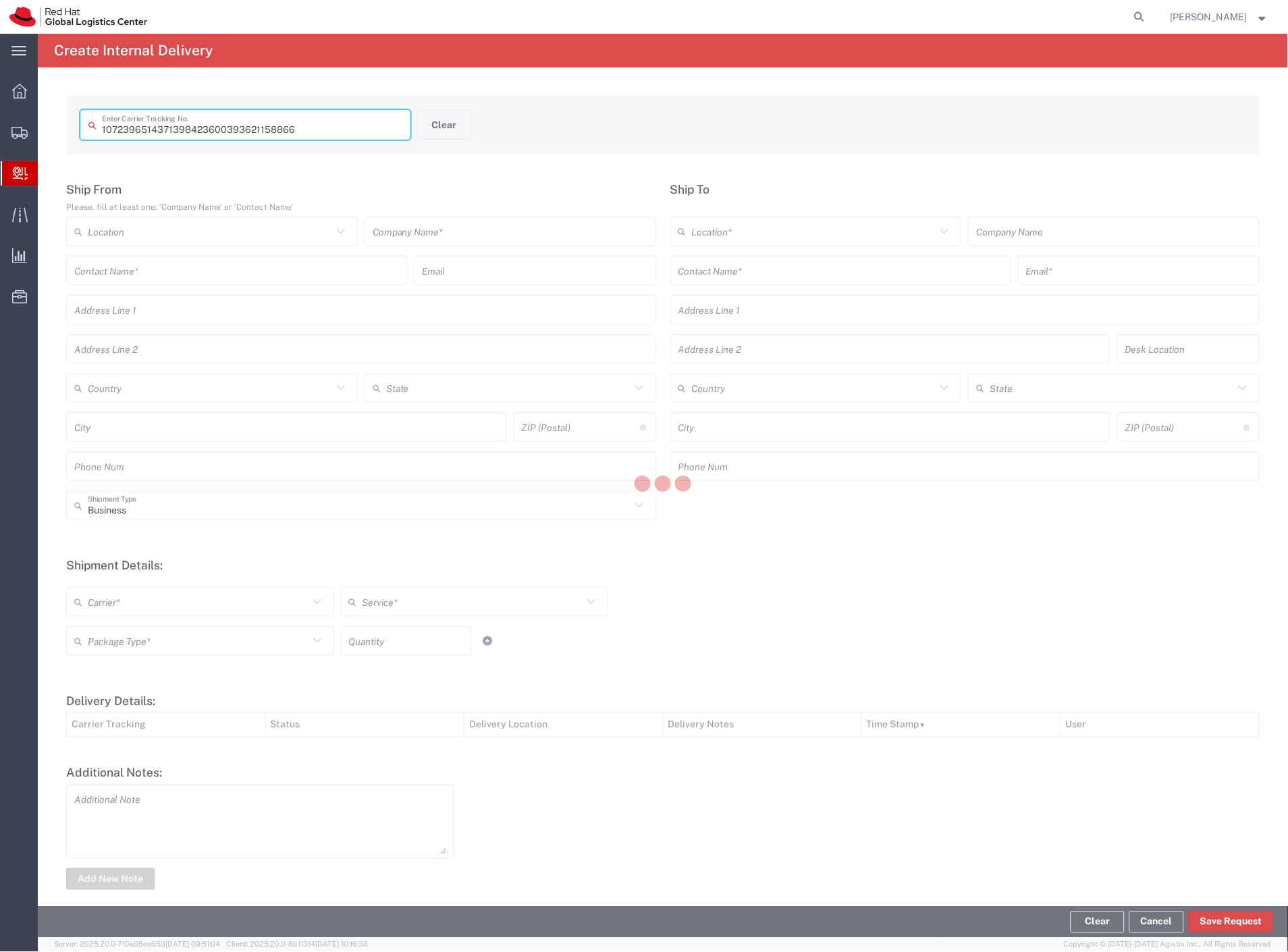
type input "393621158866"
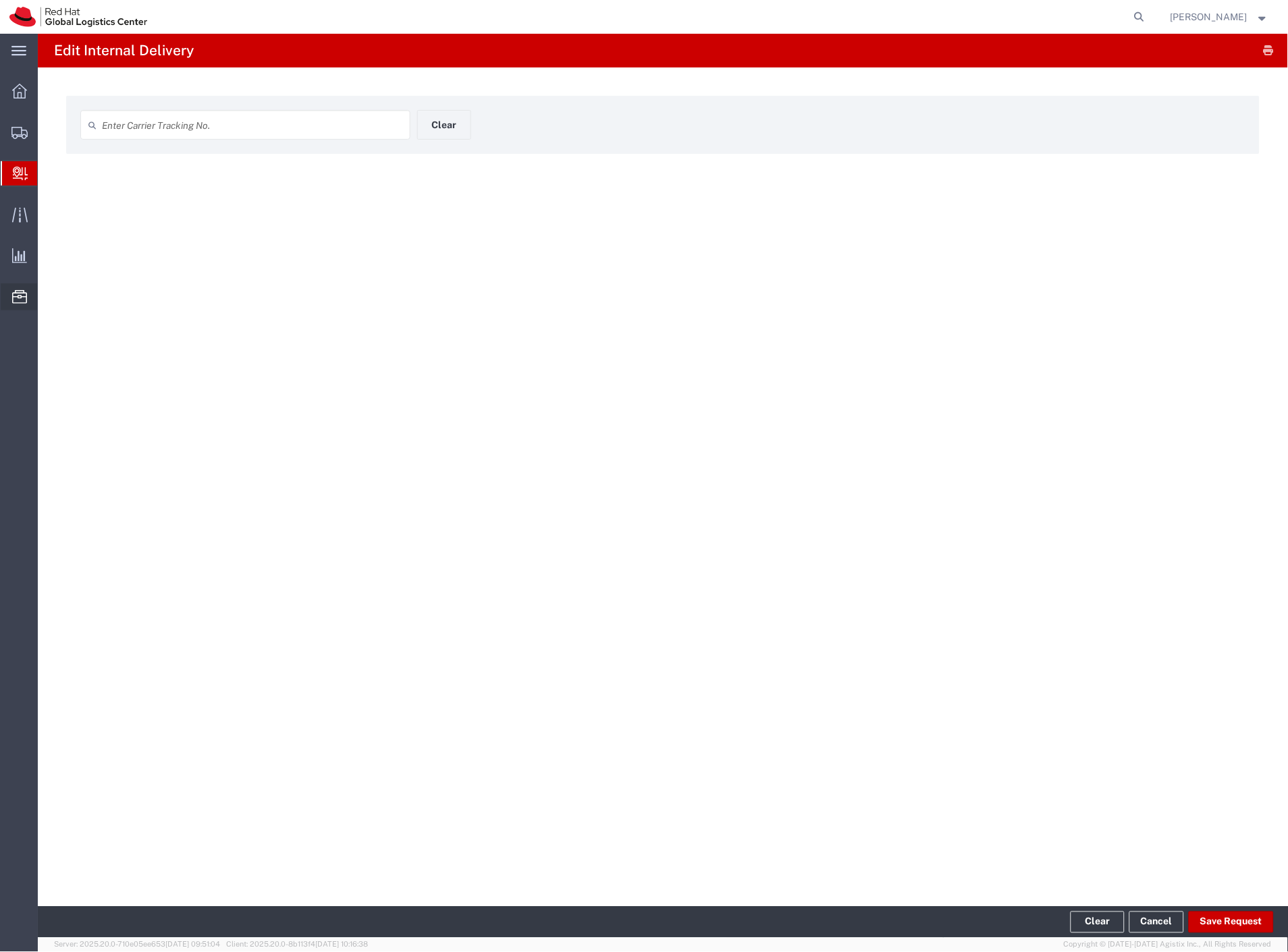
type input "393621158866"
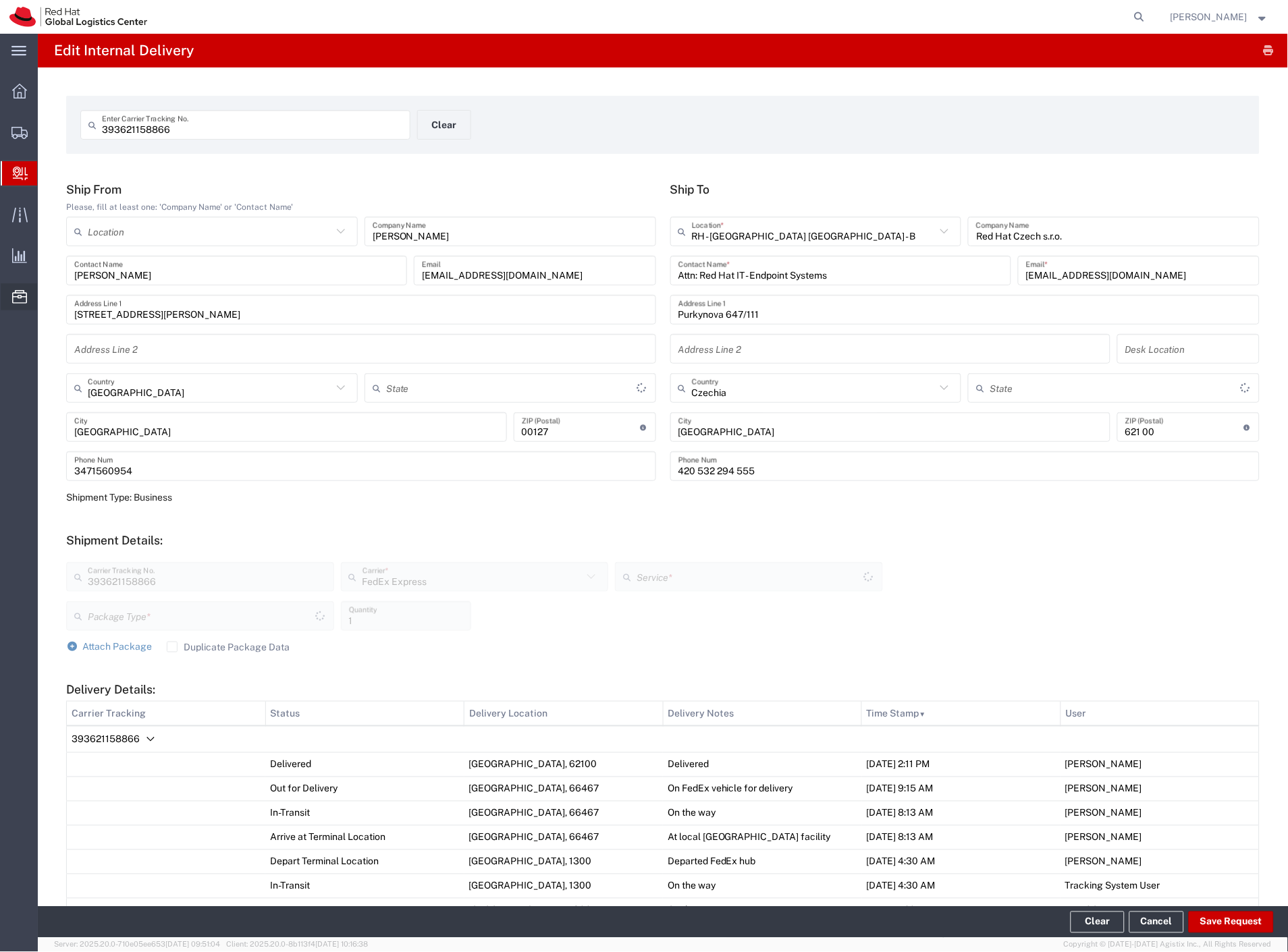
type input "Your Packaging"
type input "International Economy"
click at [1224, 922] on button "Save Request" at bounding box center [1231, 923] width 85 height 21
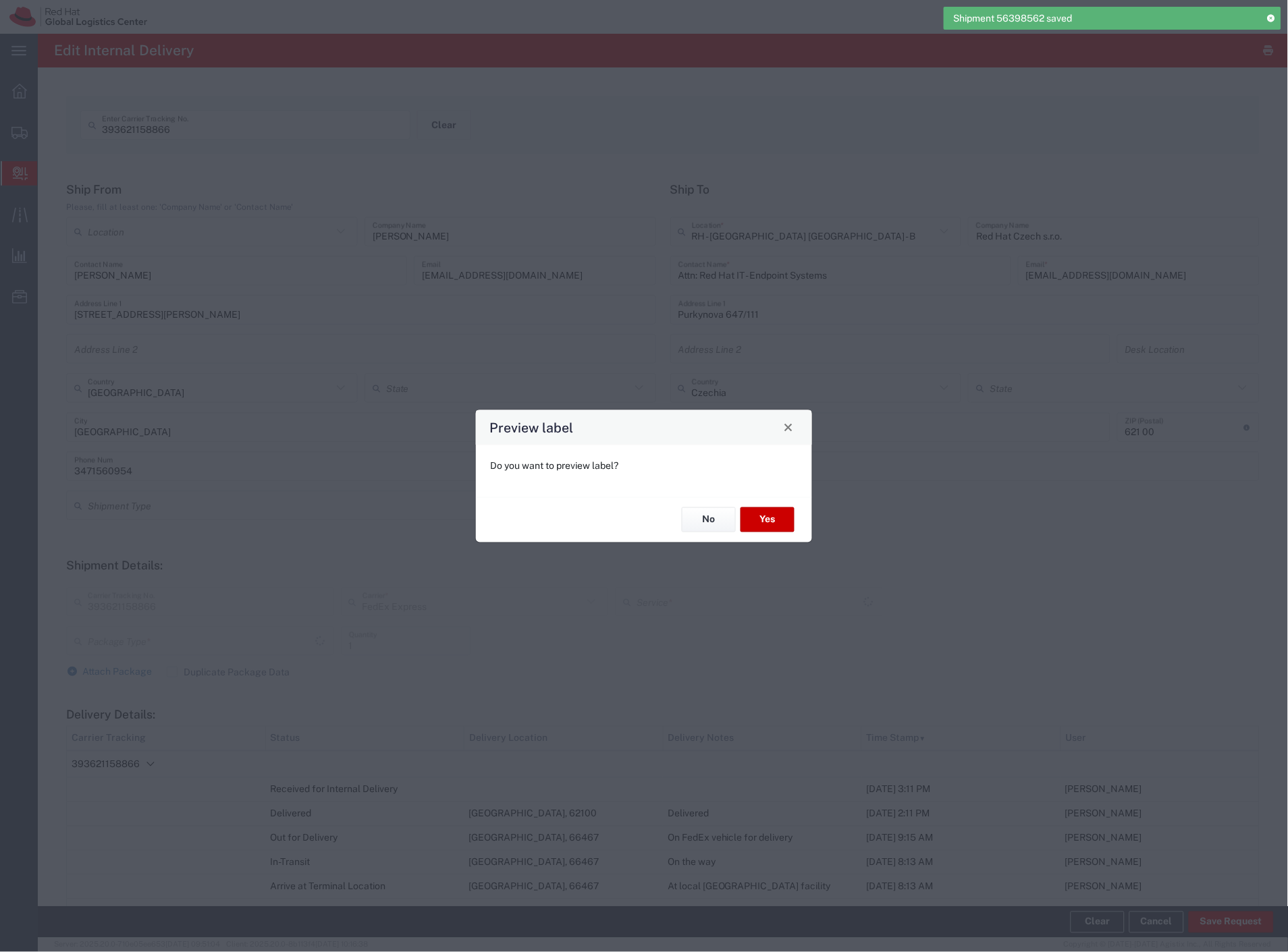
type input "Your Packaging"
type input "International Economy"
click at [713, 520] on button "No" at bounding box center [709, 520] width 54 height 25
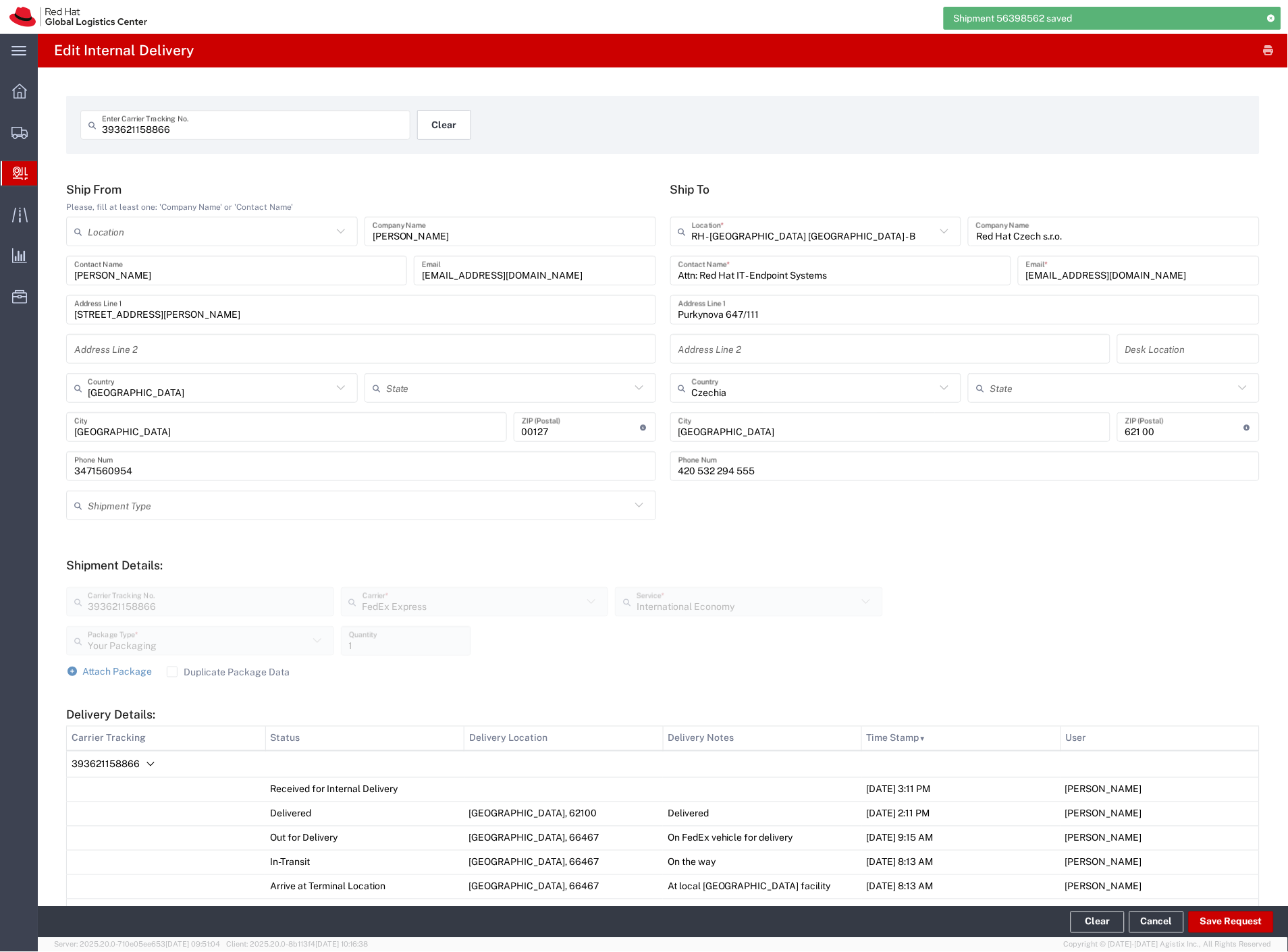
click at [441, 116] on button "Clear" at bounding box center [444, 125] width 54 height 30
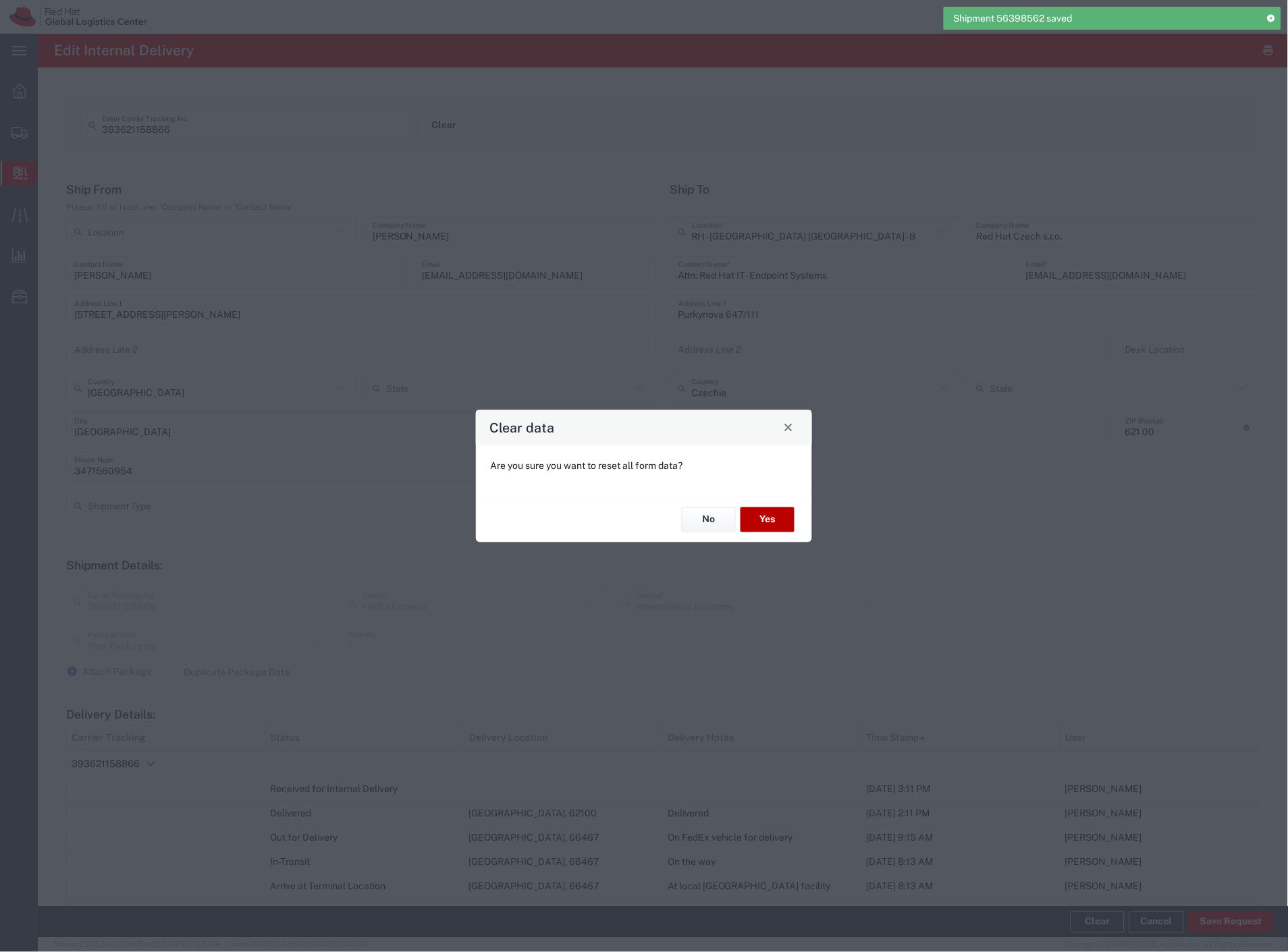
click at [779, 517] on button "Yes" at bounding box center [768, 520] width 54 height 25
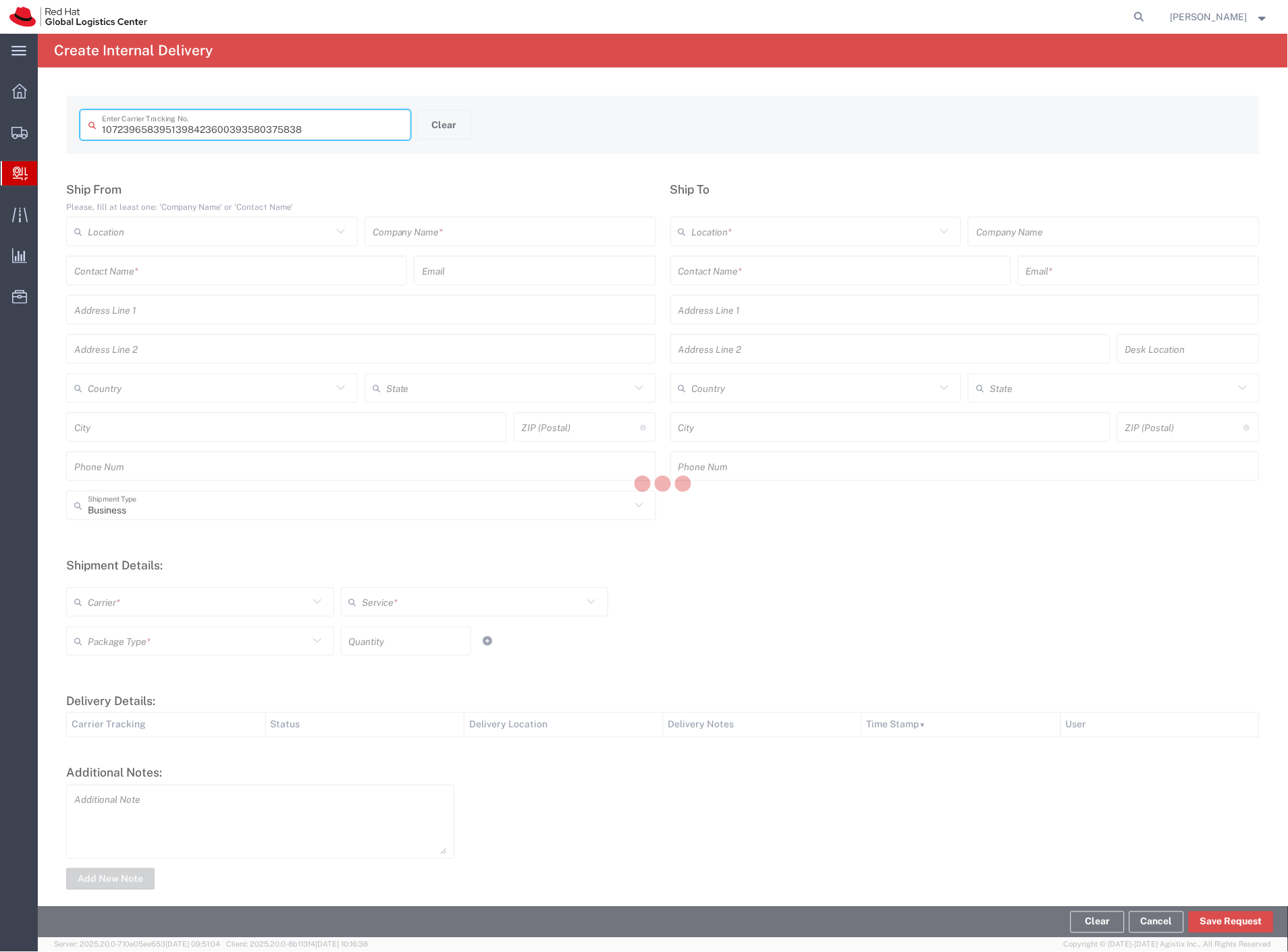
type input "393580375838"
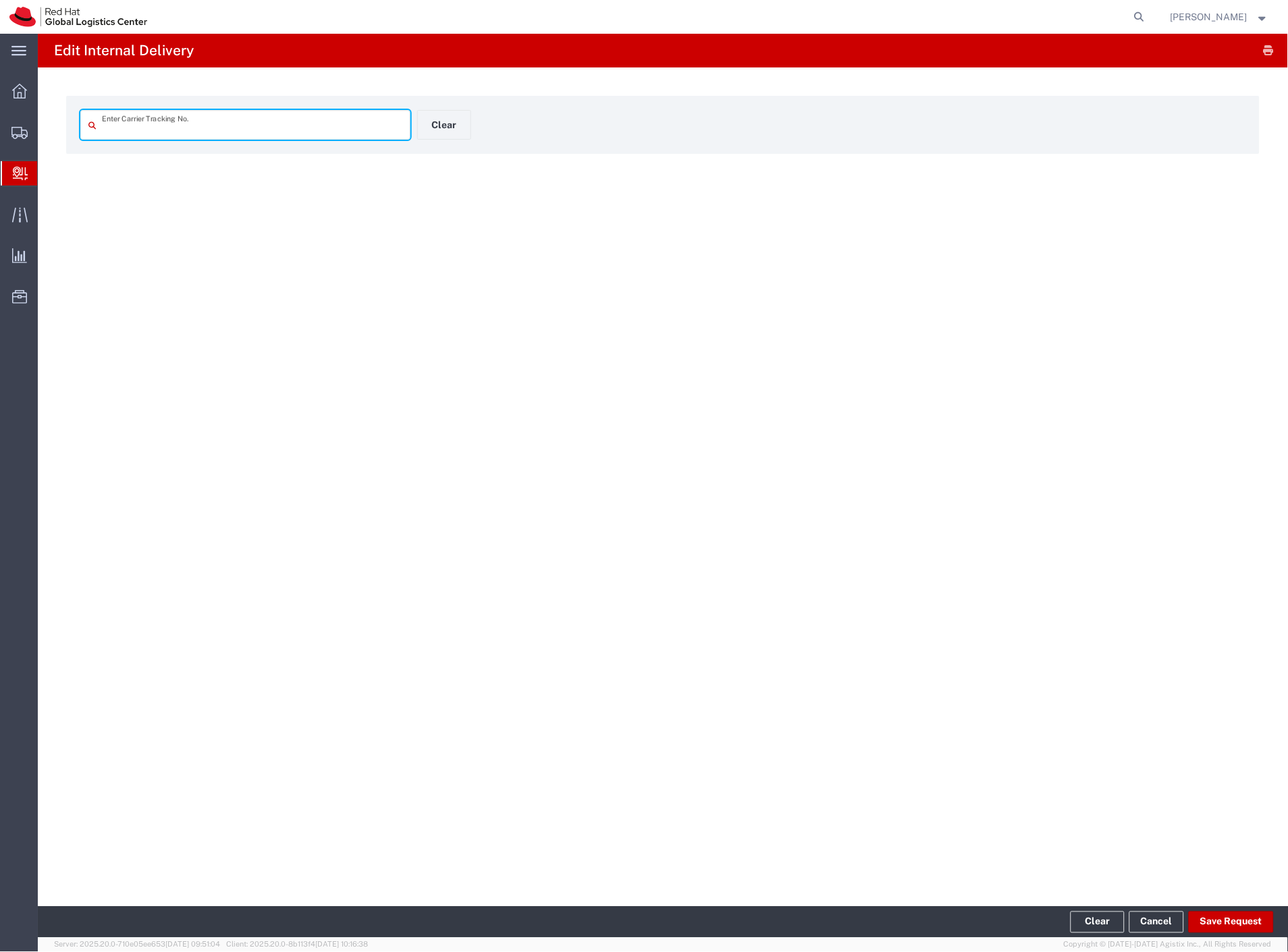
type input "393580375838"
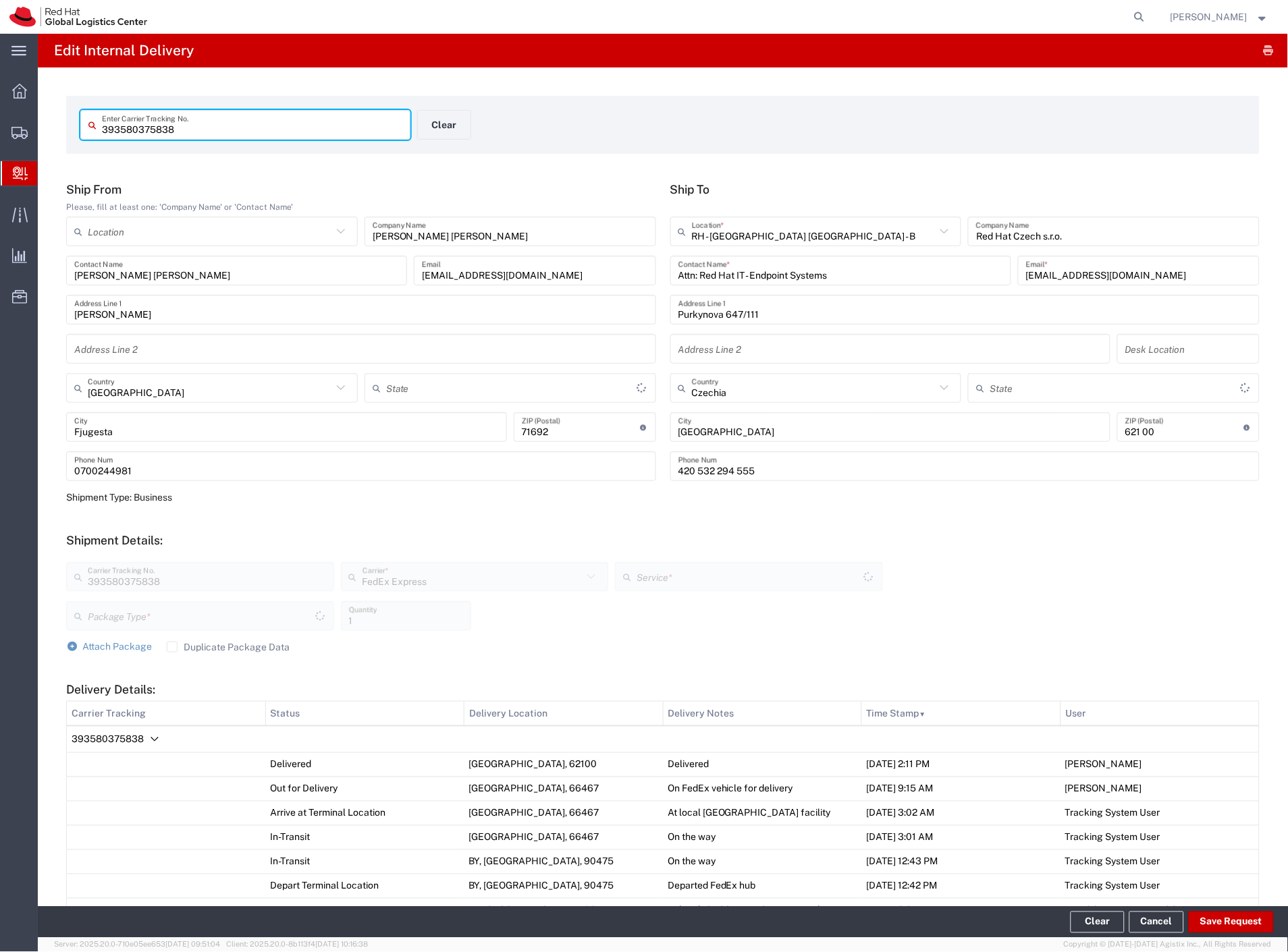
type input "Your Packaging"
type input "International Economy"
click at [1254, 923] on button "Save Request" at bounding box center [1231, 923] width 85 height 21
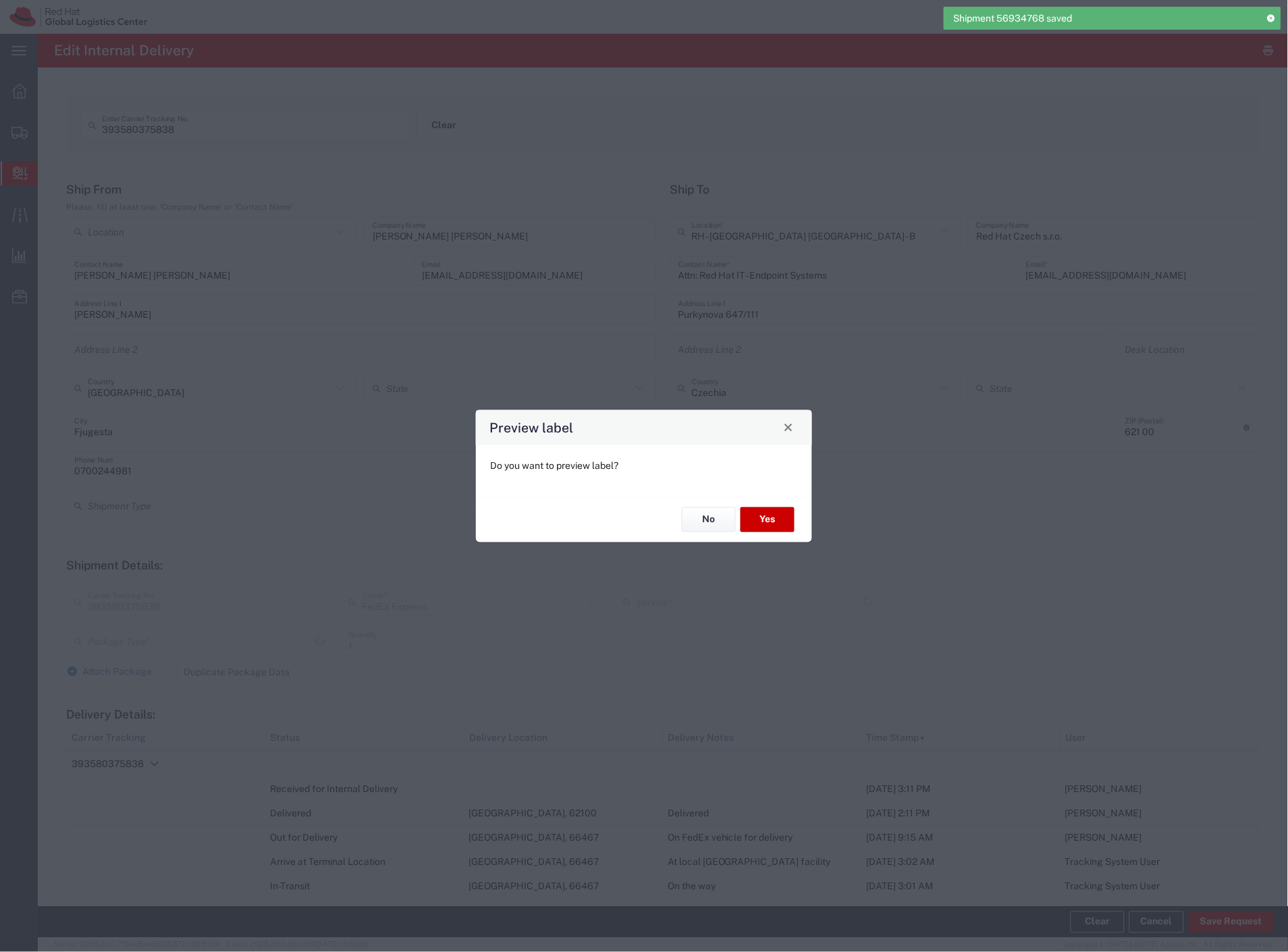
type input "Your Packaging"
type input "International Economy"
click at [704, 521] on button "No" at bounding box center [709, 520] width 54 height 25
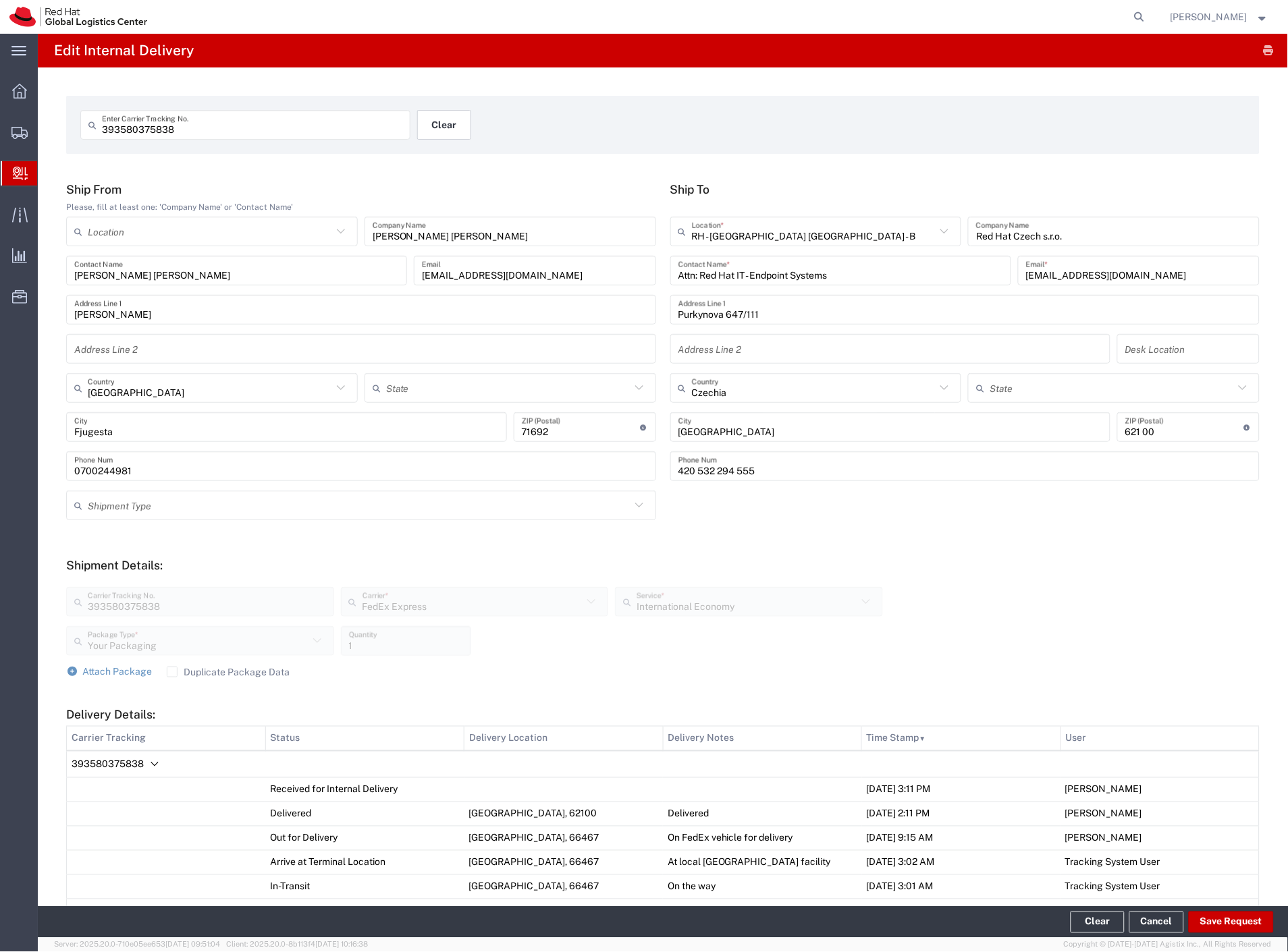
click at [447, 130] on button "Clear" at bounding box center [444, 125] width 54 height 30
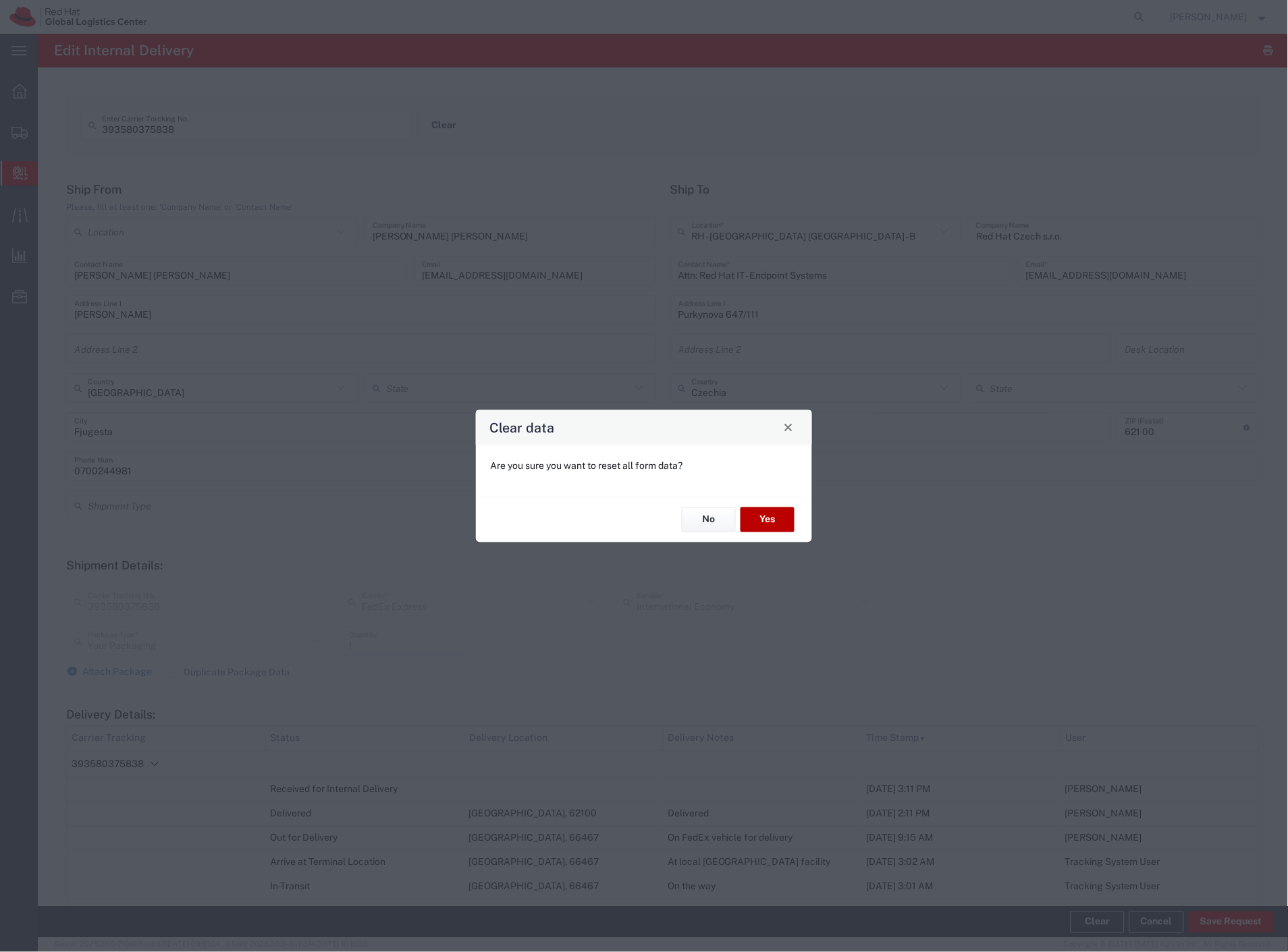
click at [772, 521] on button "Yes" at bounding box center [768, 520] width 54 height 25
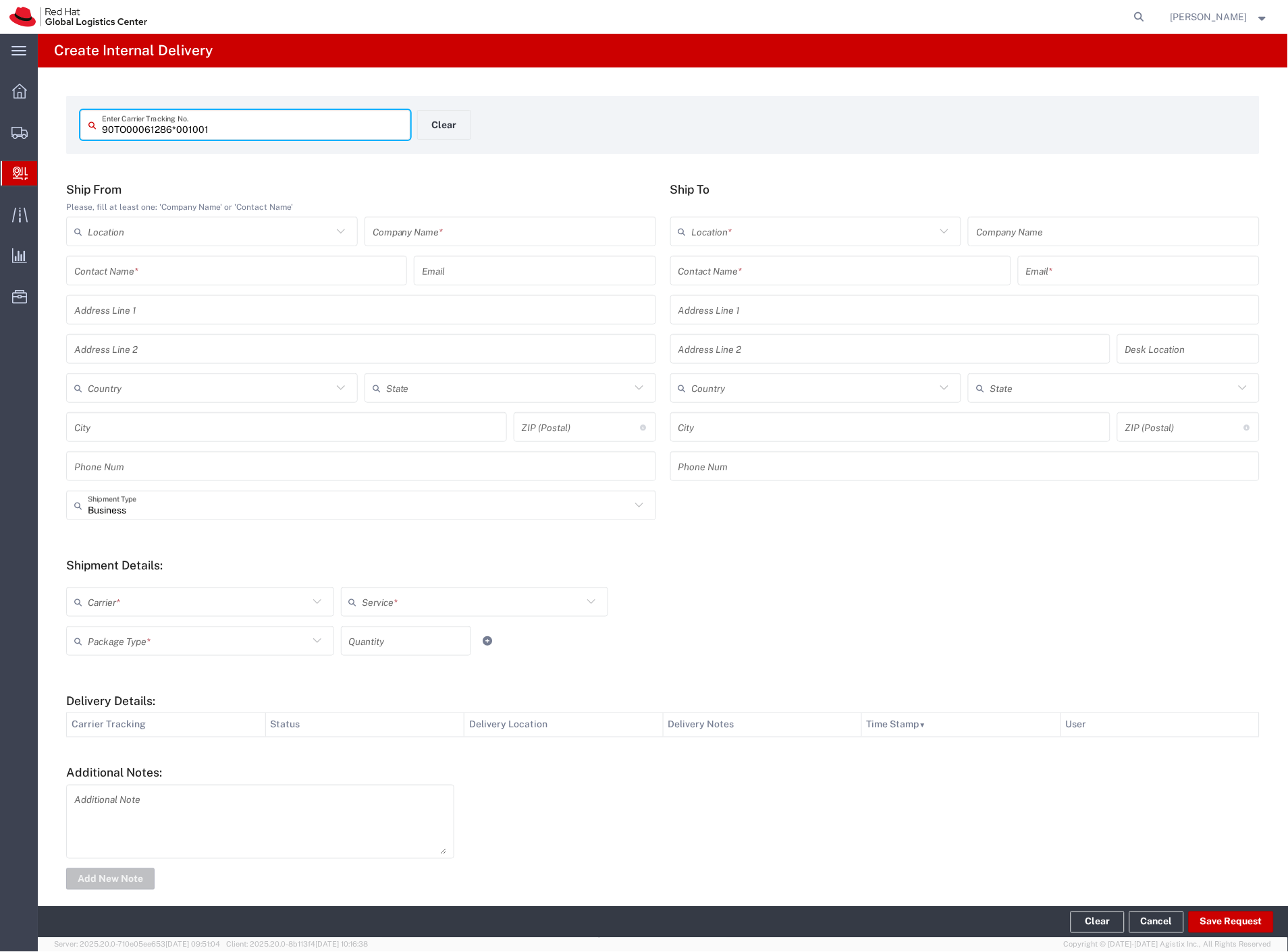
type input "90TO00061286*001001"
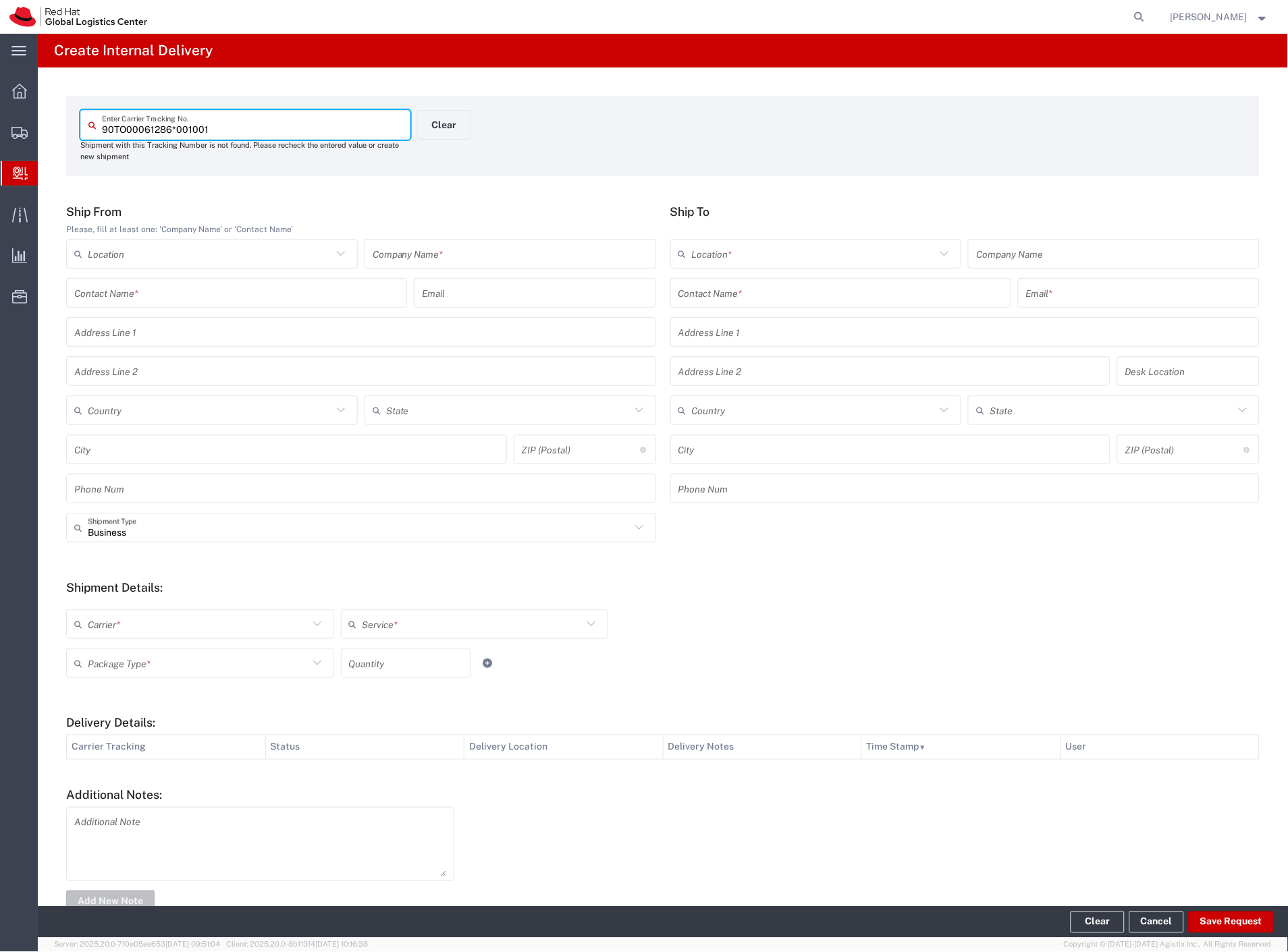
click at [517, 245] on input "text" at bounding box center [510, 254] width 275 height 24
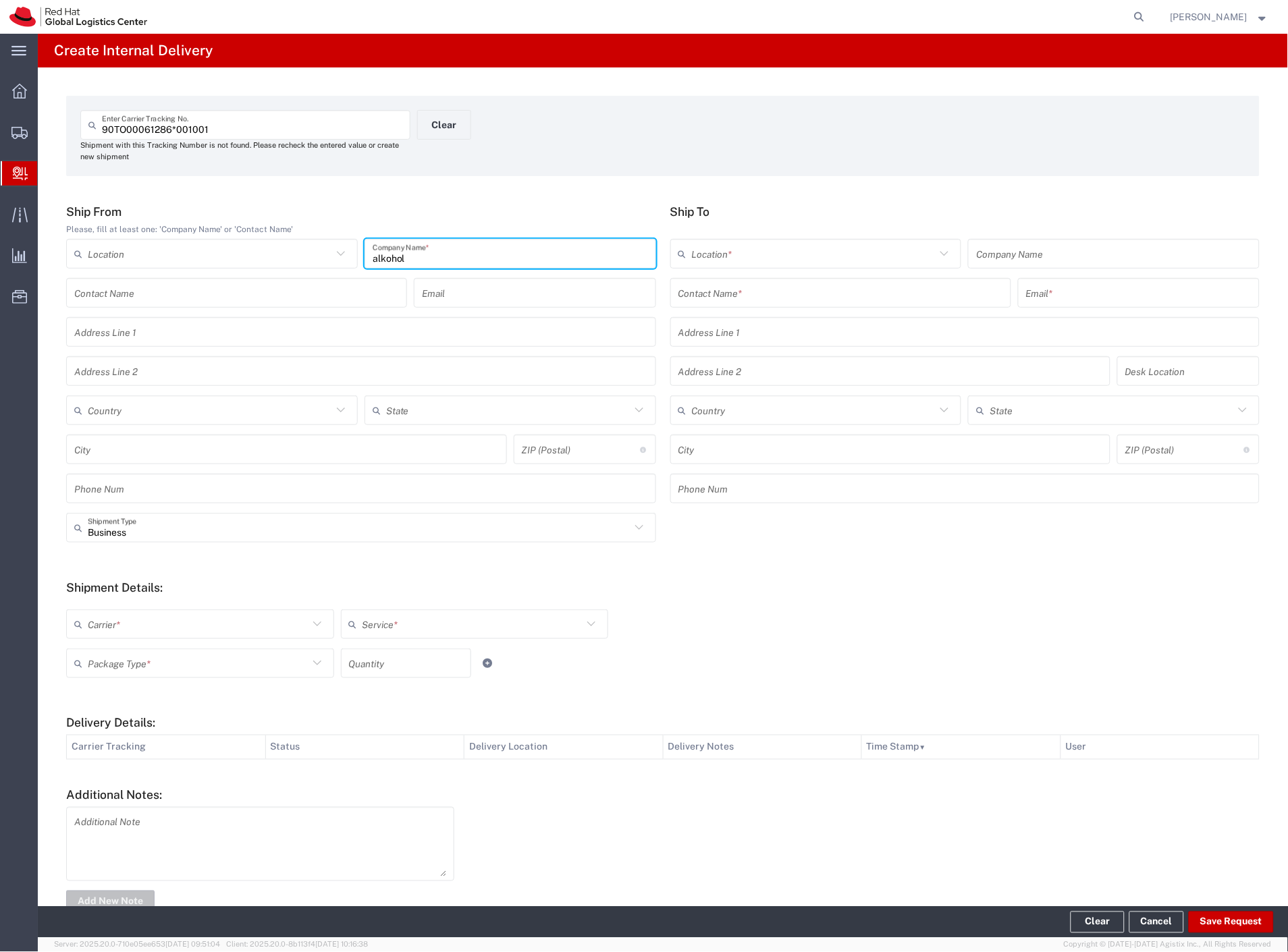
type input "alkohol"
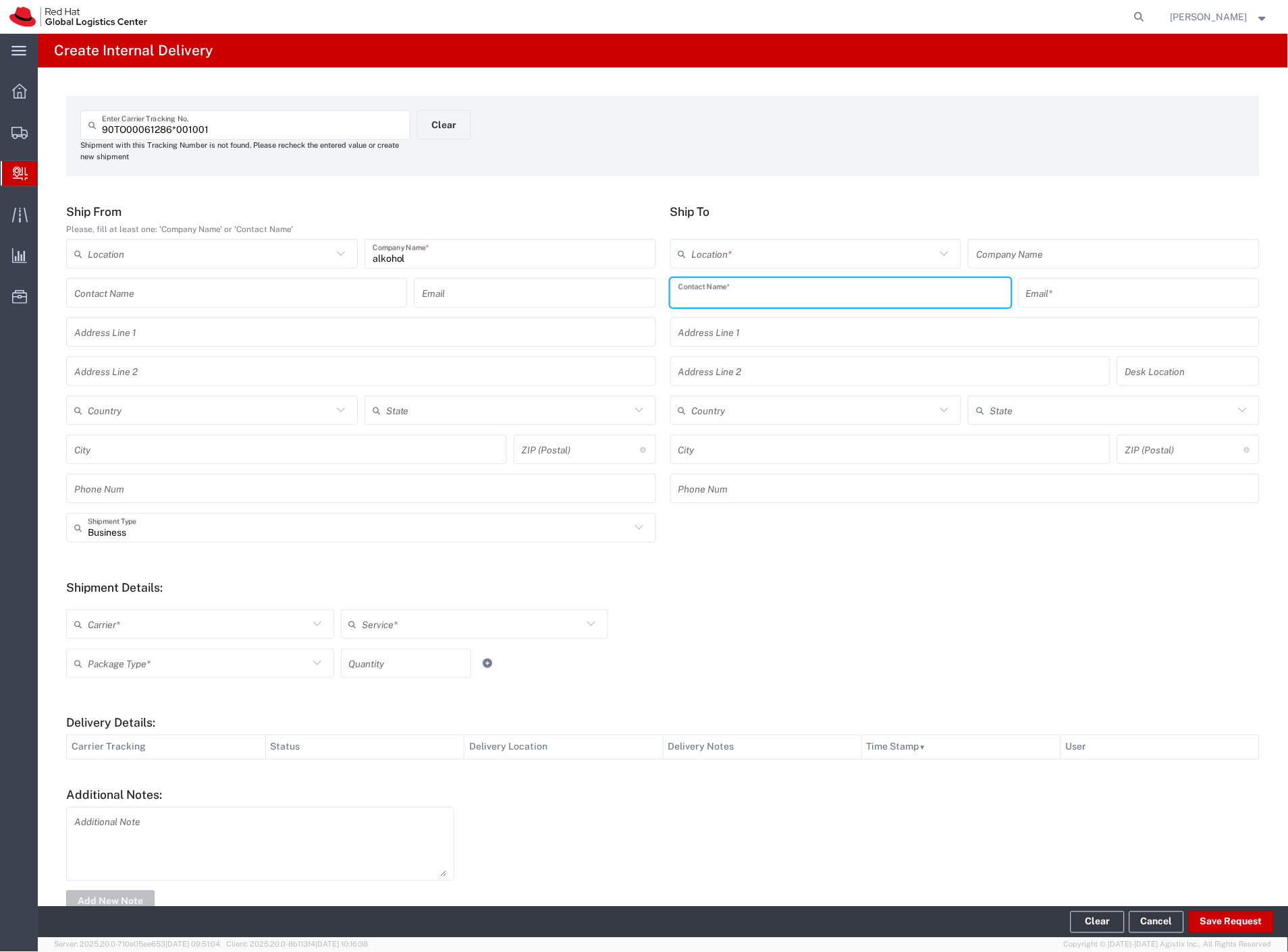
click at [720, 285] on input "text" at bounding box center [841, 293] width 325 height 24
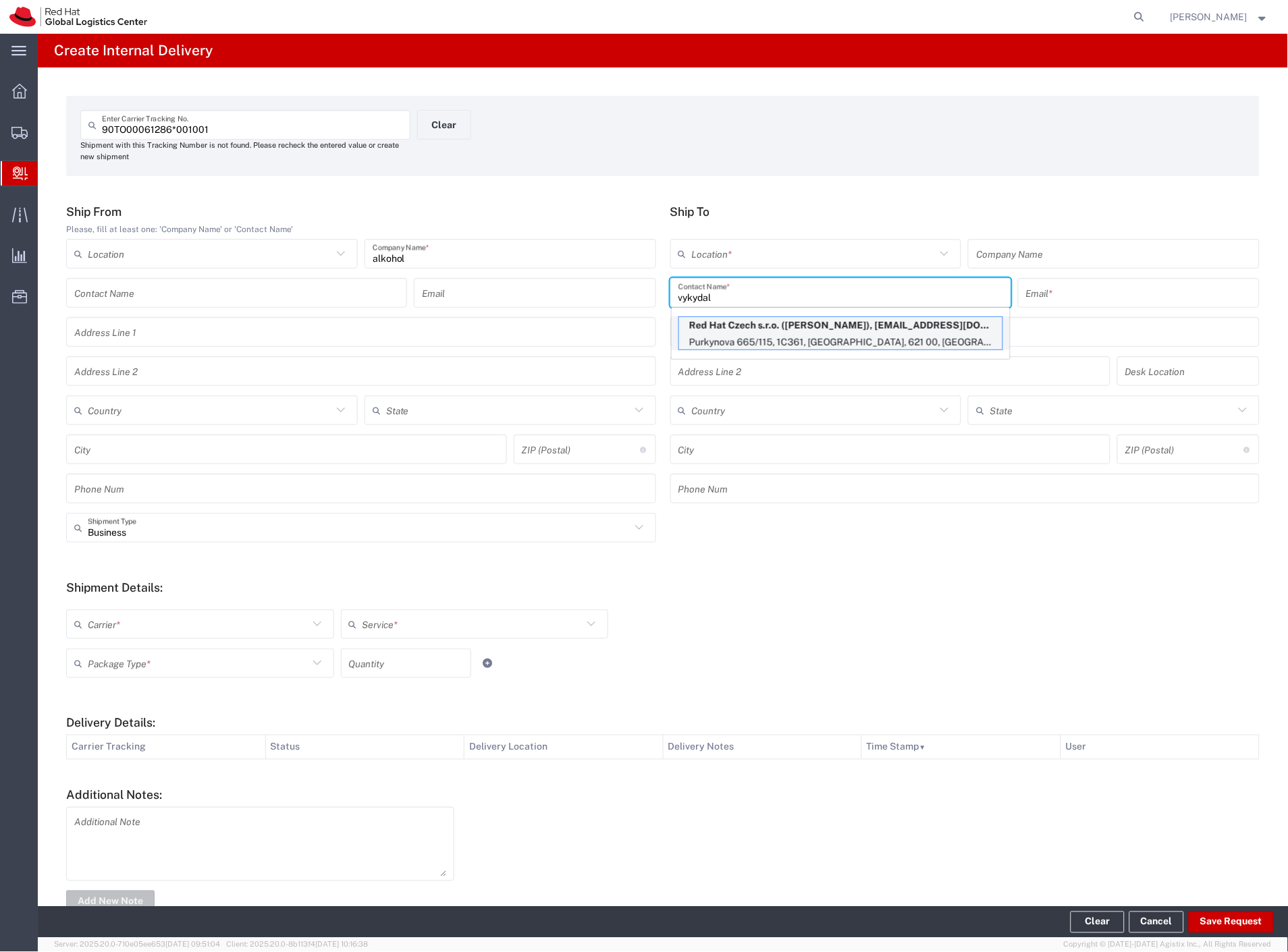
type input "vykydal"
click at [778, 343] on p "Purkynova 665/115, 1C361, BRNO, 621 00, CZ" at bounding box center [840, 343] width 323 height 17
type input "RH - [GEOGRAPHIC_DATA] [GEOGRAPHIC_DATA] - C"
type input "Red Hat Czech s.r.o."
type input "Radek Vykydal"
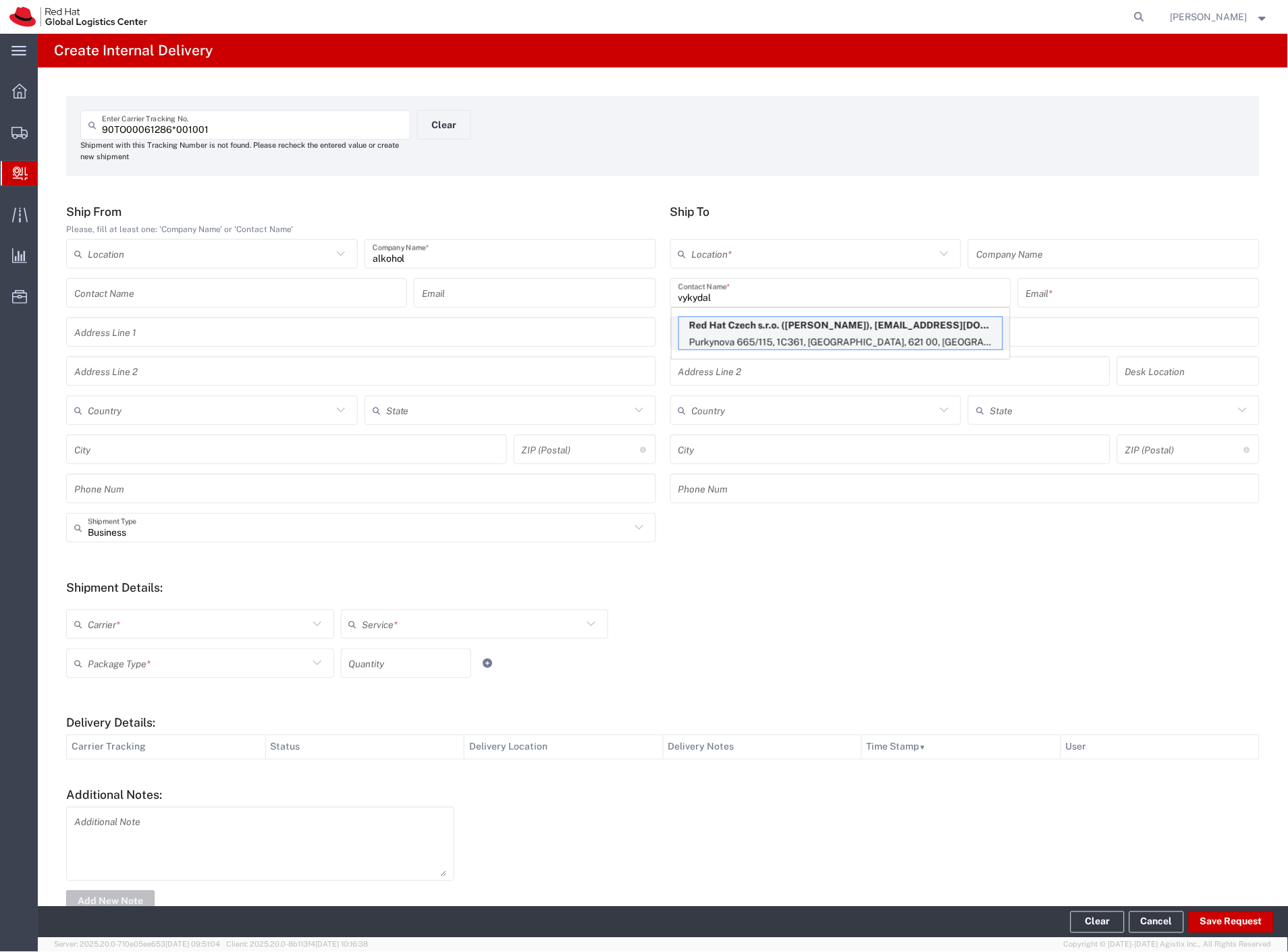
type input "rvykydal@redhat.com"
type input "Purkynova 665/115"
type input "1C361"
type input "Czechia"
type input "BRNO"
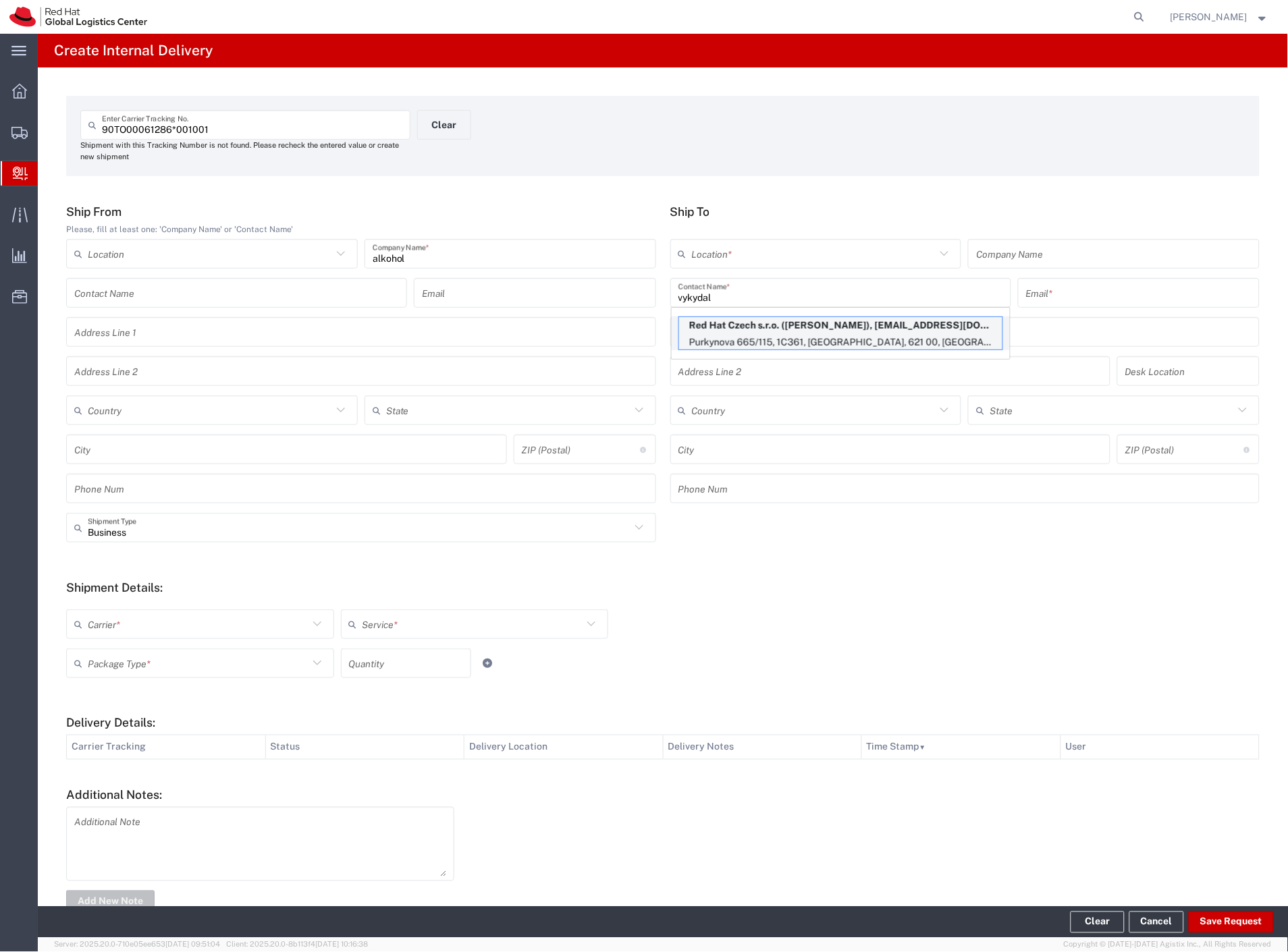
type input "621 00"
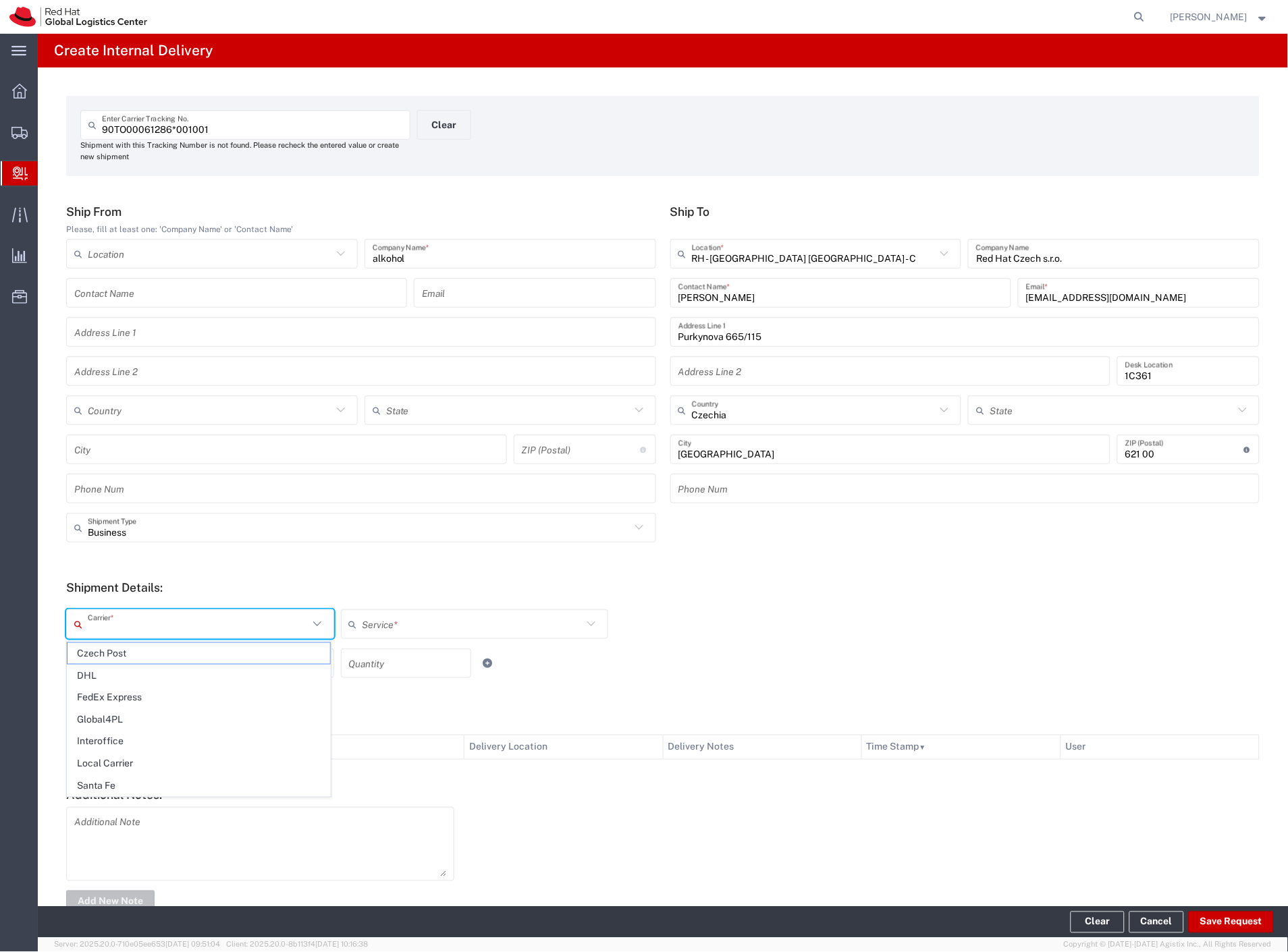
click at [139, 624] on input "text" at bounding box center [198, 624] width 220 height 24
click at [123, 655] on span "Czech Post" at bounding box center [199, 653] width 263 height 21
type input "Czech Post"
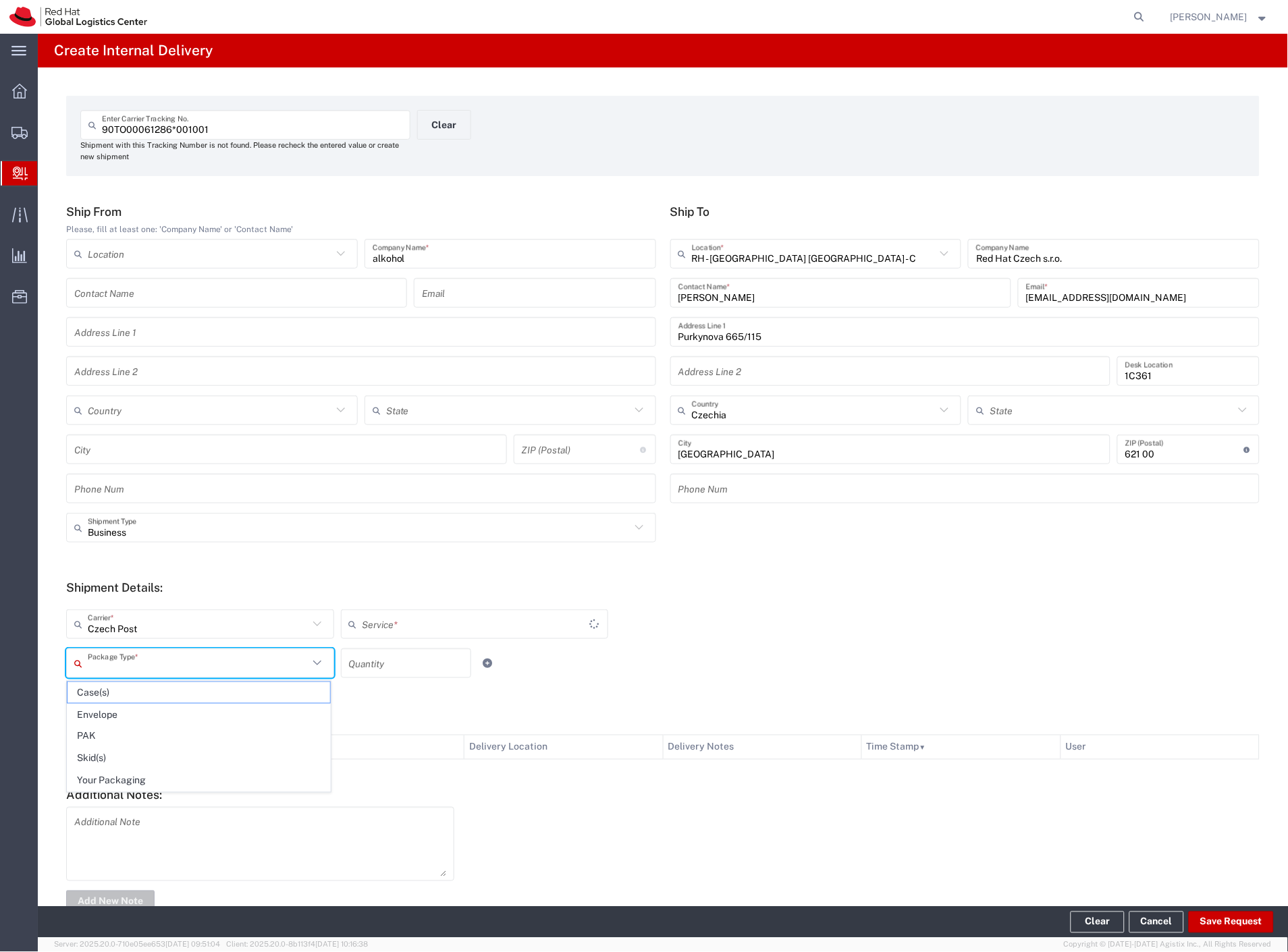
click at [124, 657] on input "text" at bounding box center [198, 664] width 220 height 24
type input "Ground"
click at [106, 777] on span "Your Packaging" at bounding box center [199, 781] width 263 height 21
type input "Your Packaging"
click at [1217, 918] on button "Save Request" at bounding box center [1231, 923] width 85 height 21
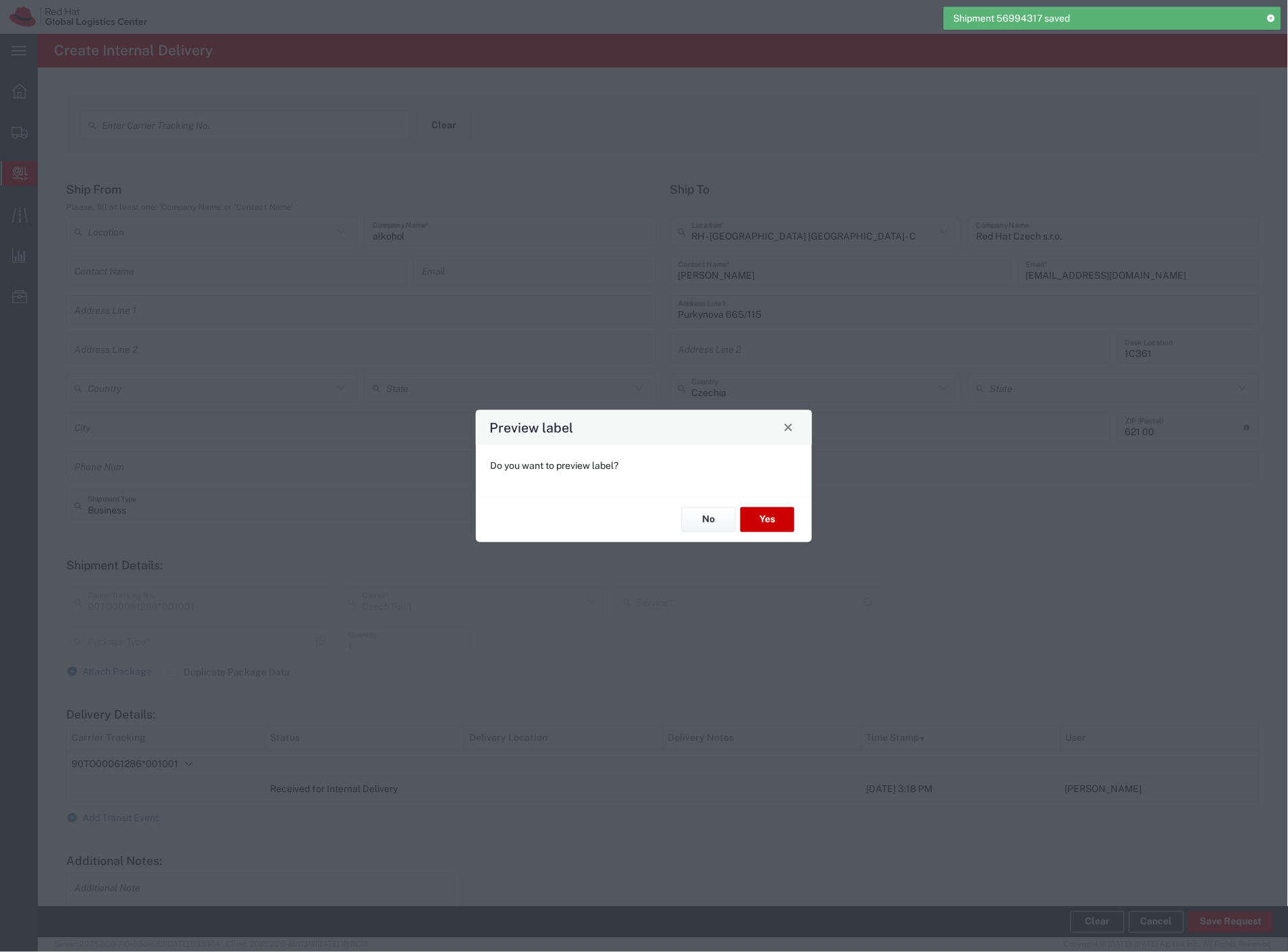
type input "Your Packaging"
type input "Ground"
click at [759, 527] on button "Yes" at bounding box center [768, 520] width 54 height 25
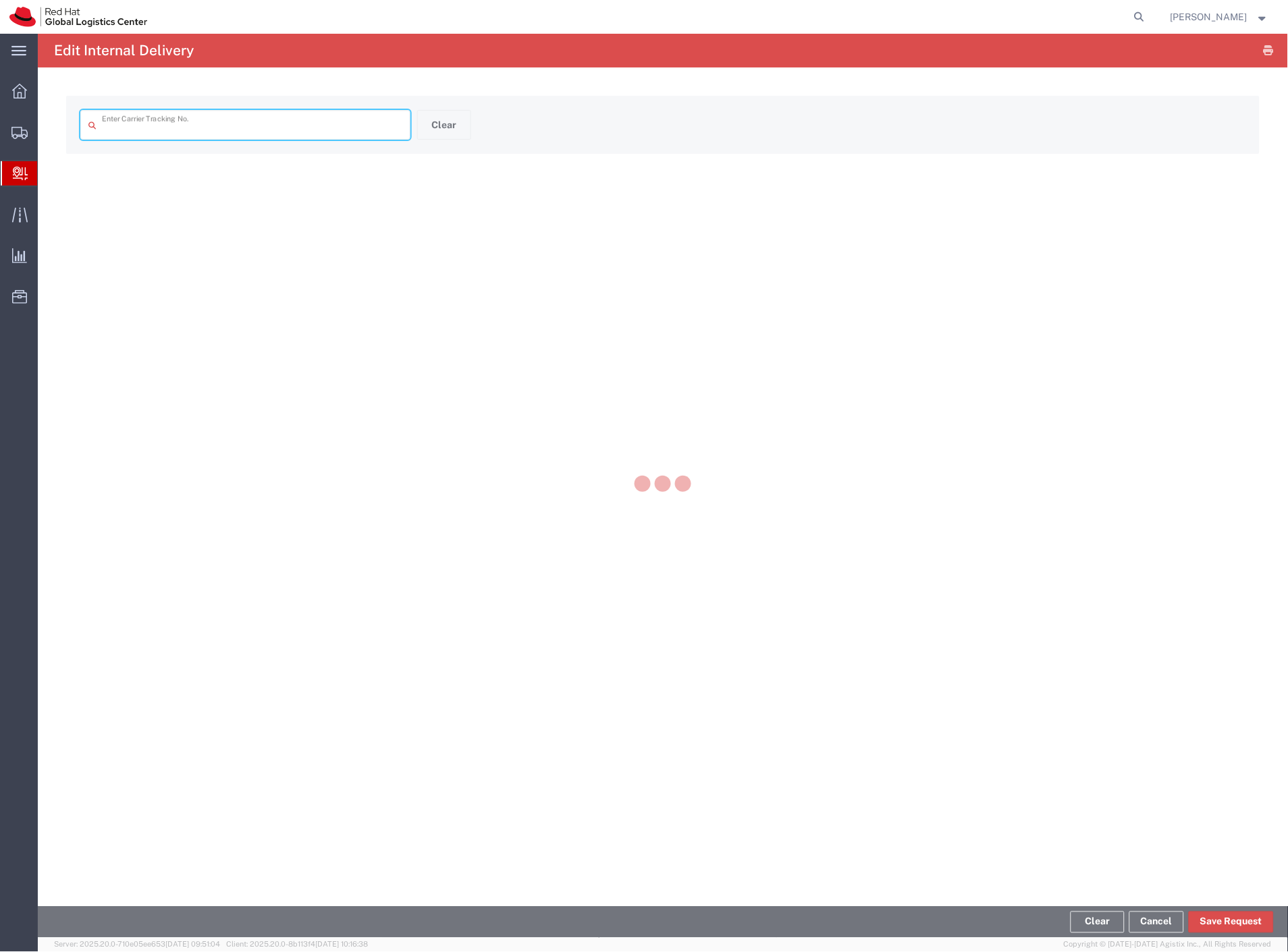
type input "90TO00061286*001001"
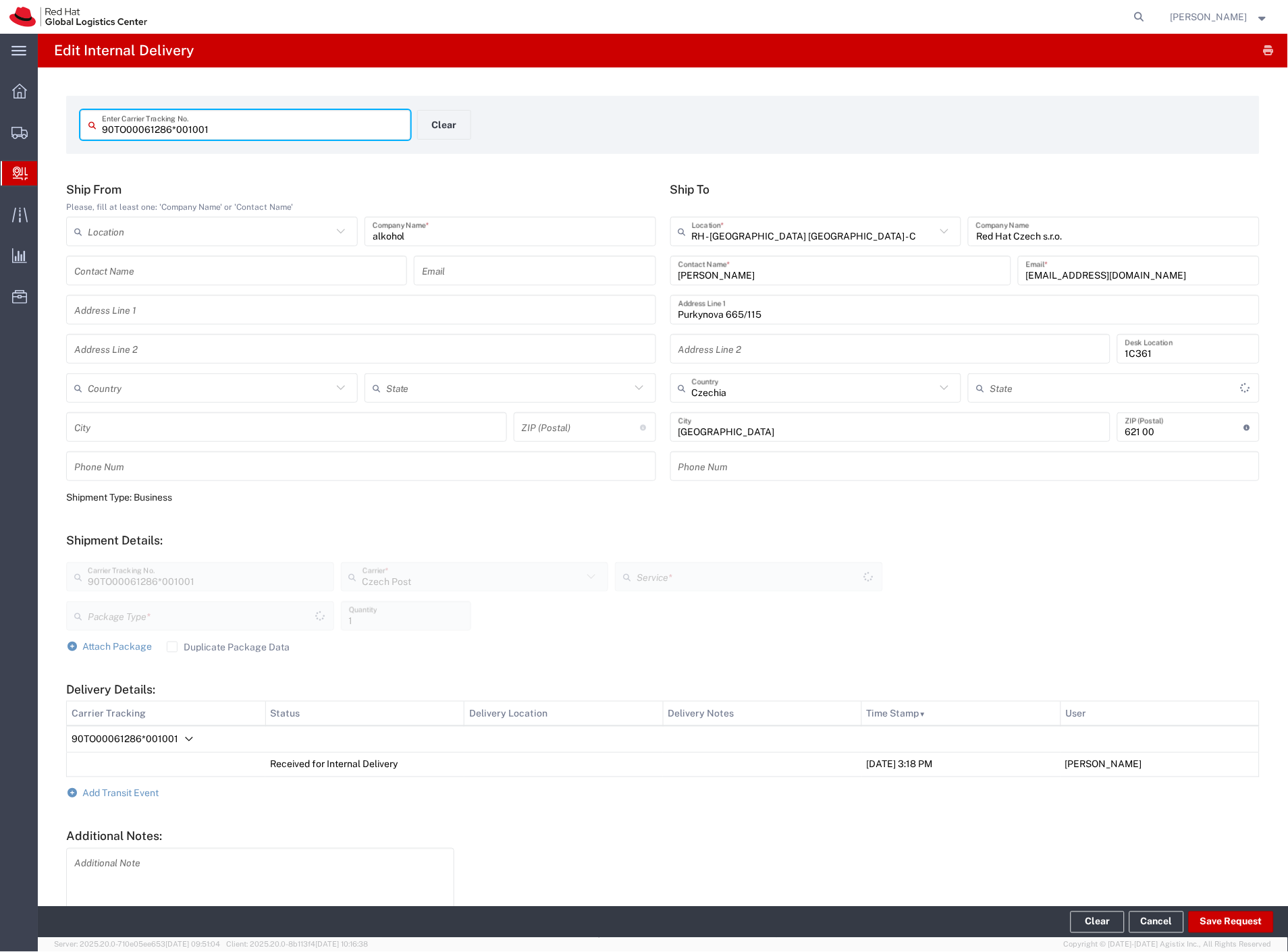
type input "Your Packaging"
type input "Ground"
click at [1259, 56] on button "button" at bounding box center [1268, 51] width 19 height 19
click at [440, 126] on button "Clear" at bounding box center [444, 125] width 54 height 30
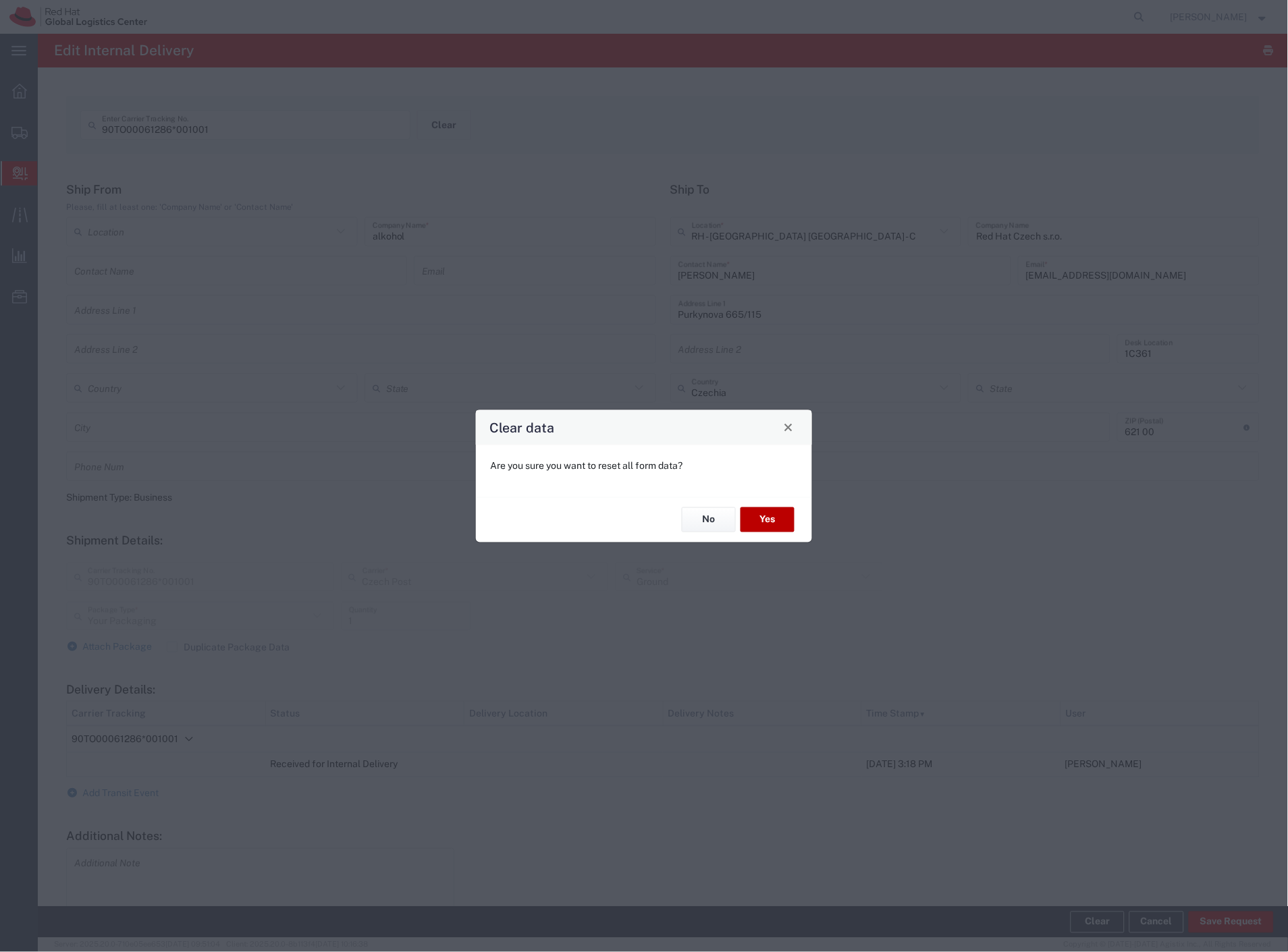
click at [759, 510] on button "Yes" at bounding box center [768, 520] width 54 height 25
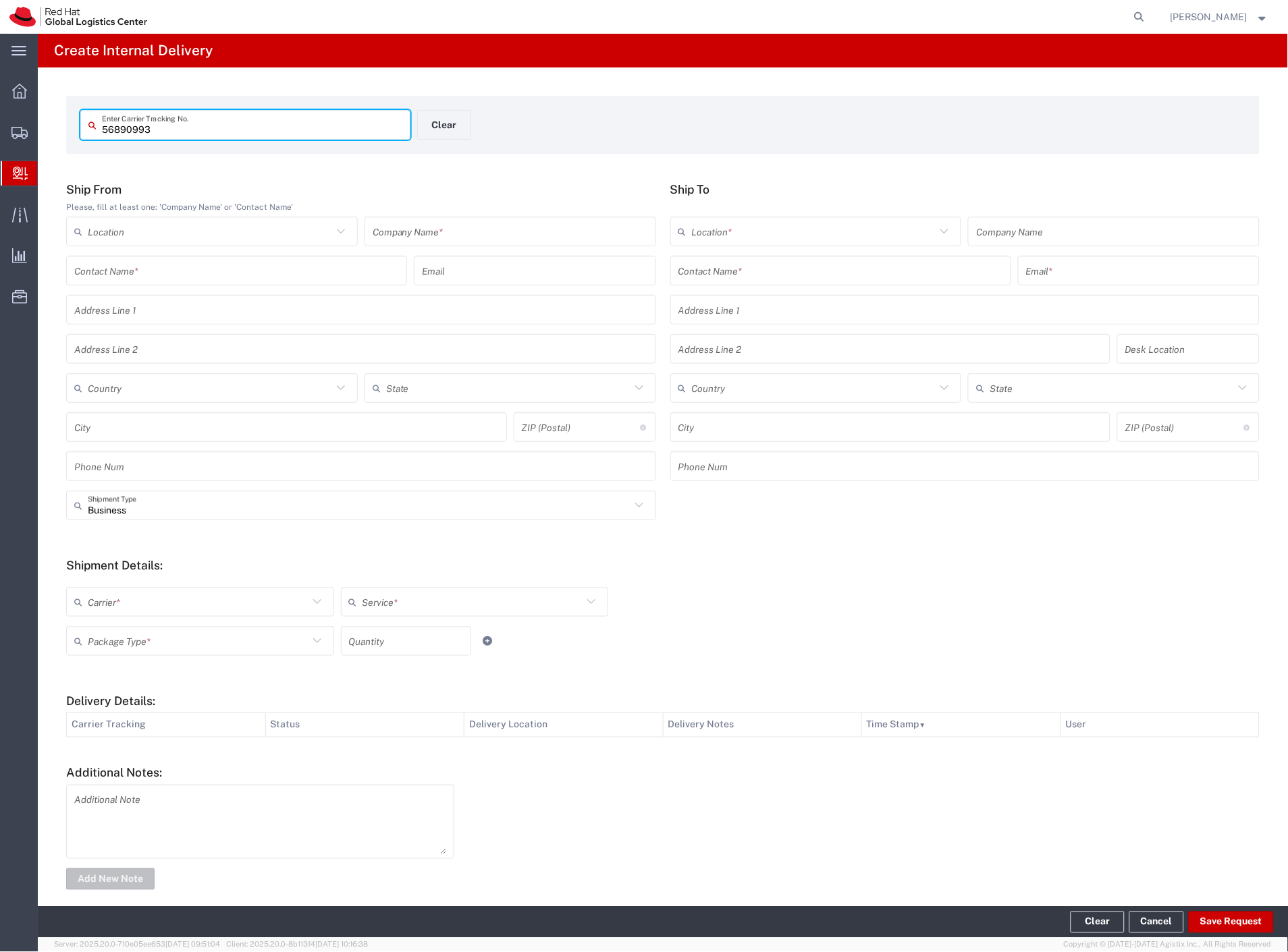
type input "56890993"
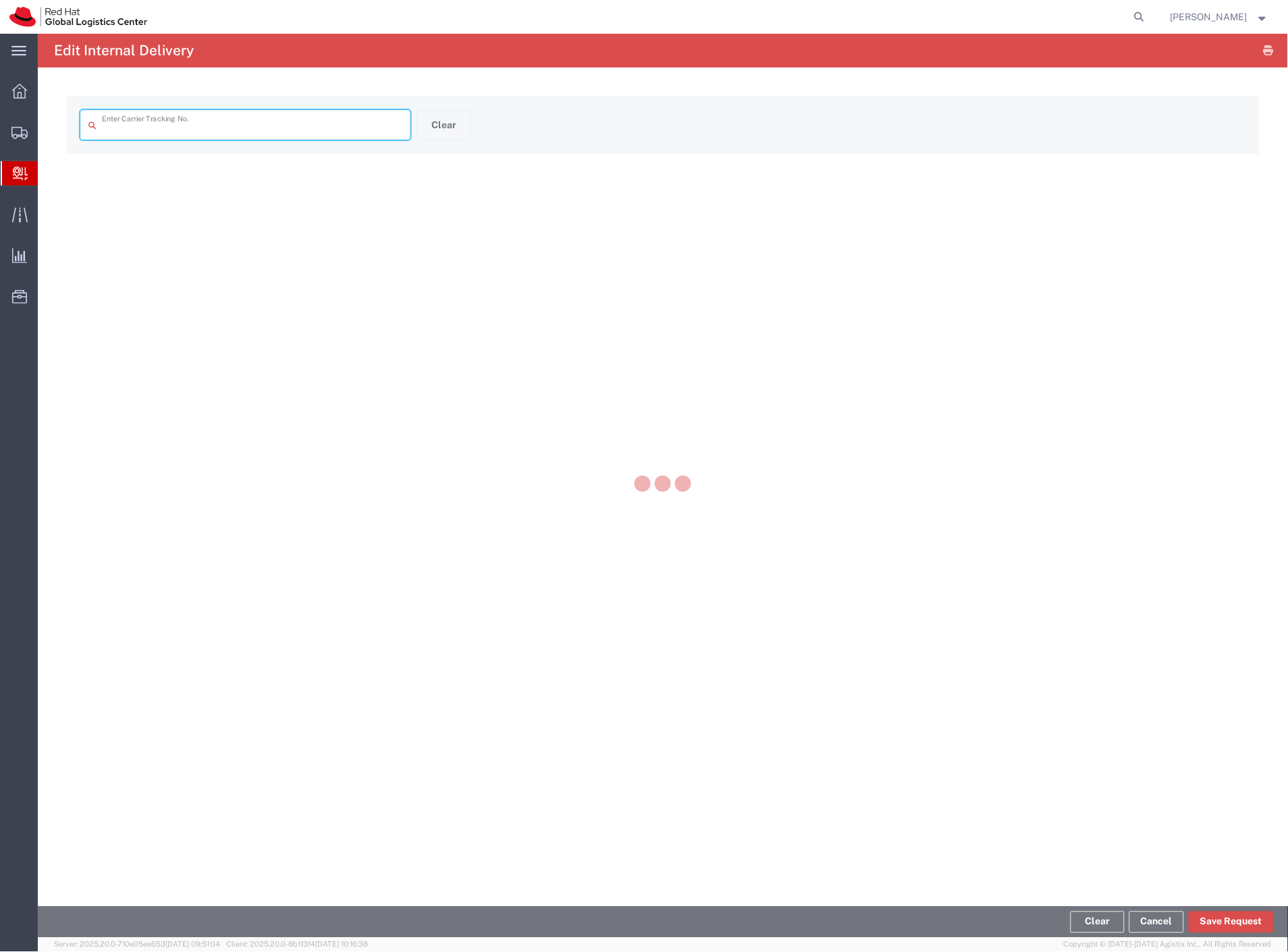
type input "56890993"
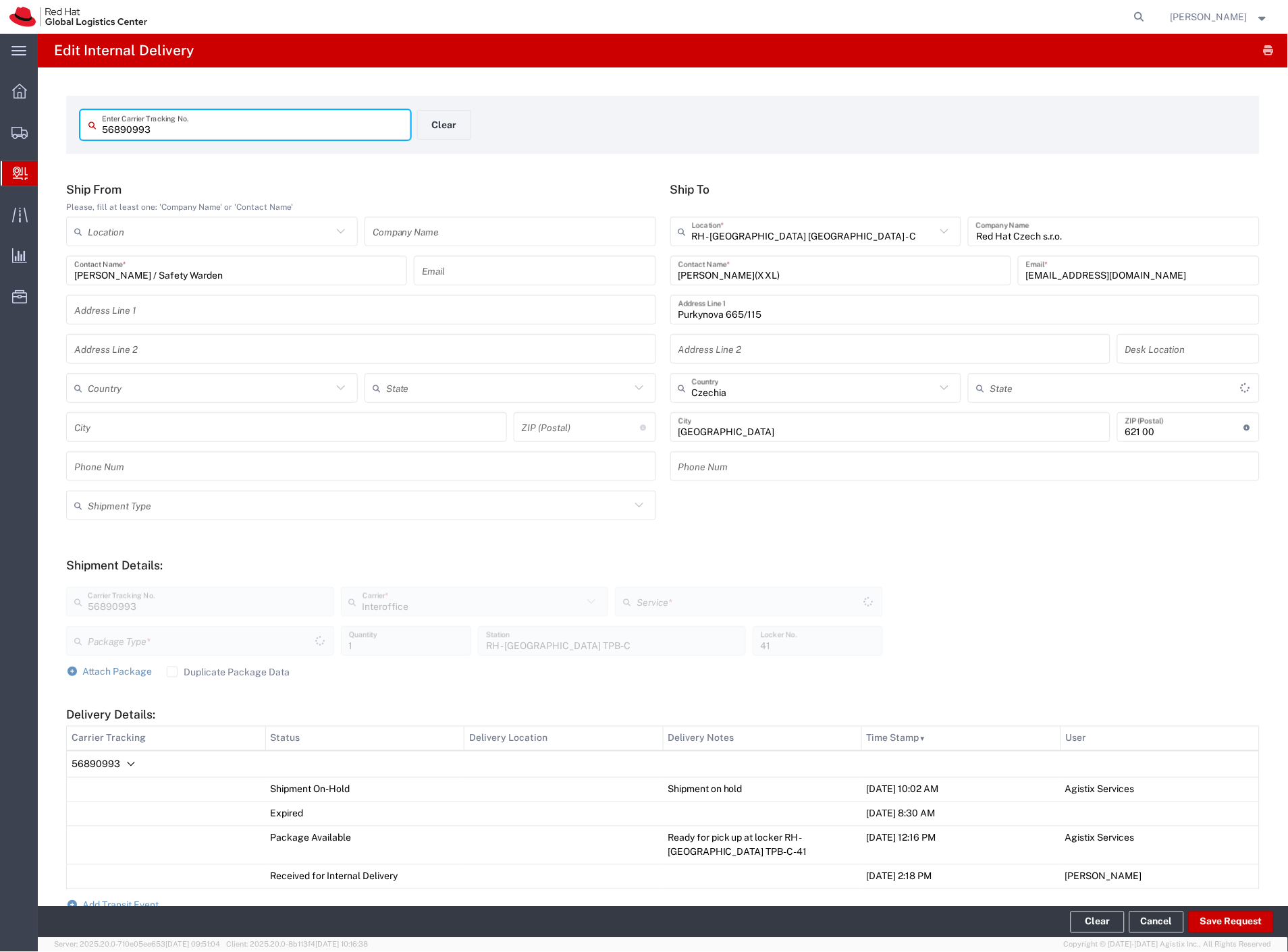
type input "Your Packaging"
type input "IO_Ground"
click at [113, 766] on span "56890993" at bounding box center [96, 764] width 49 height 11
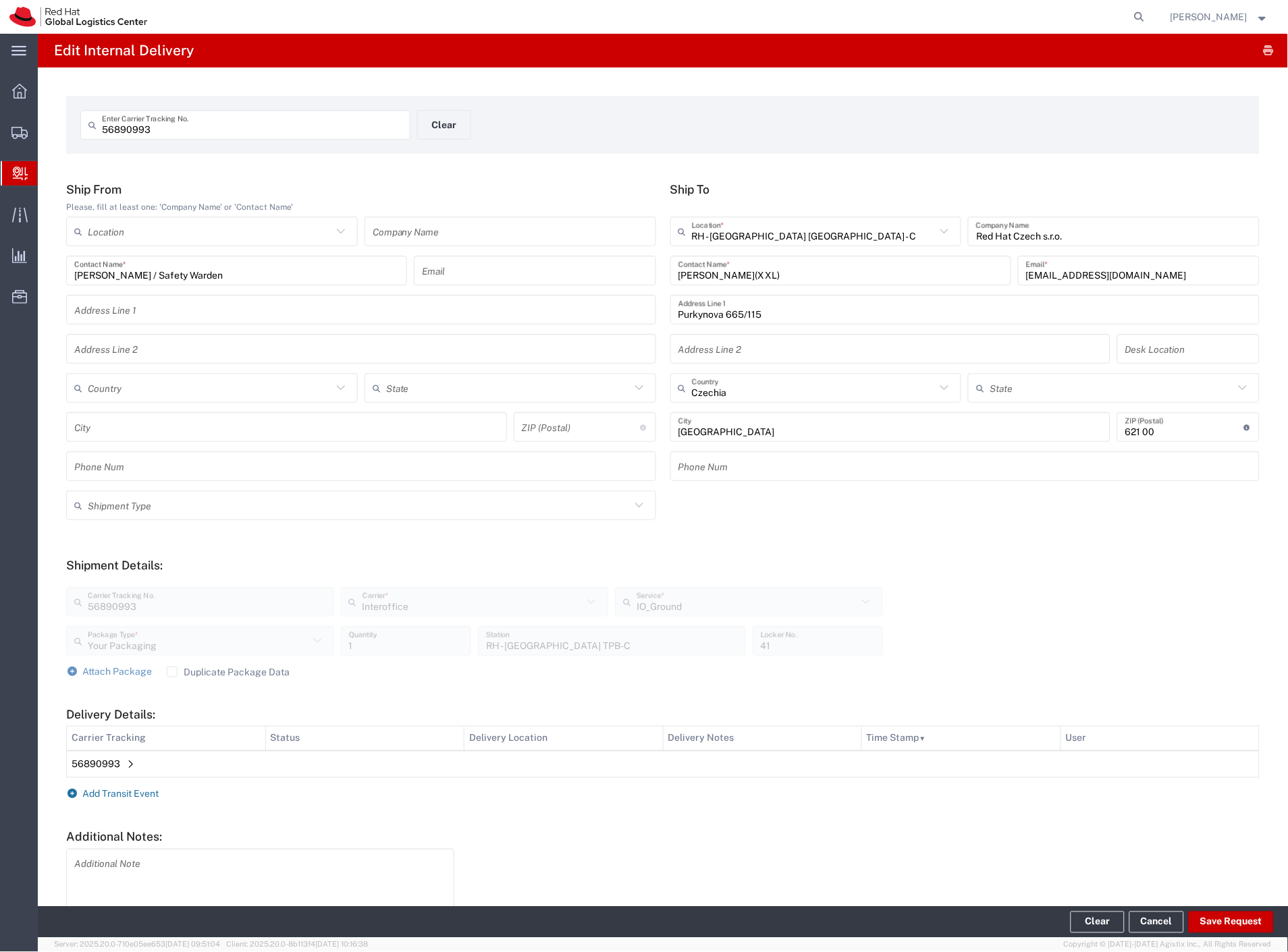
click at [126, 789] on span "Add Transit Event" at bounding box center [121, 794] width 76 height 11
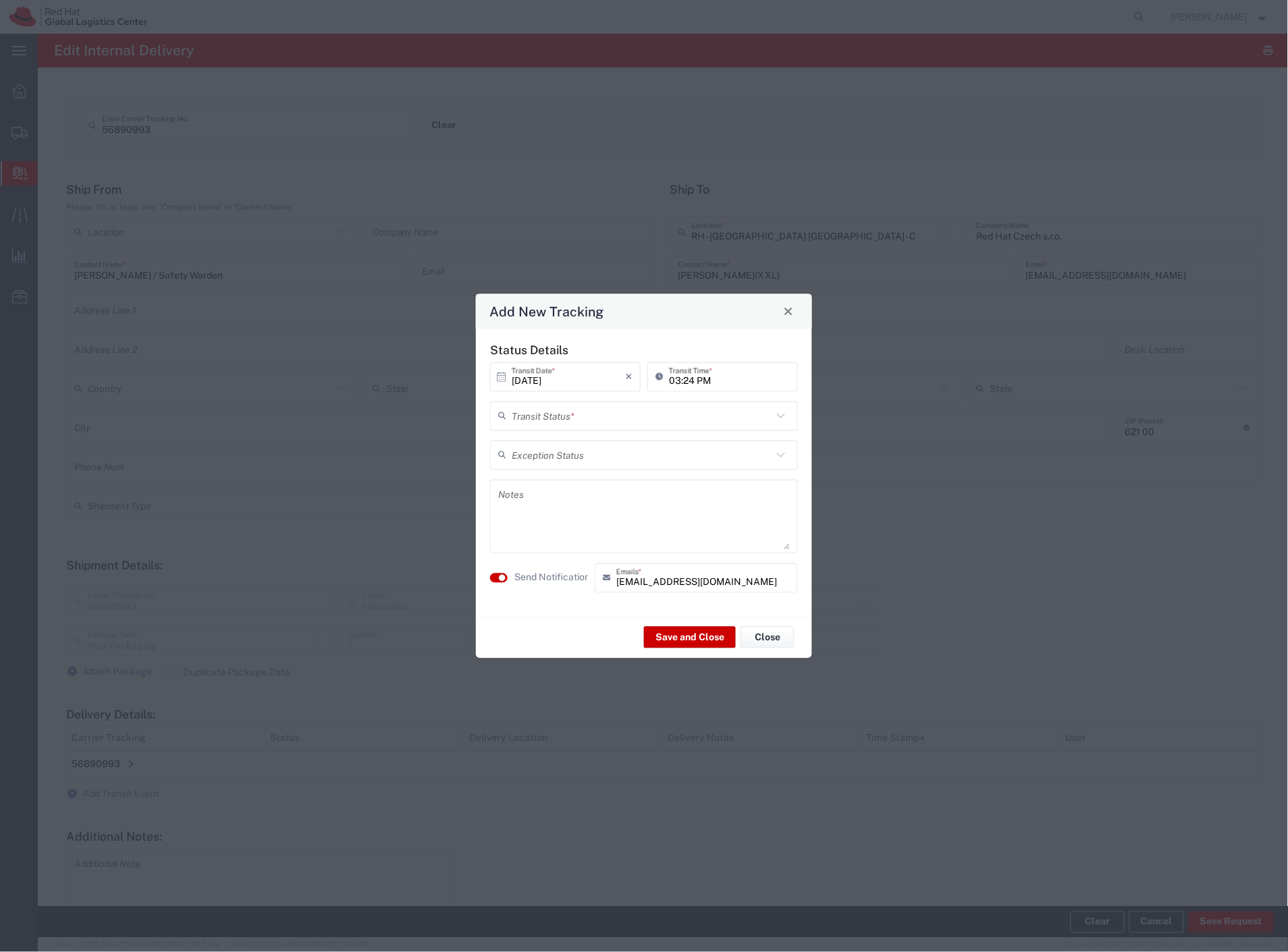
click at [544, 422] on input "text" at bounding box center [642, 416] width 260 height 24
click at [547, 442] on span "Delivery Confirmation" at bounding box center [644, 445] width 305 height 21
type input "Delivery Confirmation"
click at [534, 572] on label "Send Notification" at bounding box center [552, 578] width 76 height 14
click at [677, 639] on button "Save and Close" at bounding box center [689, 638] width 92 height 21
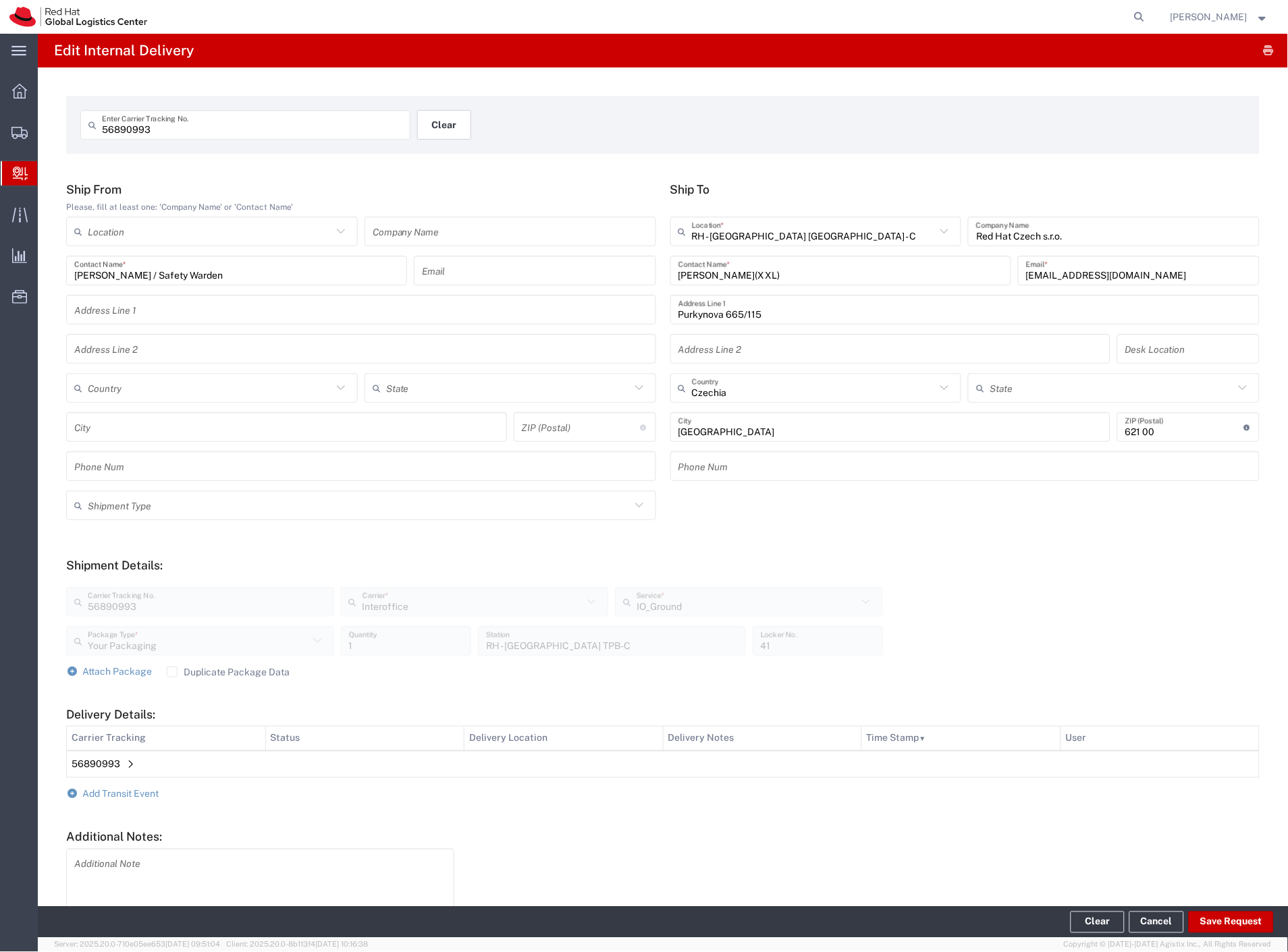
click at [436, 129] on button "Clear" at bounding box center [444, 125] width 54 height 30
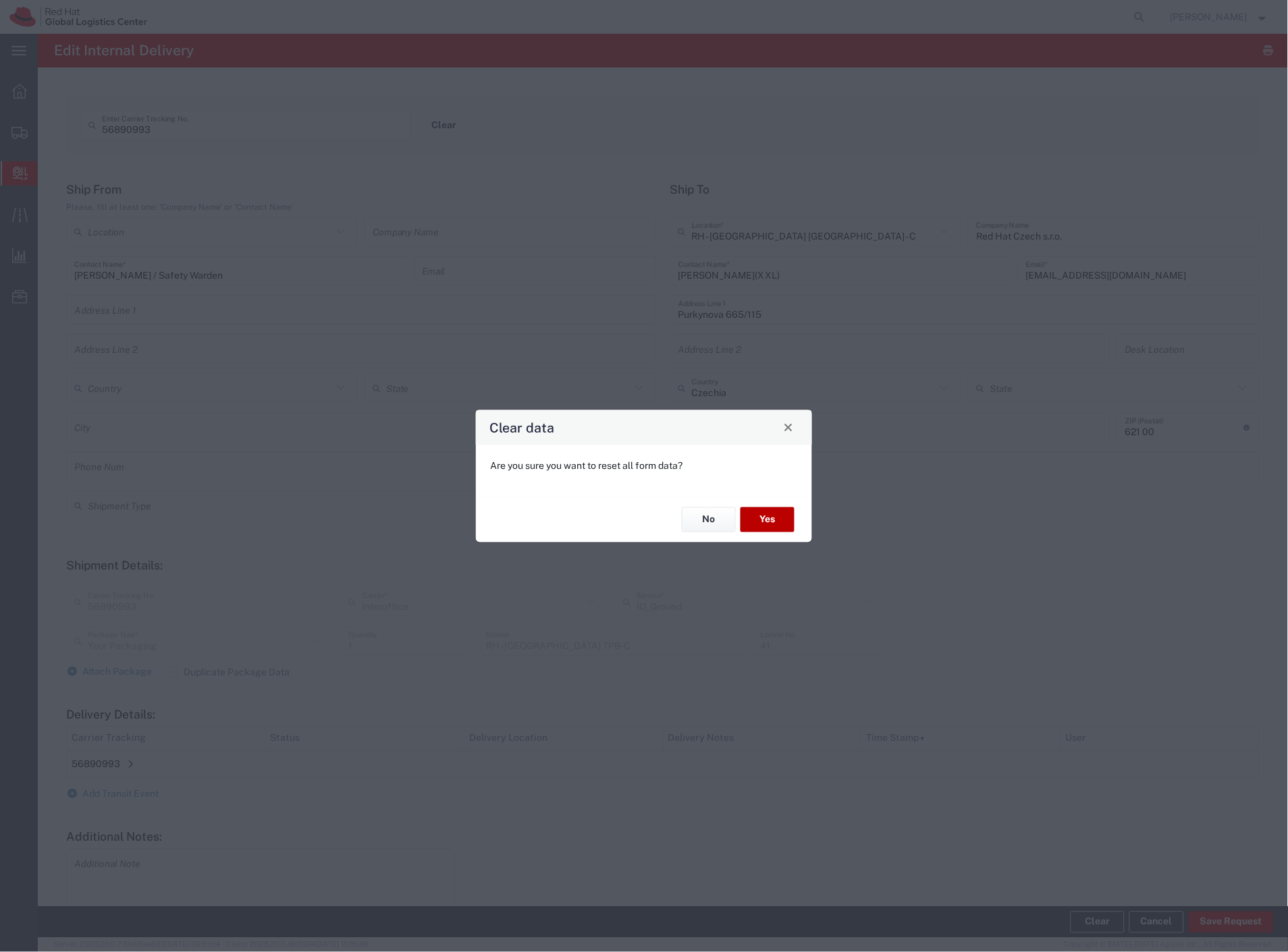
click at [771, 517] on button "Yes" at bounding box center [768, 520] width 54 height 25
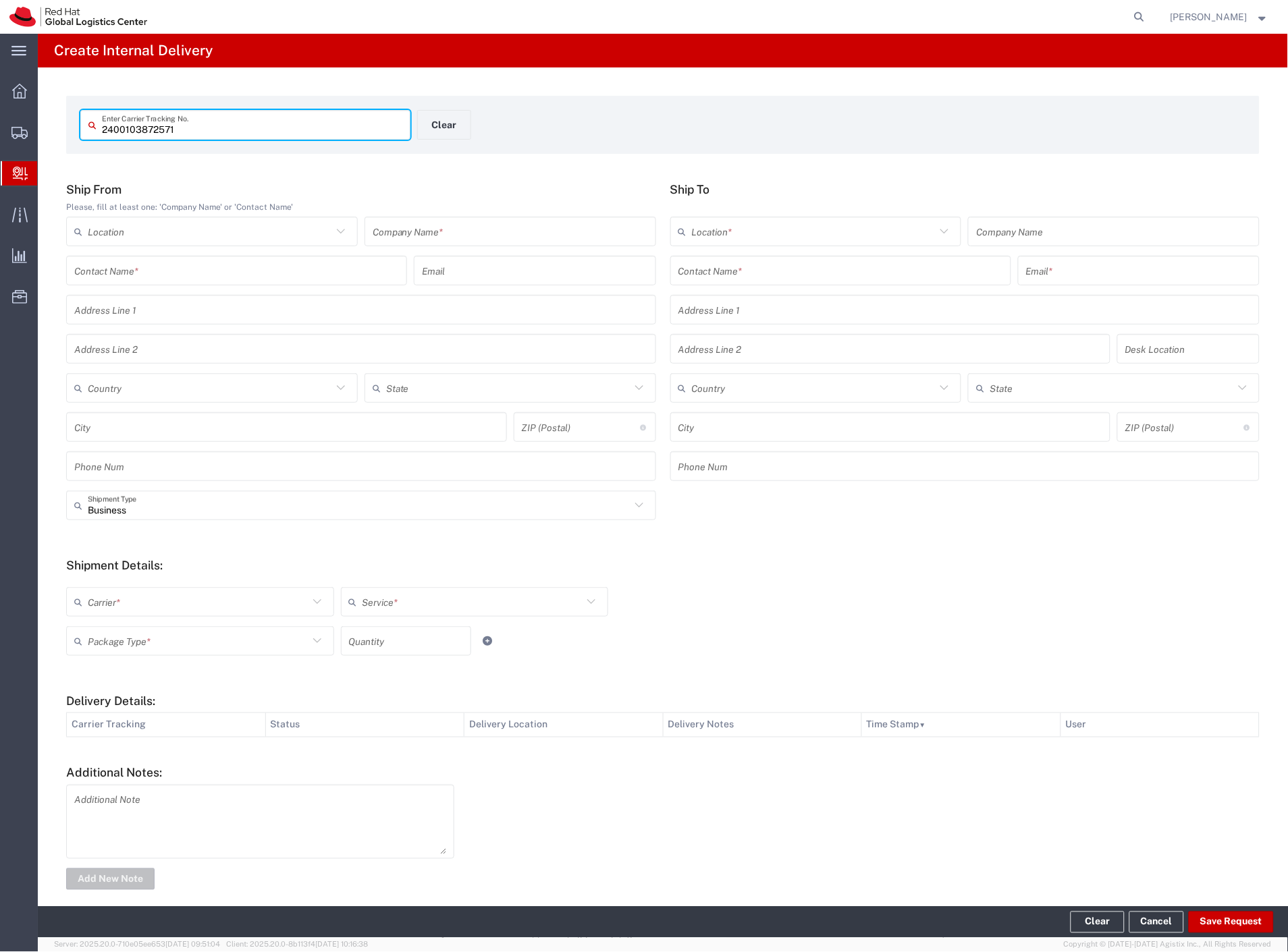
type input "2400103872571"
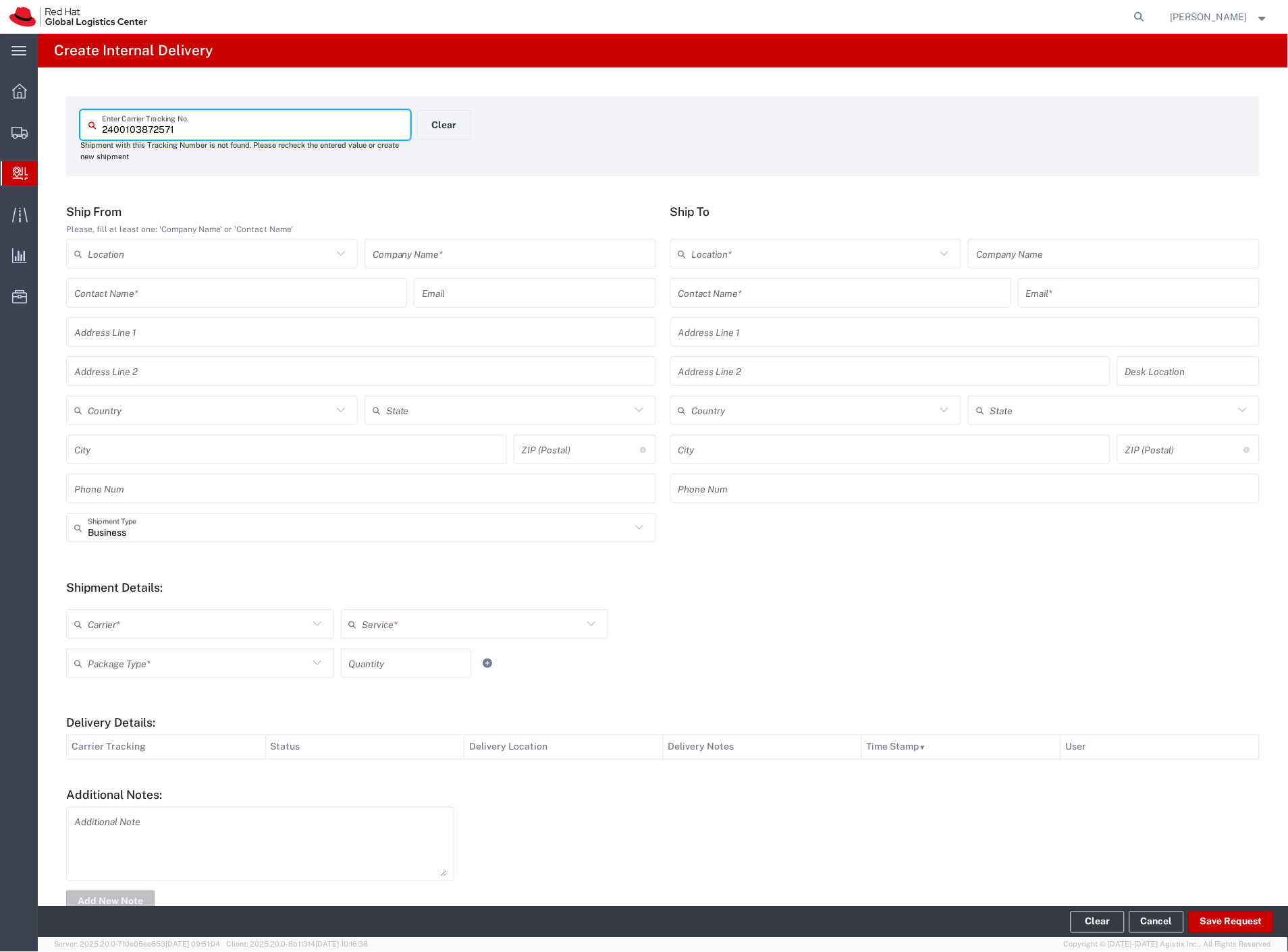
click at [439, 247] on input "text" at bounding box center [510, 254] width 275 height 24
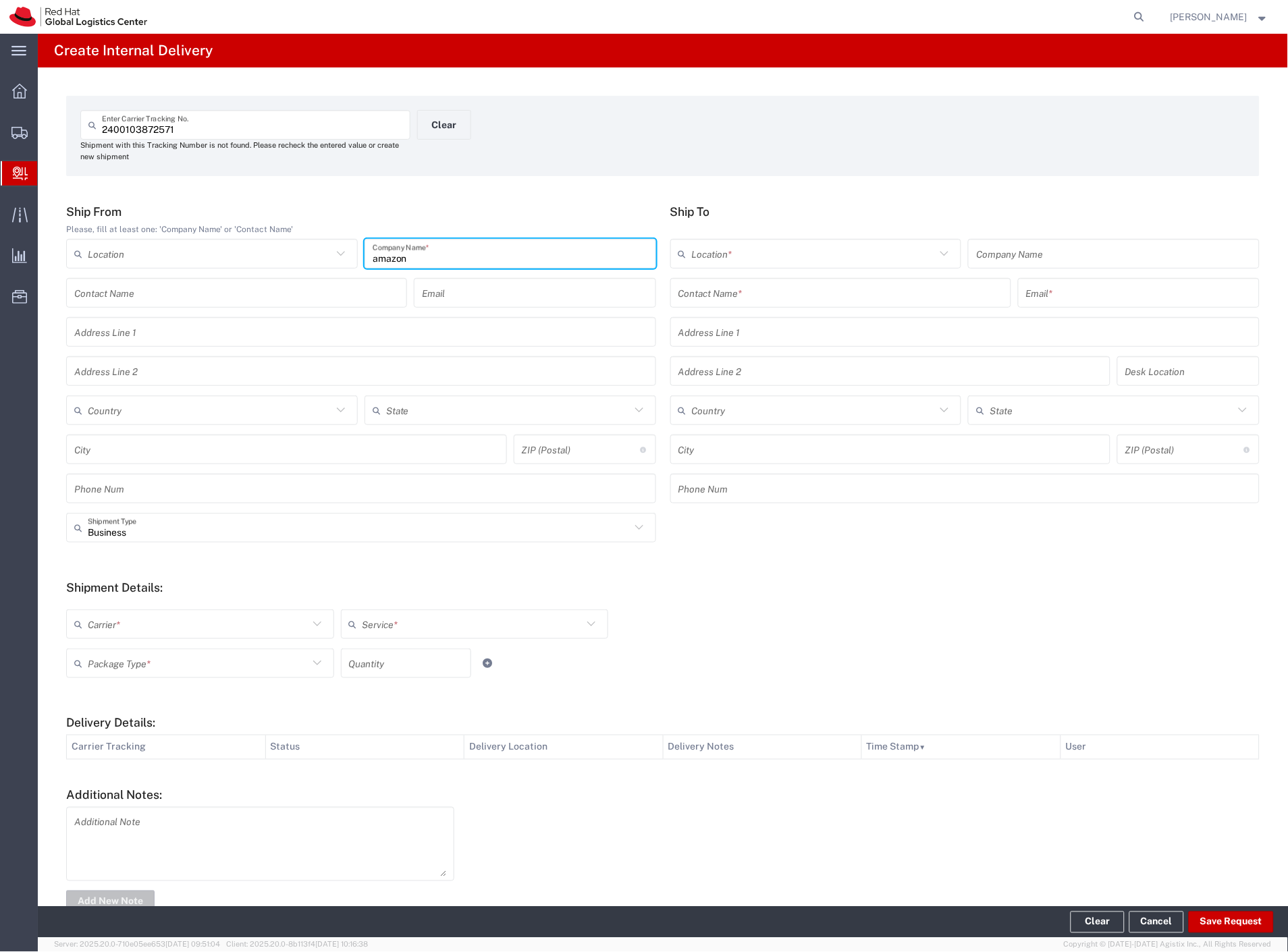
type input "amazon"
click at [727, 286] on input "text" at bounding box center [841, 293] width 325 height 24
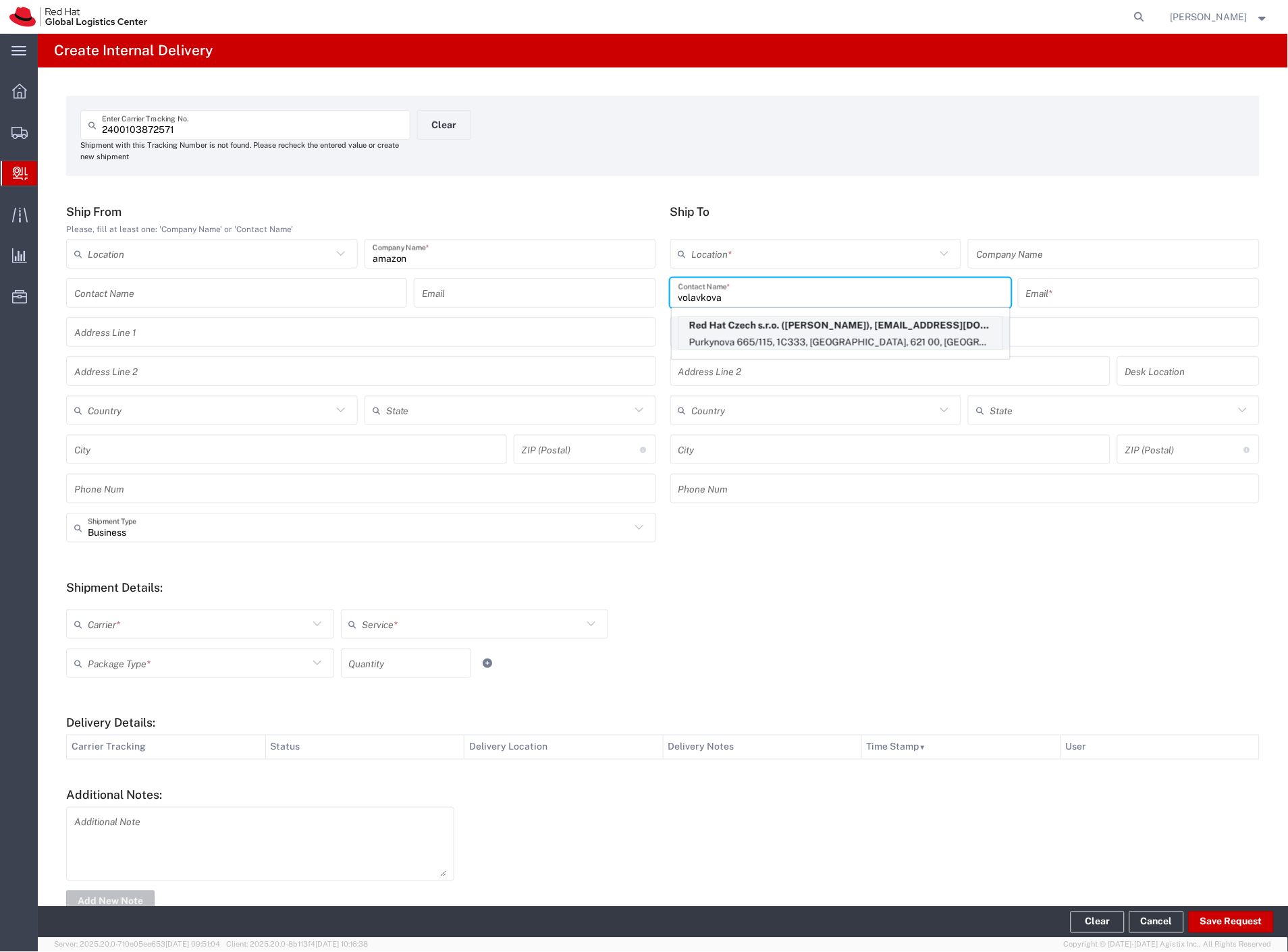
type input "volavkova"
click at [761, 336] on p "Purkynova 665/115, 1C333, BRNO, 621 00, CZ" at bounding box center [840, 343] width 323 height 17
type input "RH - [GEOGRAPHIC_DATA] [GEOGRAPHIC_DATA] - C"
type input "Red Hat Czech s.r.o."
type input "Dorota Volavkova"
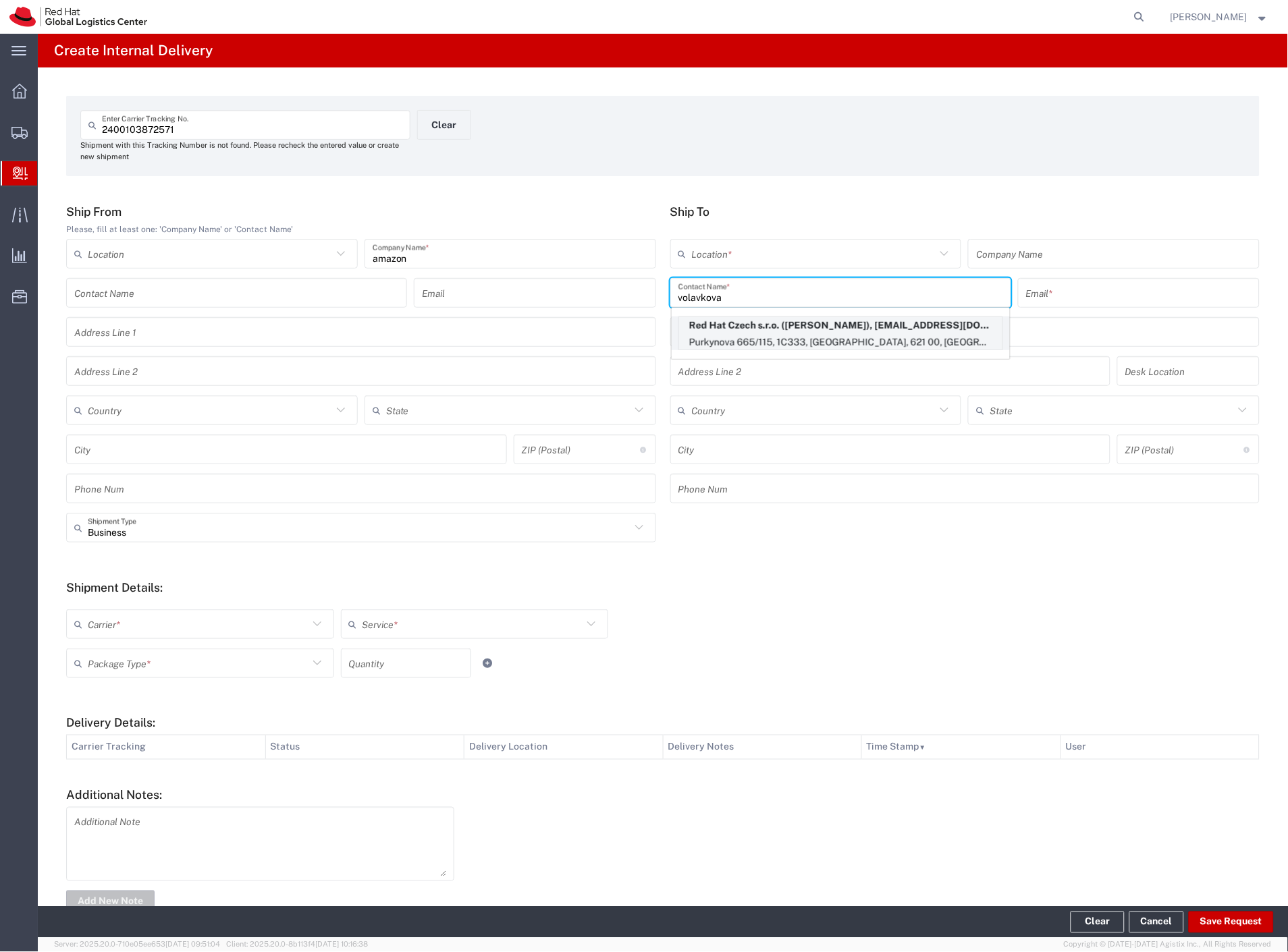
type input "dvolavko@redhat.com"
type input "Purkynova 665/115"
type input "1C333"
type input "Czechia"
type input "BRNO"
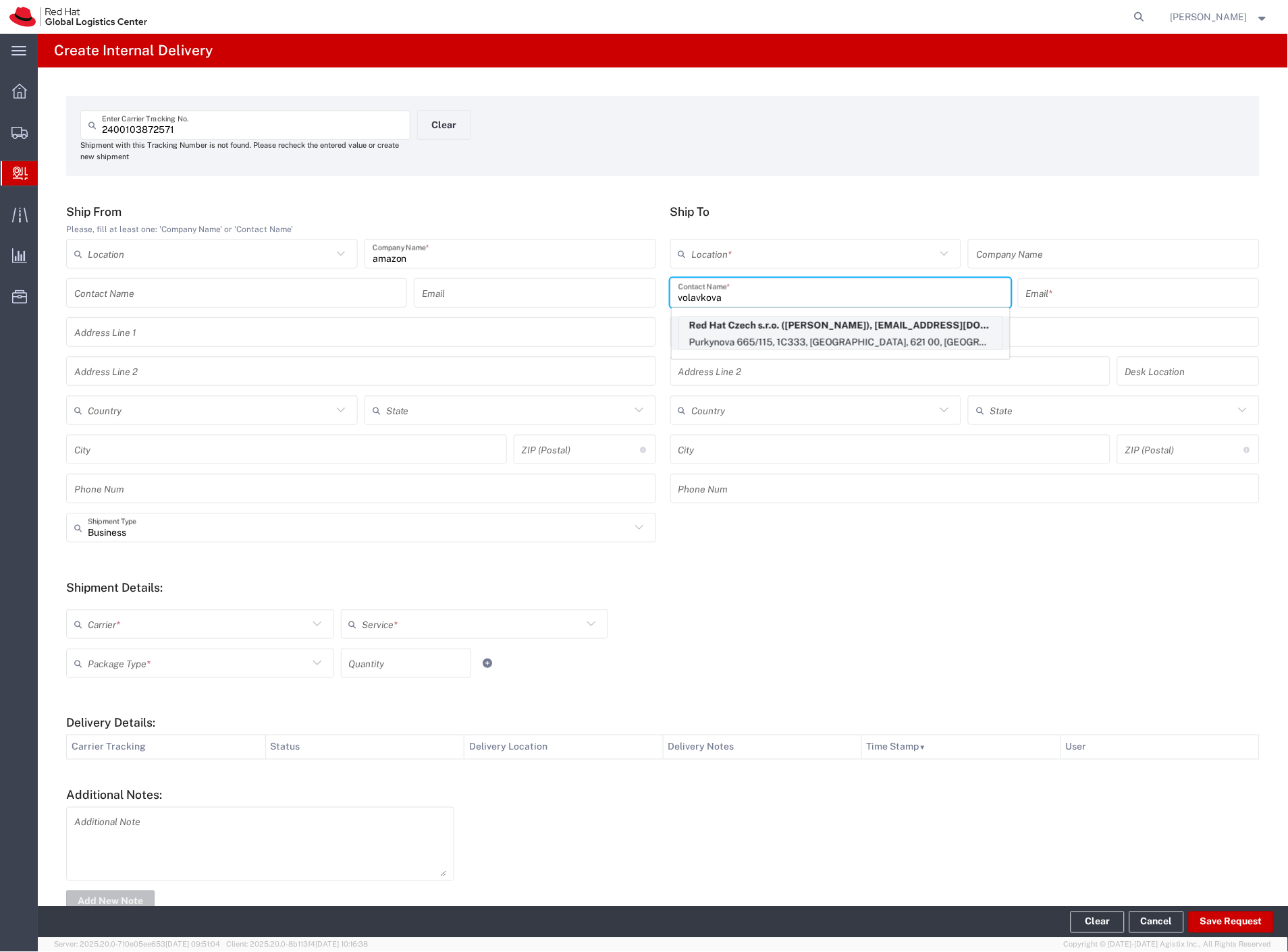
type input "621 00"
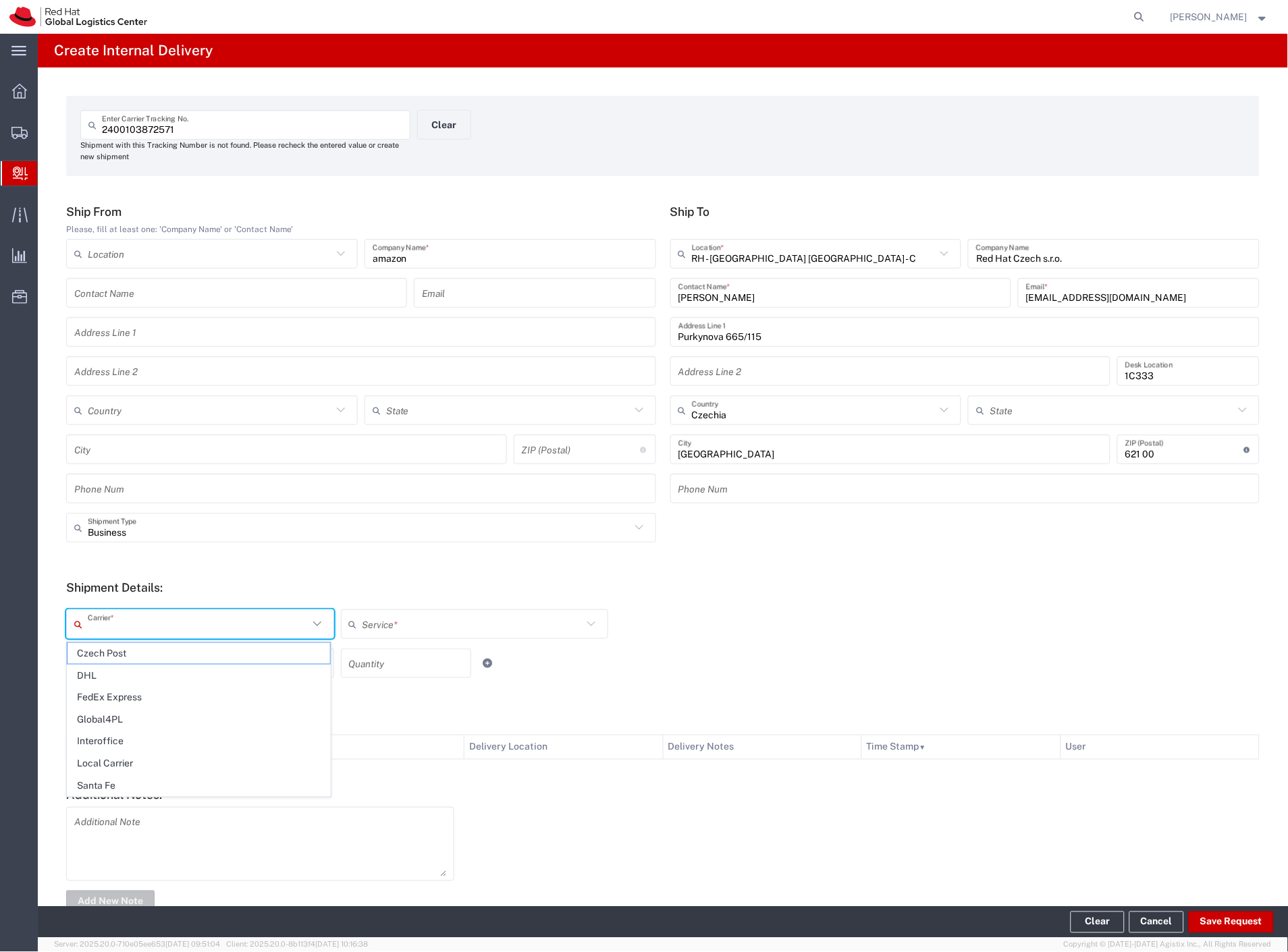
drag, startPoint x: 118, startPoint y: 623, endPoint x: 118, endPoint y: 647, distance: 24.0
click at [118, 624] on input "text" at bounding box center [198, 624] width 220 height 24
click at [116, 657] on span "Czech Post" at bounding box center [199, 653] width 263 height 21
type input "Czech Post"
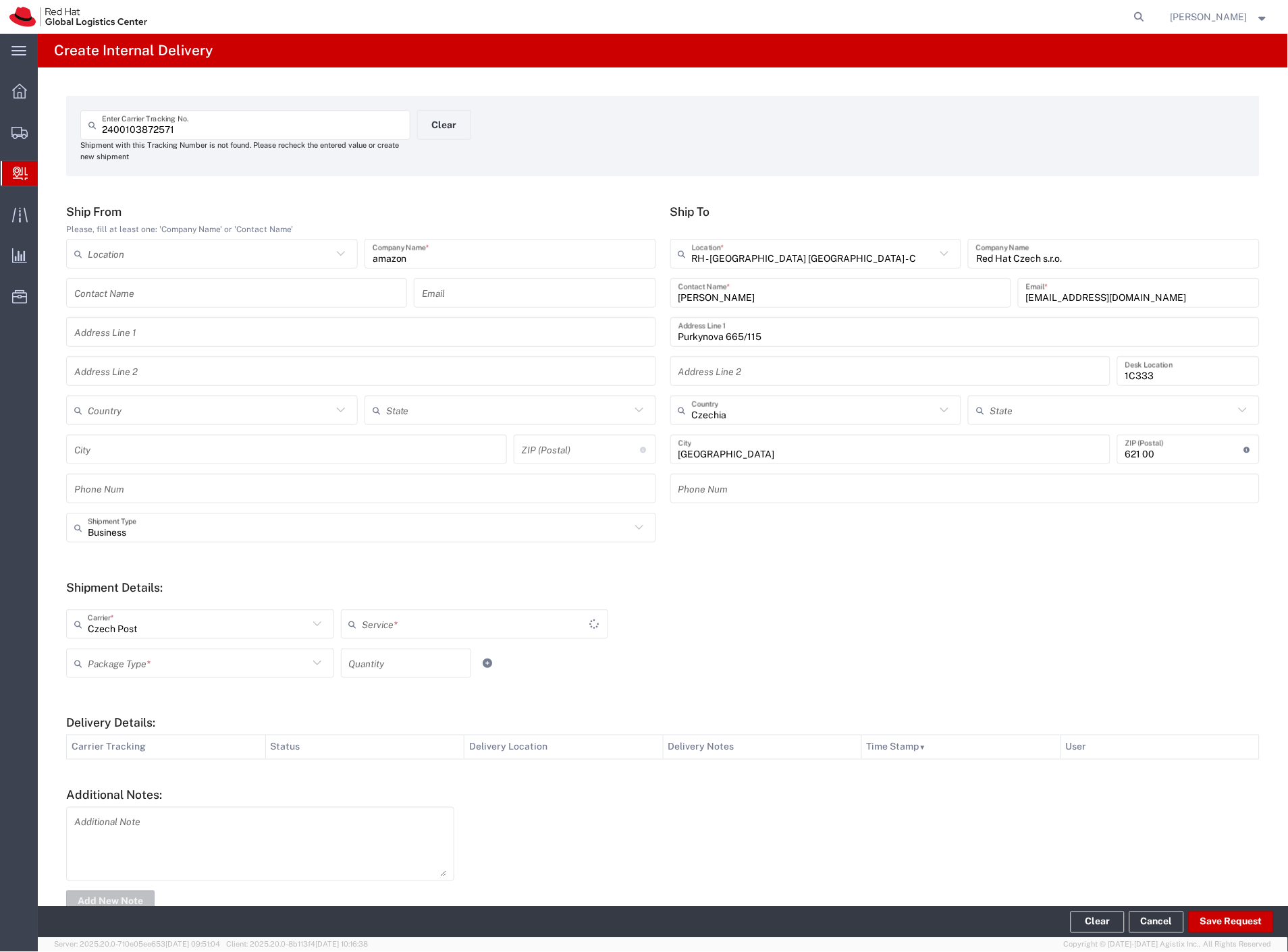
drag, startPoint x: 116, startPoint y: 660, endPoint x: 118, endPoint y: 684, distance: 24.1
click at [116, 662] on input "text" at bounding box center [198, 664] width 220 height 24
type input "Ground"
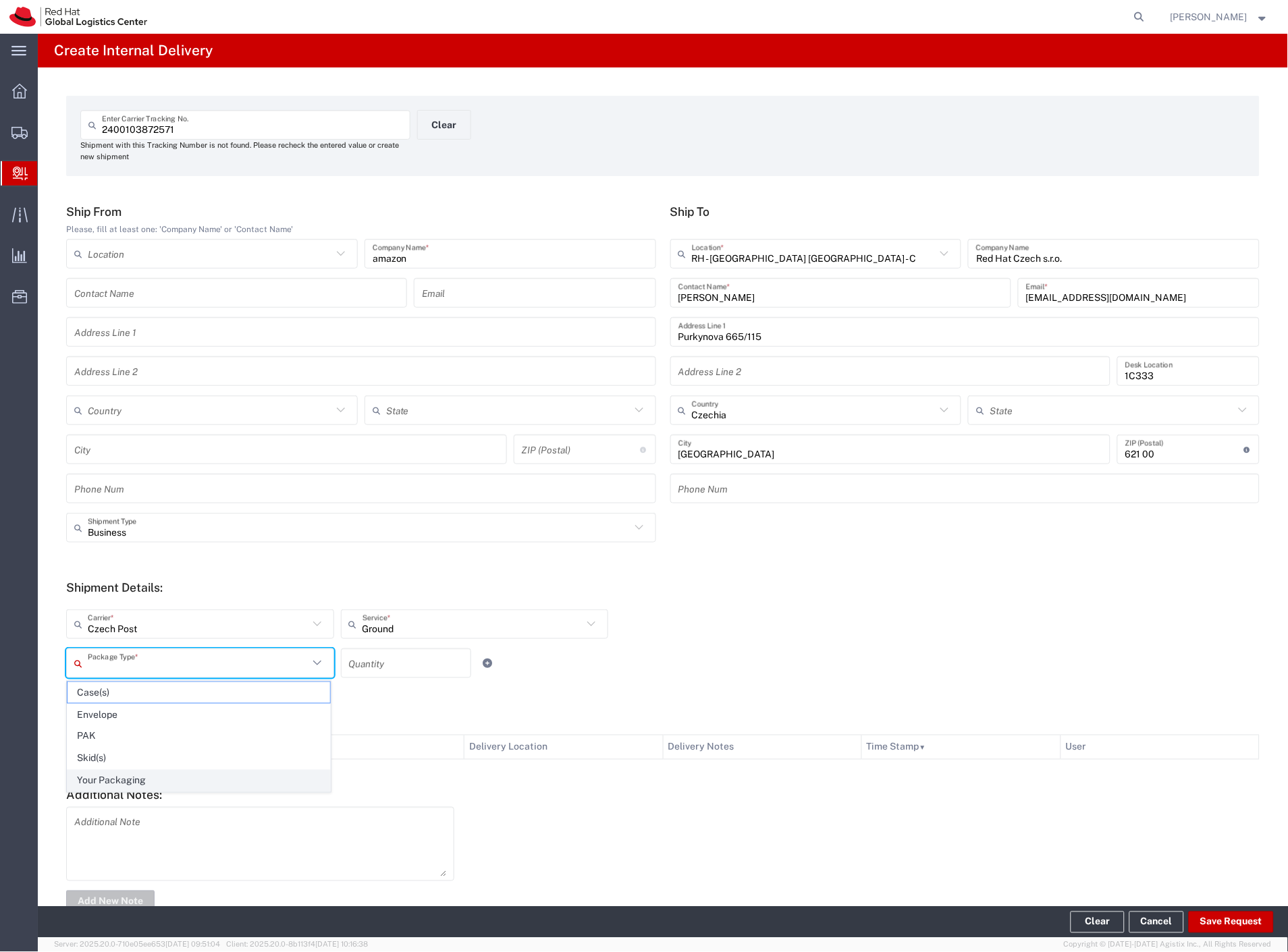
click at [133, 781] on span "Your Packaging" at bounding box center [199, 781] width 263 height 21
type input "Your Packaging"
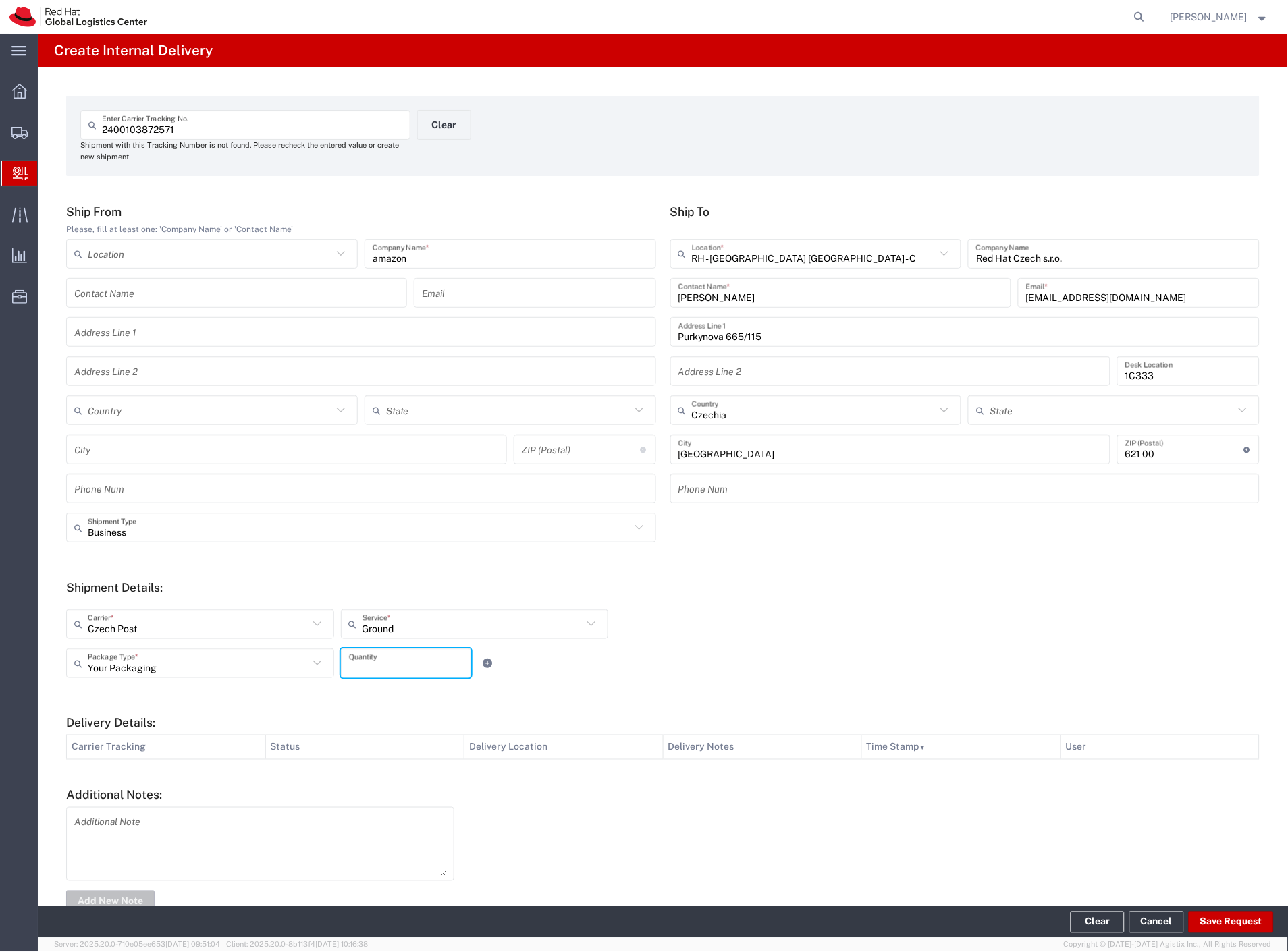
click at [386, 666] on input "number" at bounding box center [406, 664] width 114 height 24
type input "2"
click at [1247, 926] on button "Save Request" at bounding box center [1231, 923] width 85 height 21
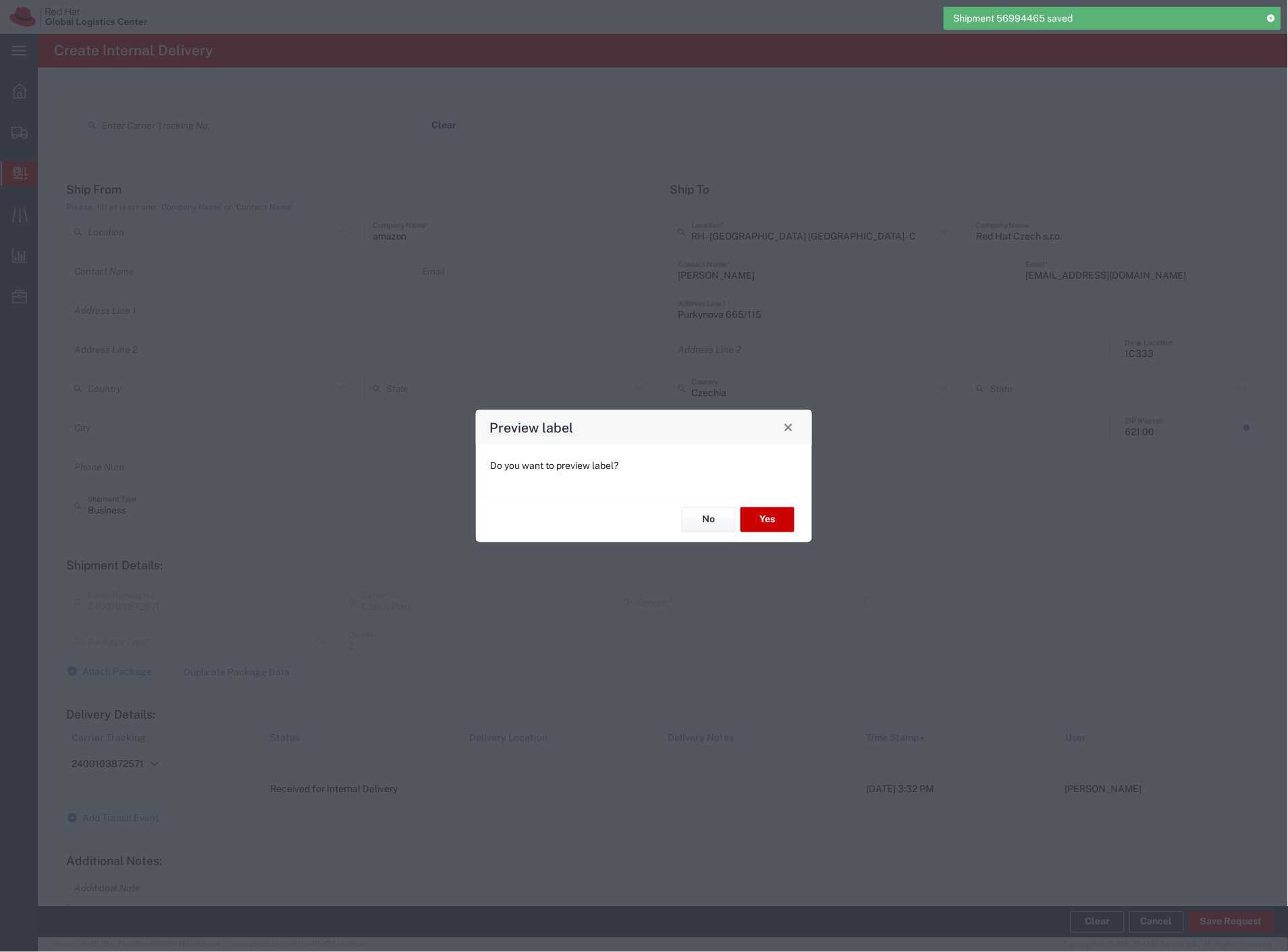
type input "Your Packaging"
type input "Ground"
click at [767, 520] on button "Yes" at bounding box center [768, 520] width 54 height 25
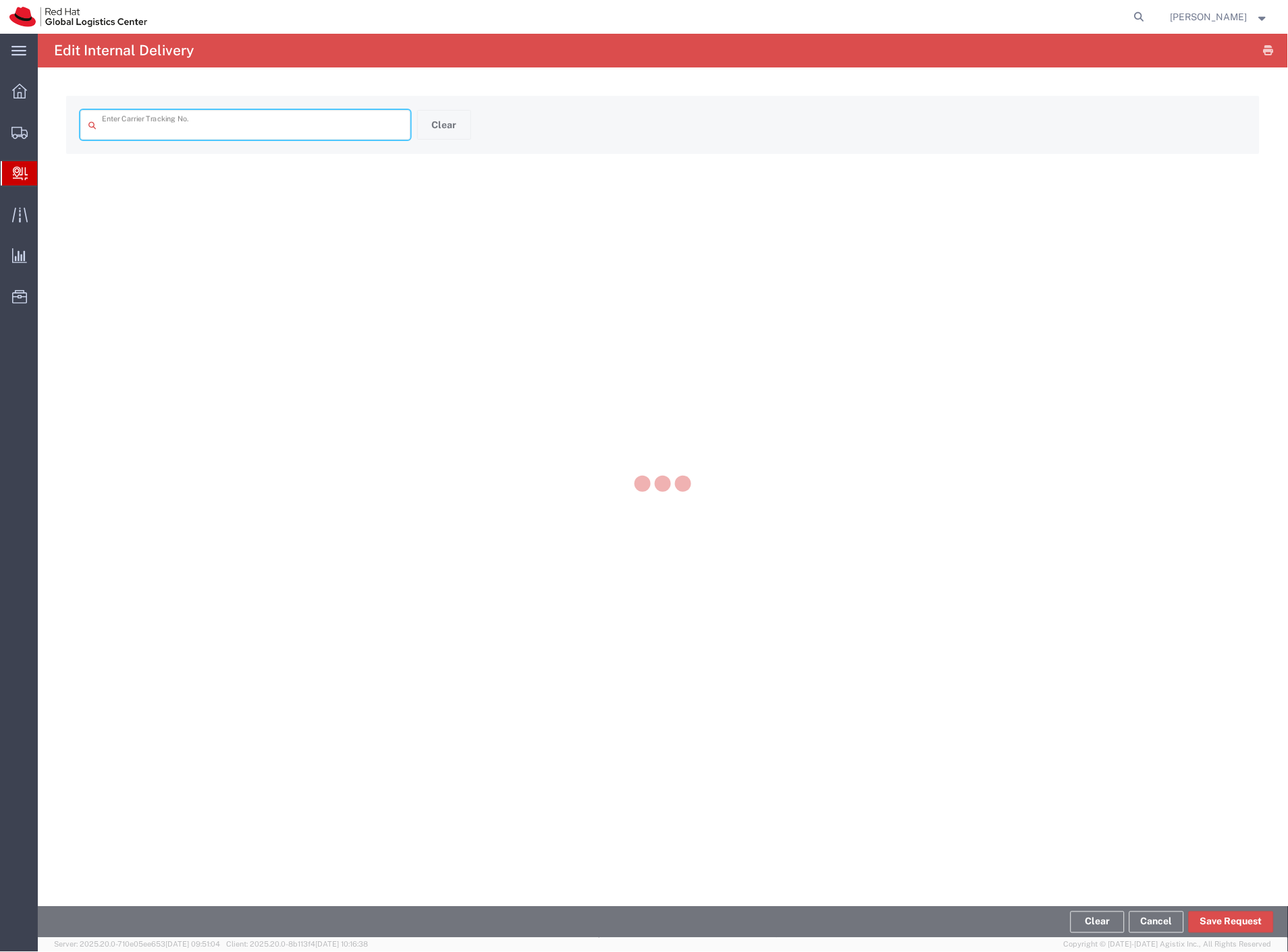
type input "2400103872571"
